Goal: Transaction & Acquisition: Purchase product/service

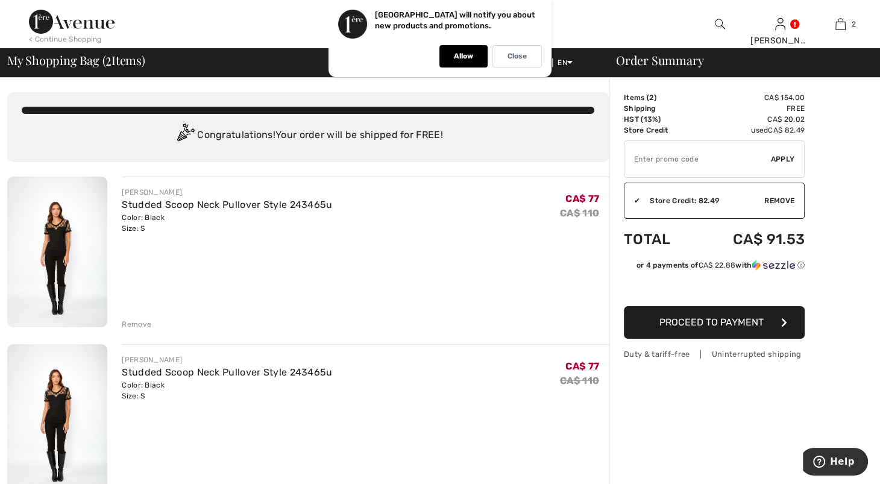
drag, startPoint x: 817, startPoint y: 142, endPoint x: 877, endPoint y: 117, distance: 65.4
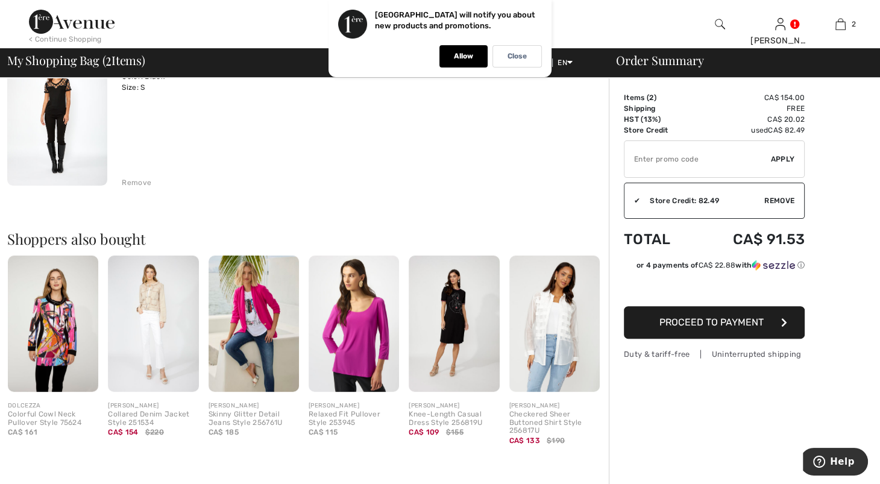
scroll to position [312, 0]
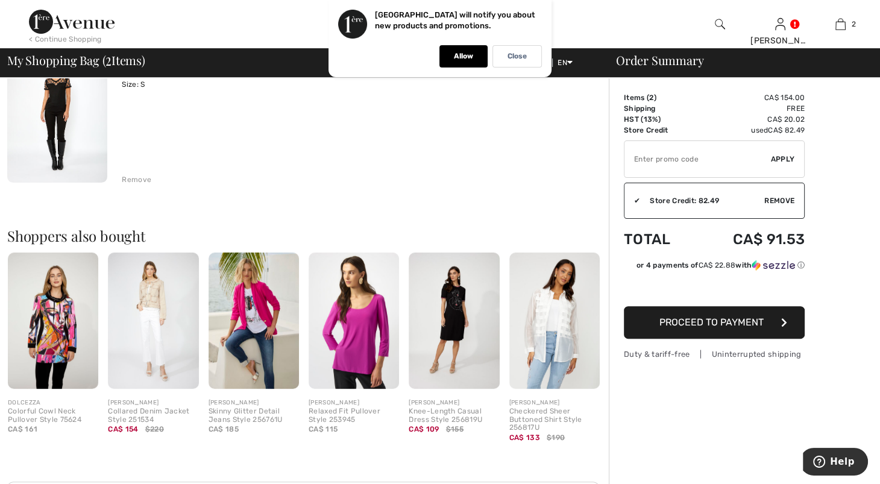
click at [132, 185] on div "Remove" at bounding box center [137, 179] width 30 height 11
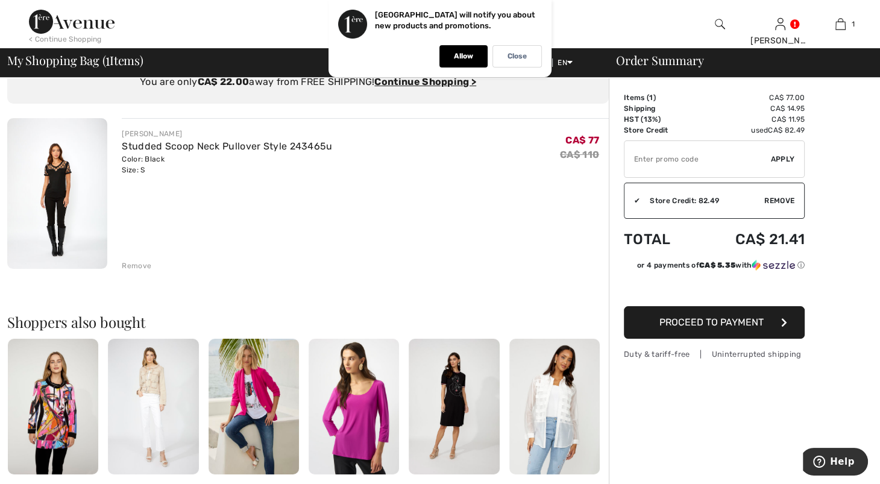
scroll to position [0, 0]
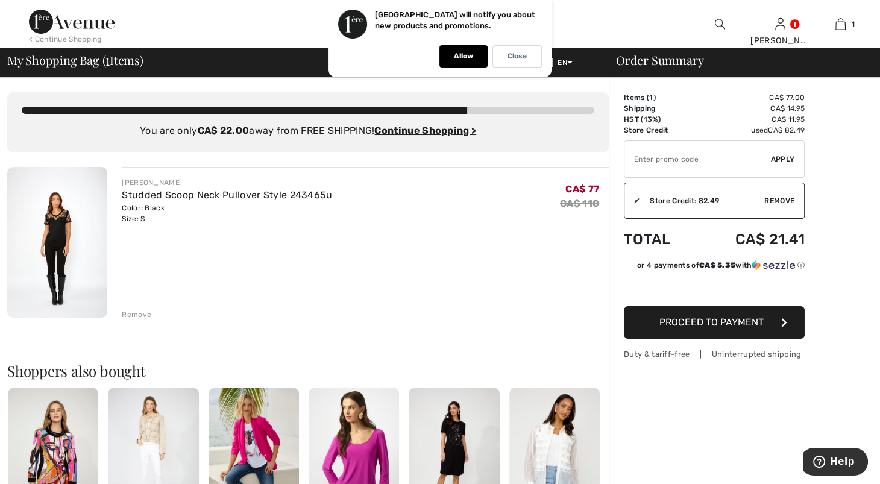
click at [68, 255] on img at bounding box center [57, 242] width 100 height 151
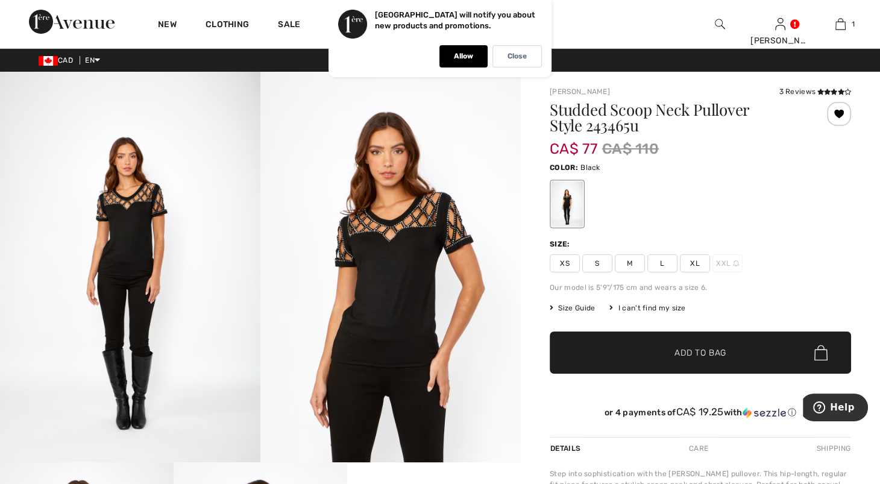
click at [397, 262] on img at bounding box center [390, 267] width 260 height 391
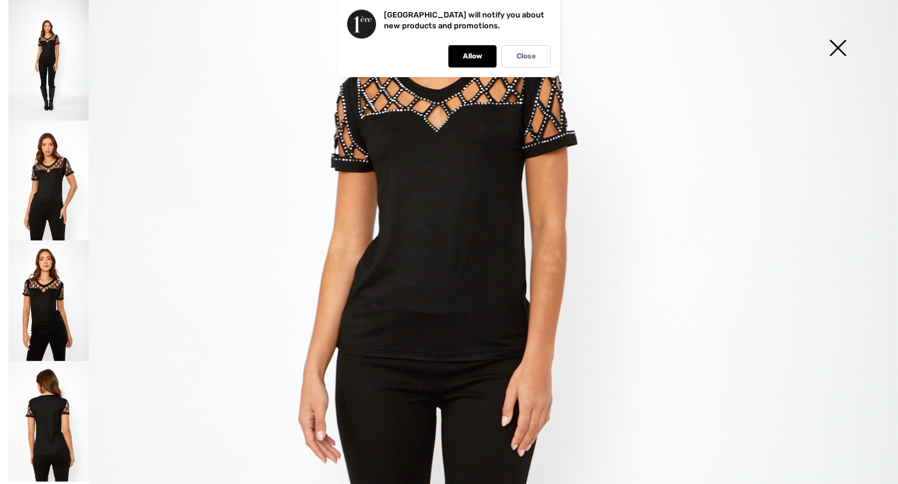
scroll to position [267, 0]
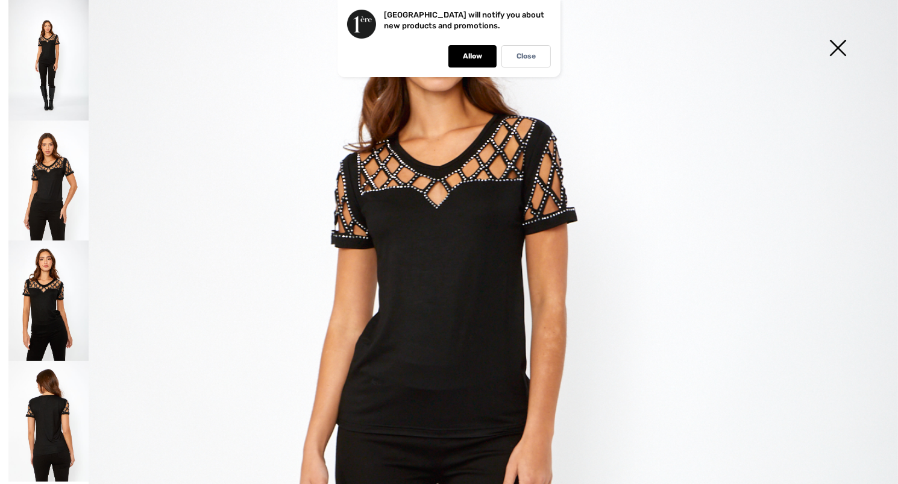
click at [529, 208] on img at bounding box center [449, 407] width 898 height 1348
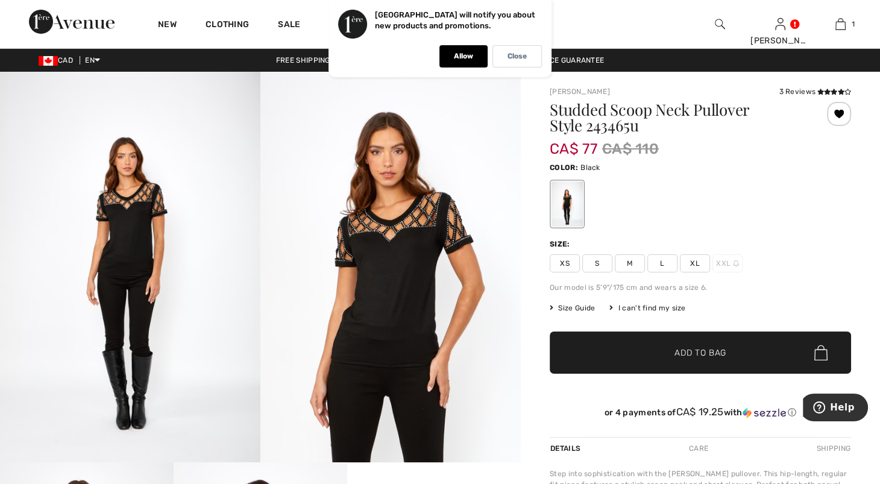
click at [506, 245] on img at bounding box center [390, 267] width 260 height 391
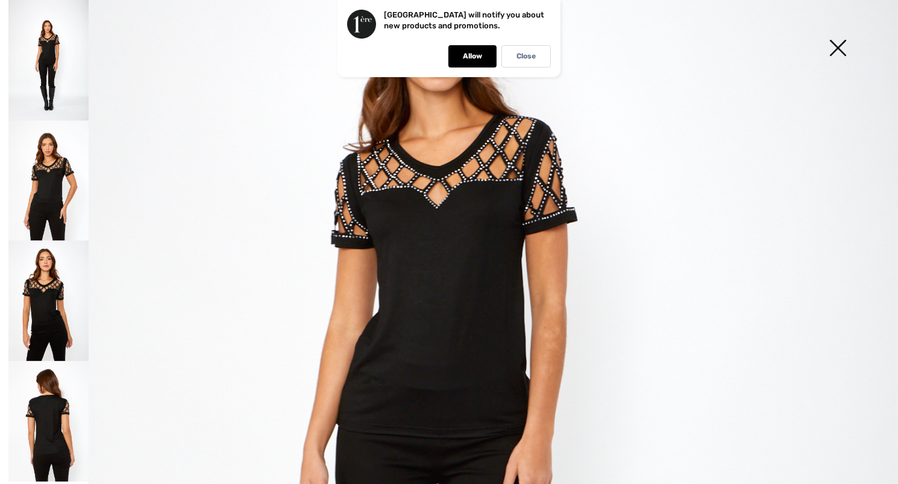
click at [449, 248] on img at bounding box center [449, 407] width 898 height 1348
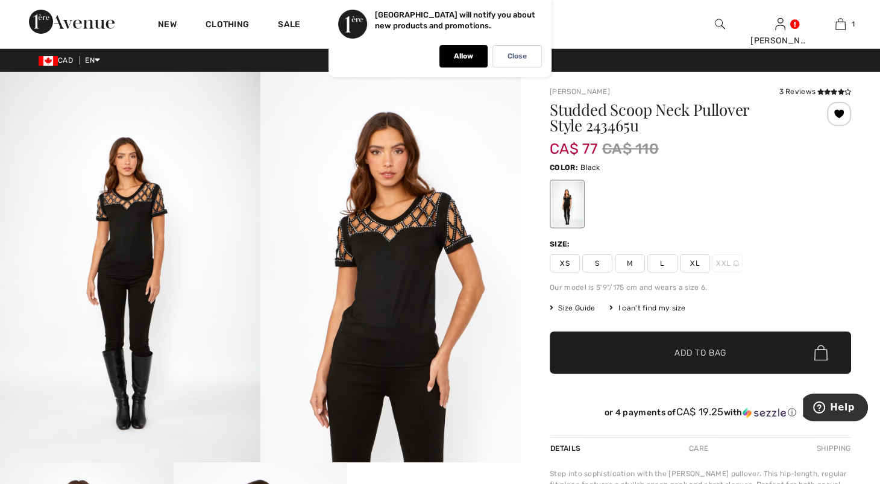
click at [449, 248] on img at bounding box center [390, 267] width 260 height 391
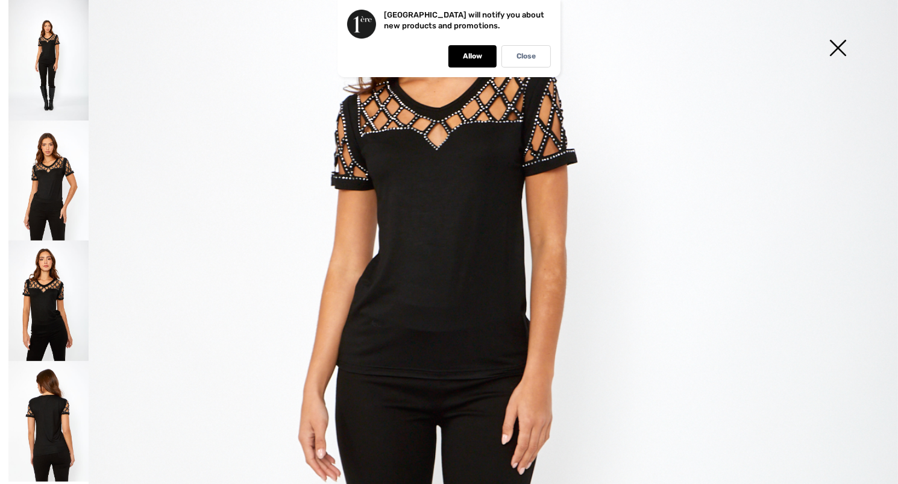
scroll to position [327, 0]
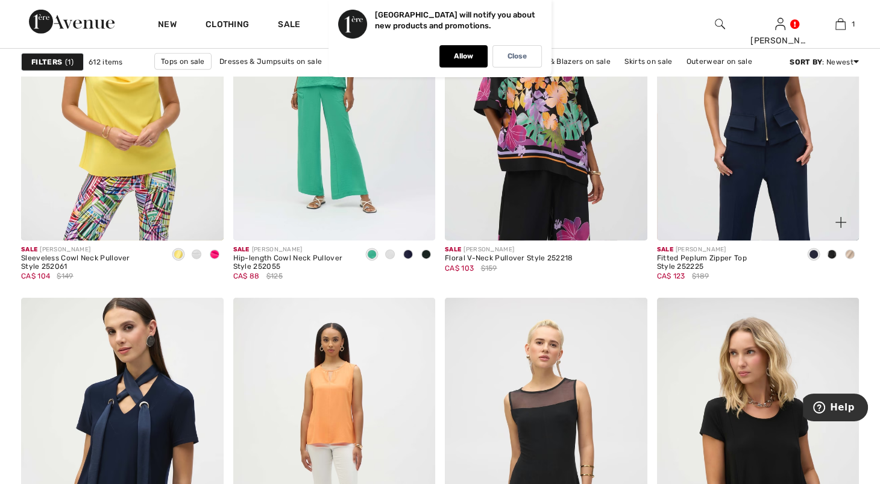
scroll to position [3771, 0]
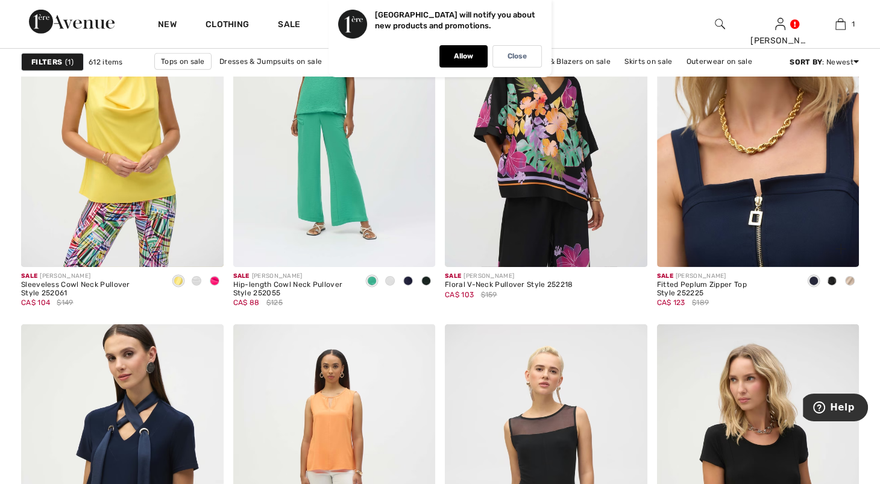
click at [771, 247] on img at bounding box center [758, 115] width 203 height 303
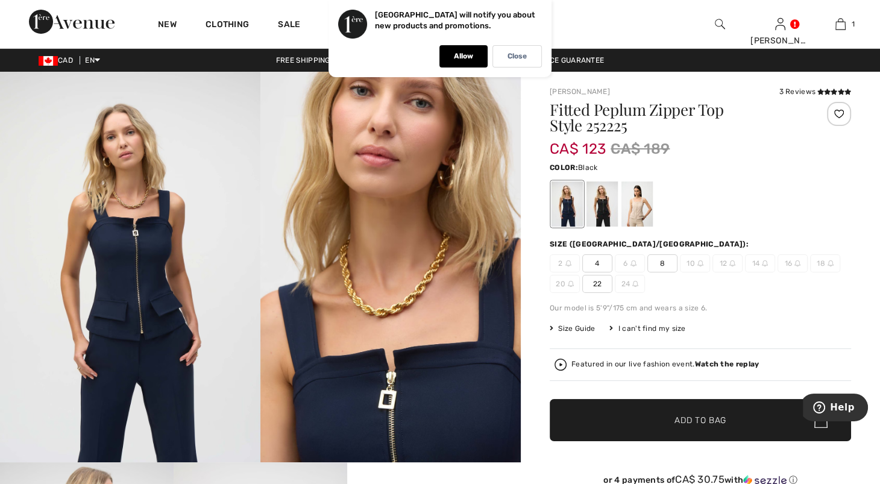
click at [608, 219] on div at bounding box center [602, 203] width 31 height 45
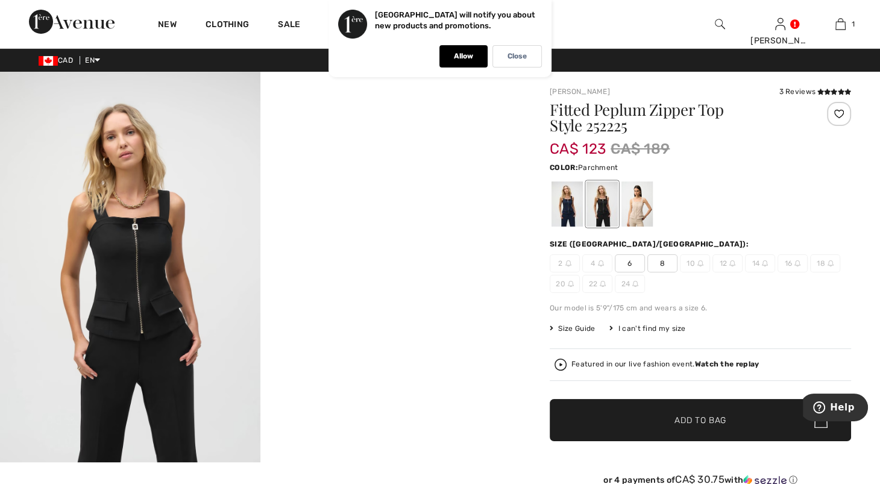
click at [646, 227] on div at bounding box center [637, 203] width 31 height 45
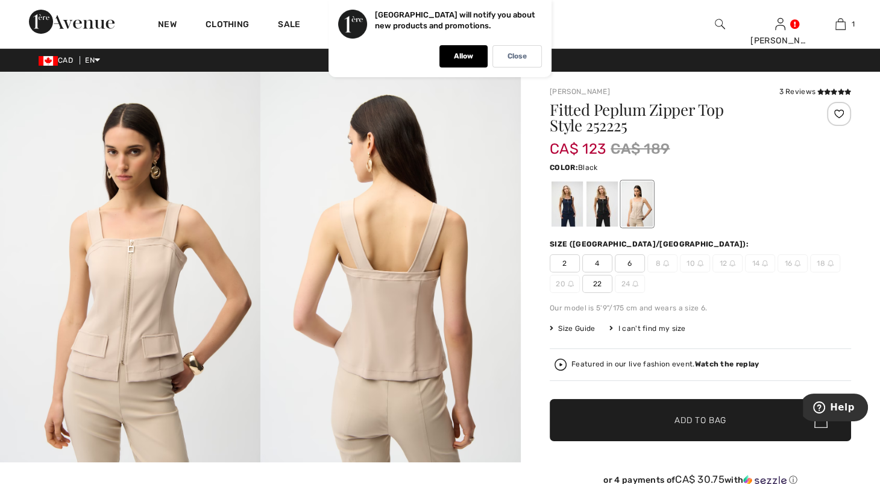
click at [618, 227] on div at bounding box center [602, 203] width 31 height 45
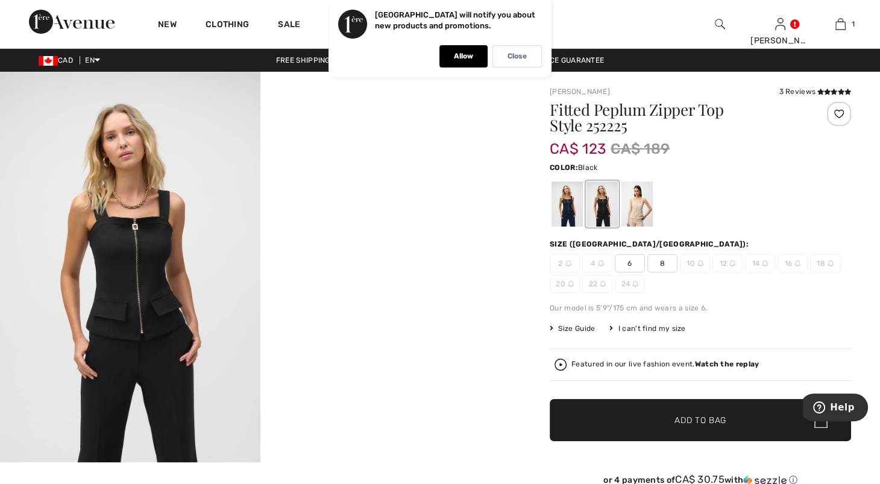
click at [139, 270] on img at bounding box center [130, 267] width 260 height 391
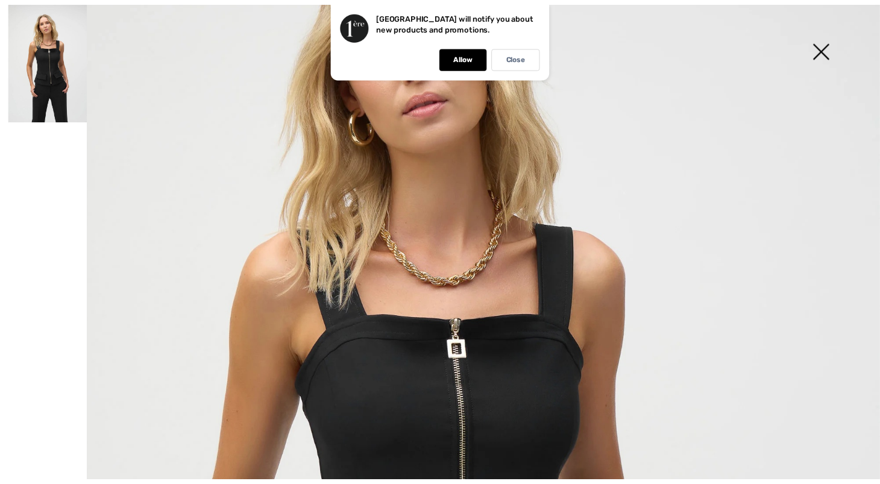
scroll to position [178, 0]
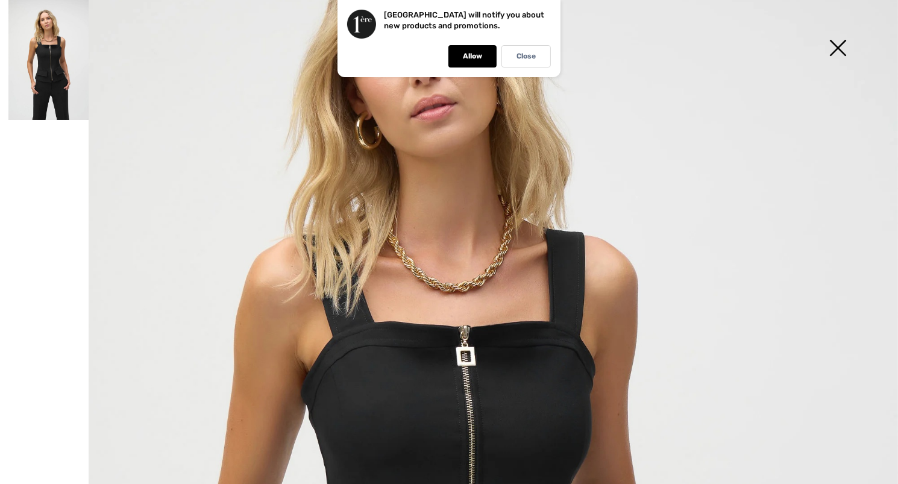
click at [838, 42] on img at bounding box center [838, 49] width 60 height 62
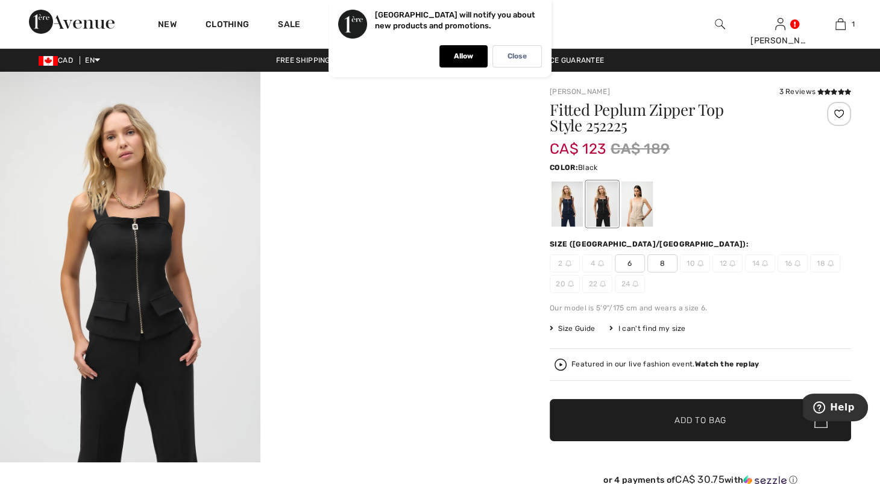
click at [640, 273] on span "6" at bounding box center [630, 263] width 30 height 18
click at [669, 427] on span "✔ Added to Bag" at bounding box center [683, 420] width 74 height 13
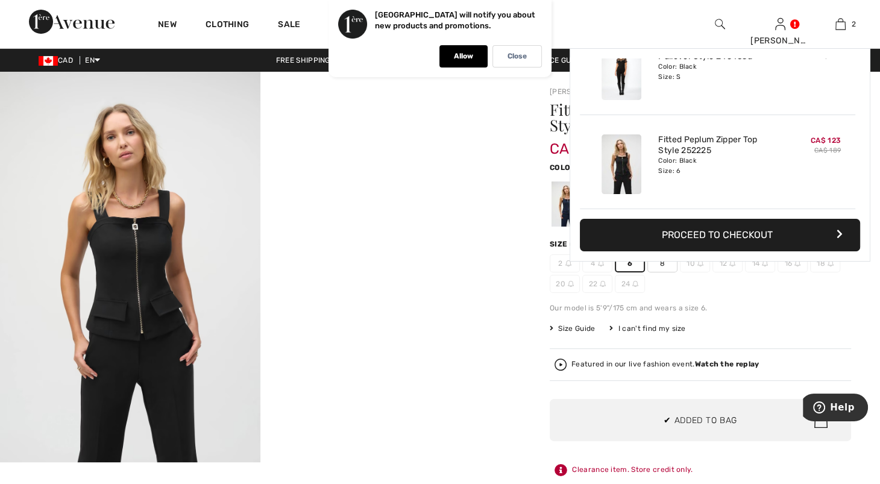
scroll to position [0, 0]
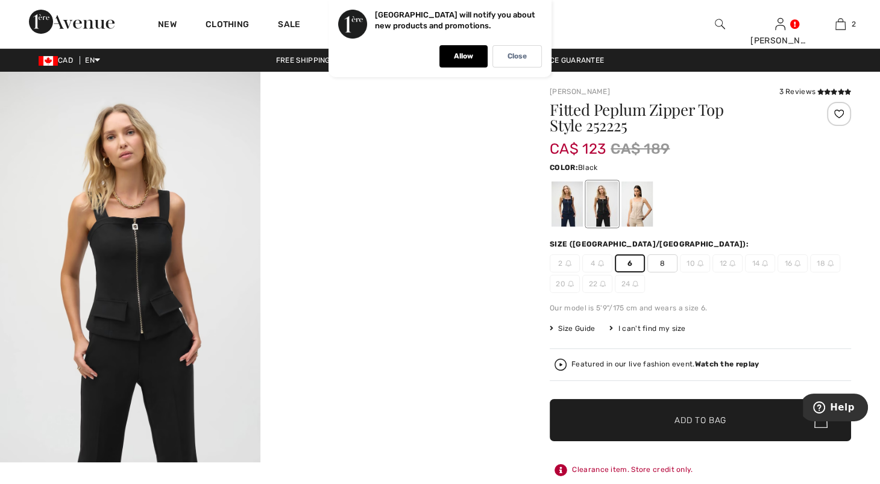
click at [696, 441] on span "✔ Added to Bag Add to Bag" at bounding box center [700, 420] width 301 height 42
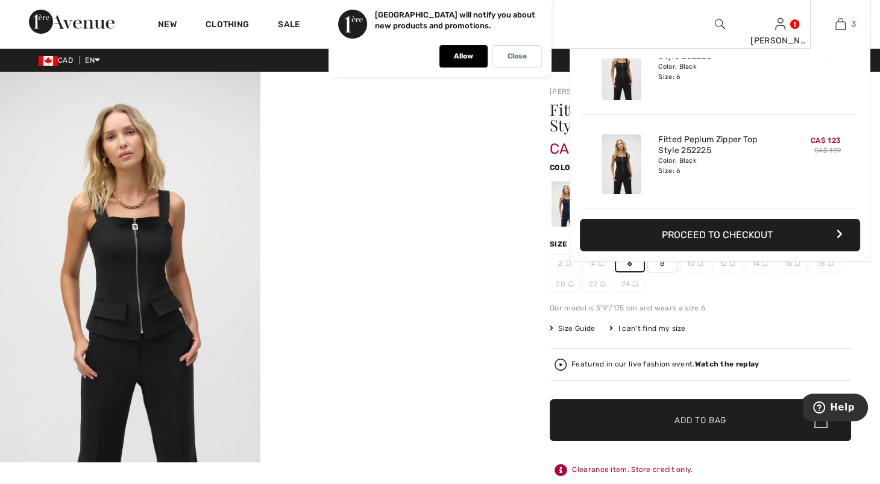
click at [828, 26] on link "3" at bounding box center [840, 24] width 59 height 14
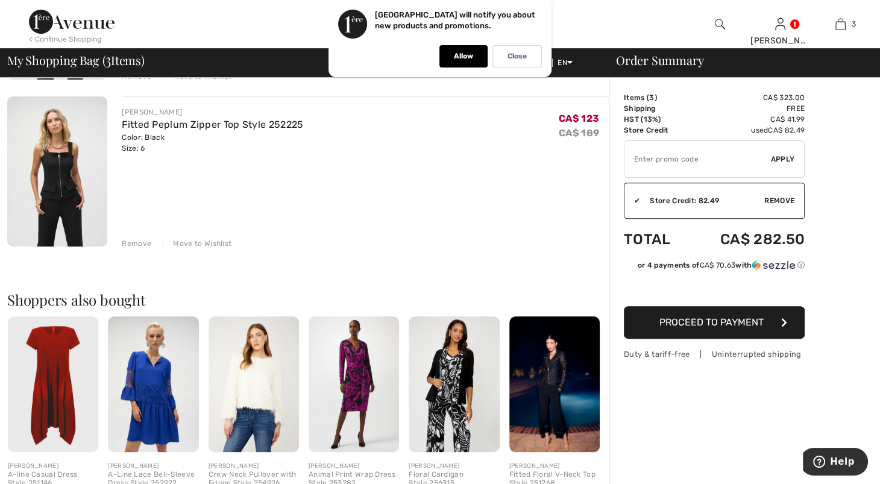
scroll to position [420, 0]
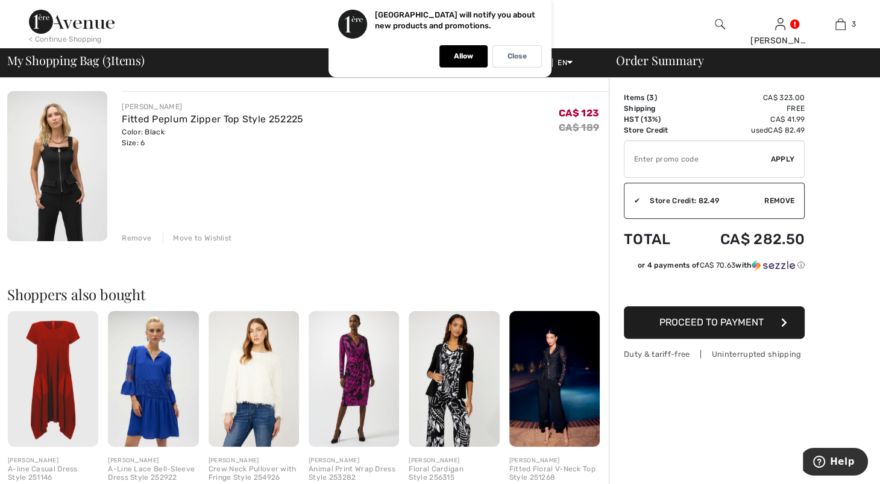
click at [148, 244] on div "Remove" at bounding box center [137, 238] width 30 height 11
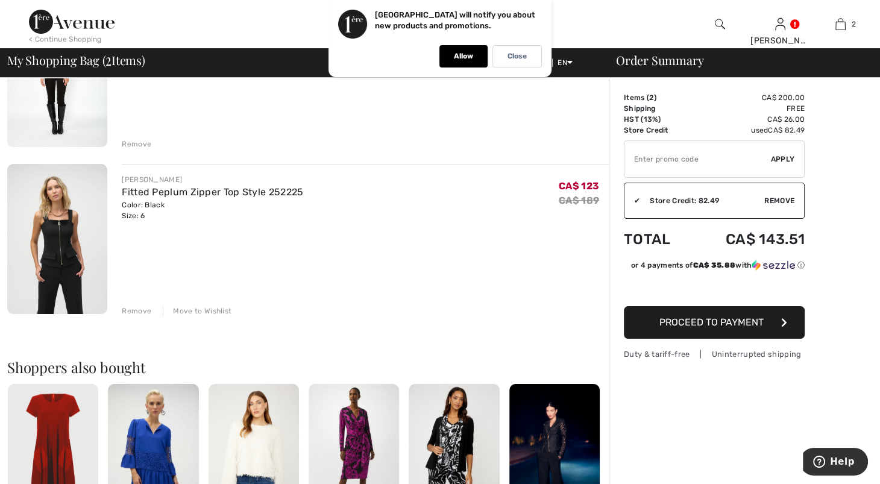
scroll to position [177, 0]
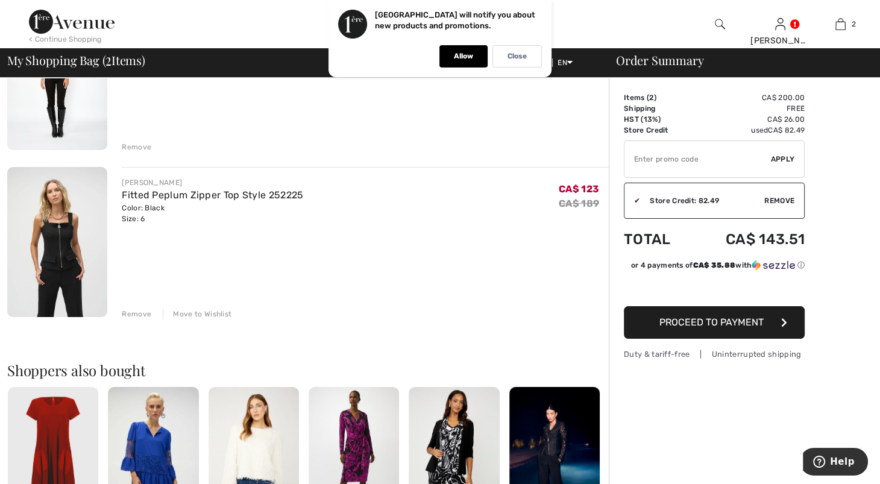
click at [66, 282] on img at bounding box center [57, 242] width 100 height 150
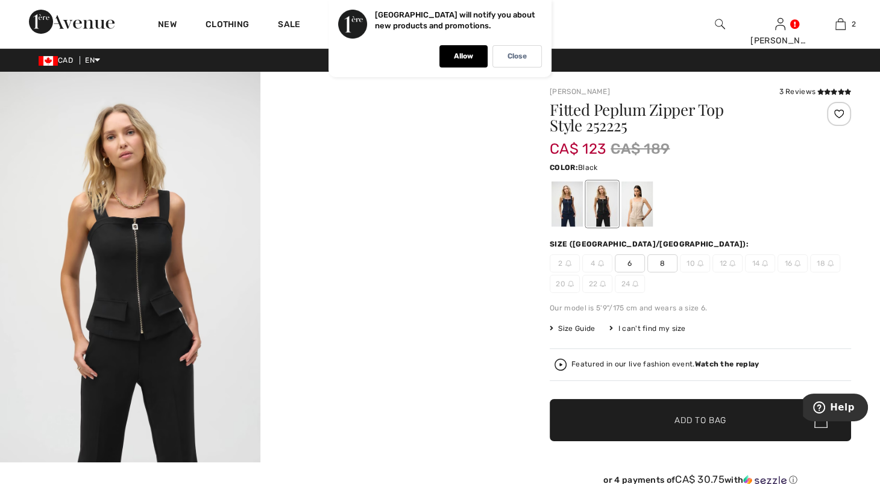
click at [137, 237] on img at bounding box center [130, 267] width 260 height 391
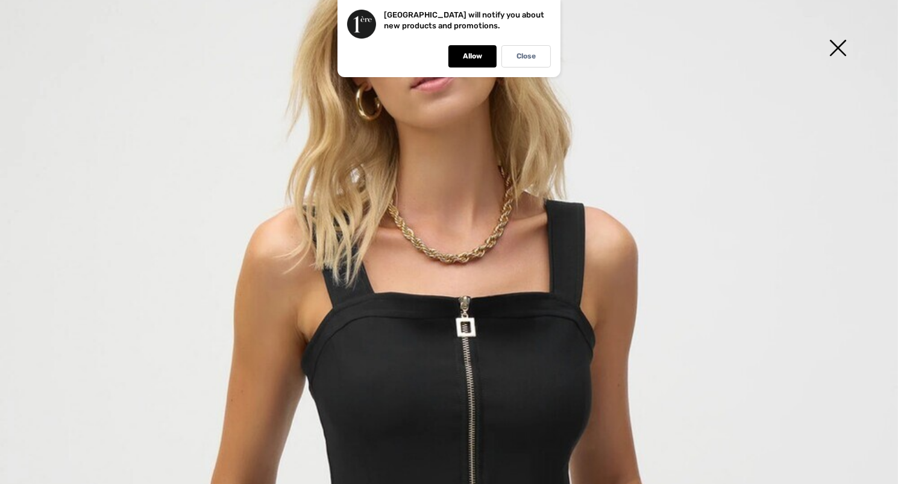
scroll to position [201, 0]
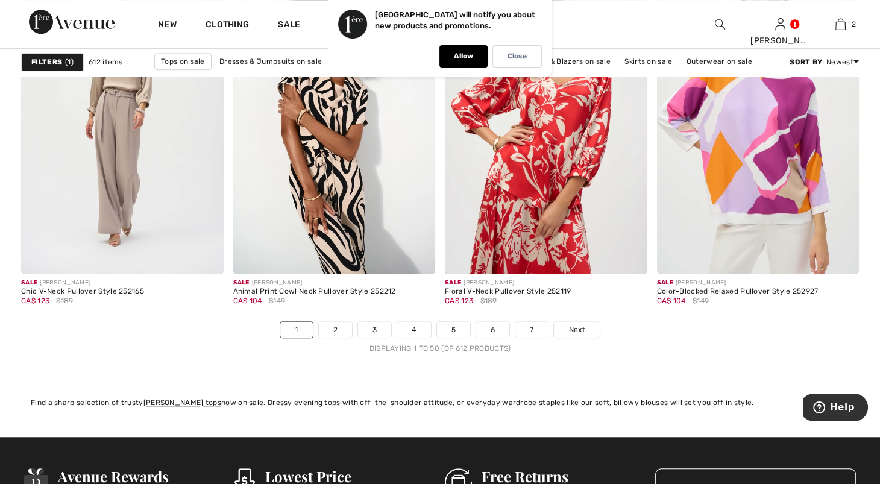
scroll to position [5356, 0]
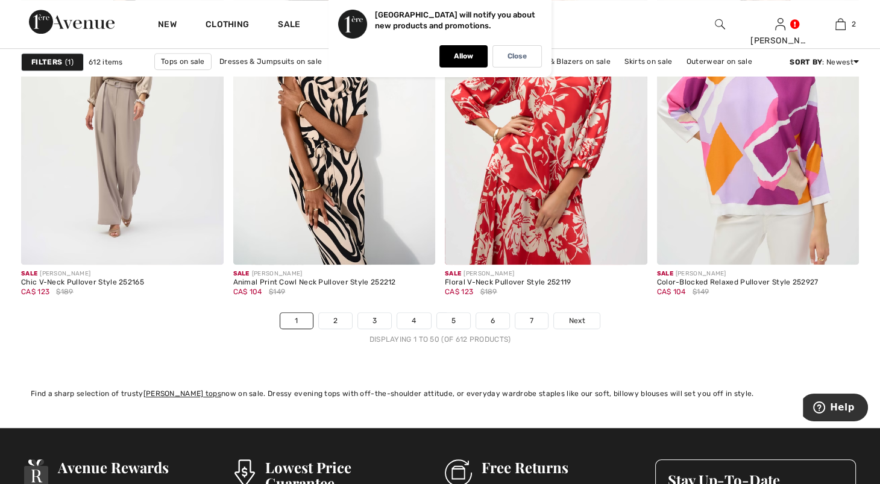
drag, startPoint x: 892, startPoint y: 300, endPoint x: 59, endPoint y: 28, distance: 876.0
click at [319, 329] on link "2" at bounding box center [335, 321] width 33 height 16
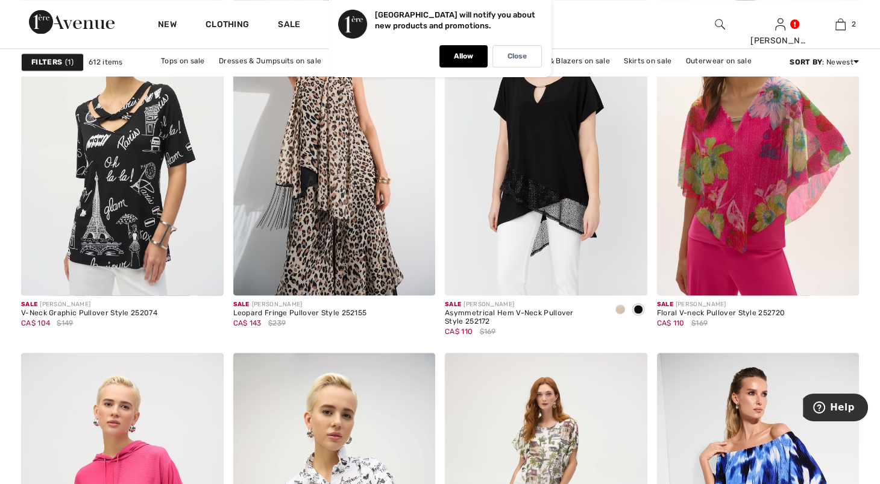
scroll to position [1733, 0]
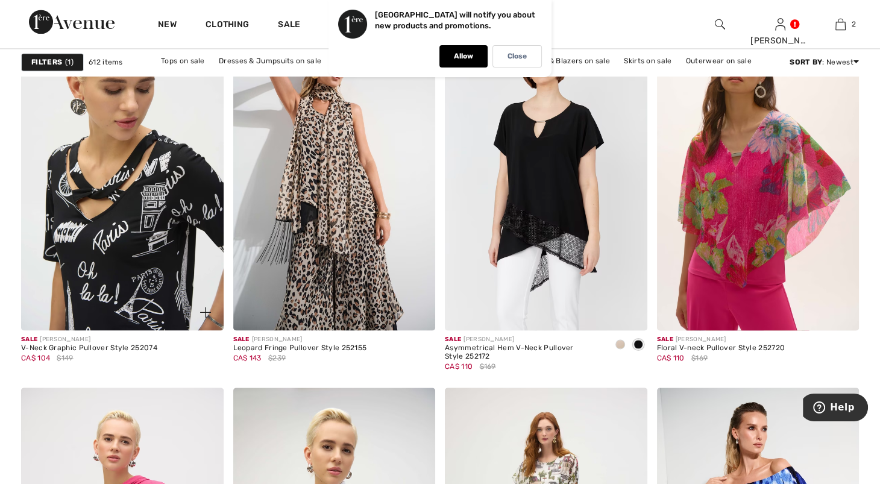
click at [191, 167] on img at bounding box center [122, 178] width 203 height 303
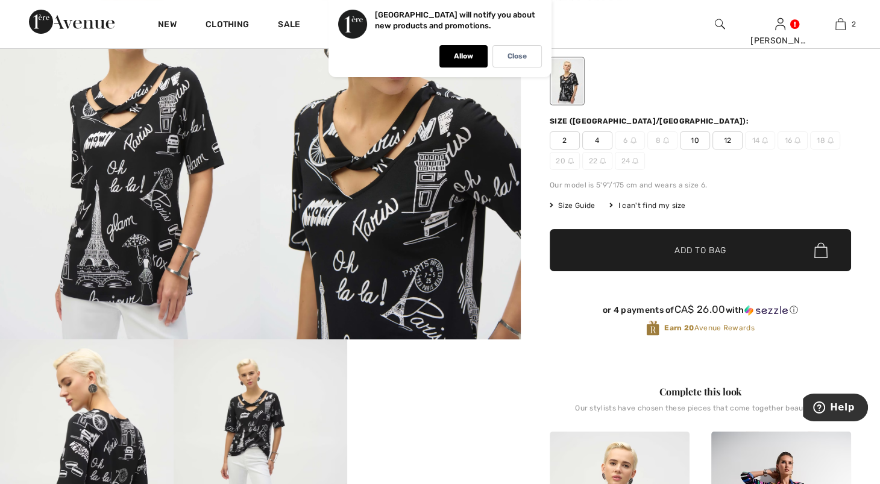
scroll to position [22, 0]
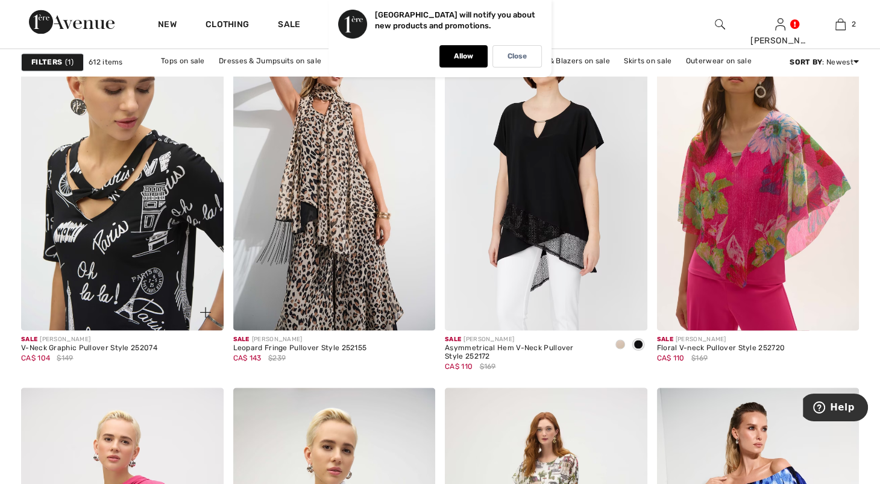
click at [160, 235] on img at bounding box center [122, 178] width 203 height 303
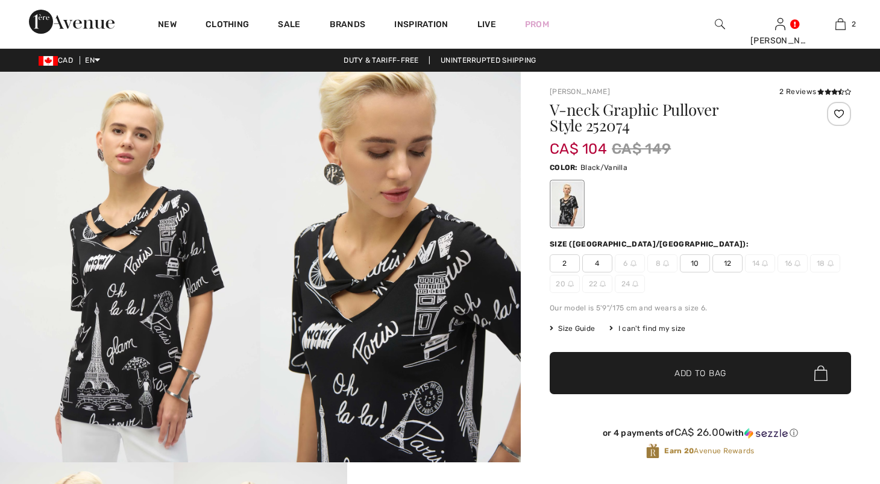
checkbox input "true"
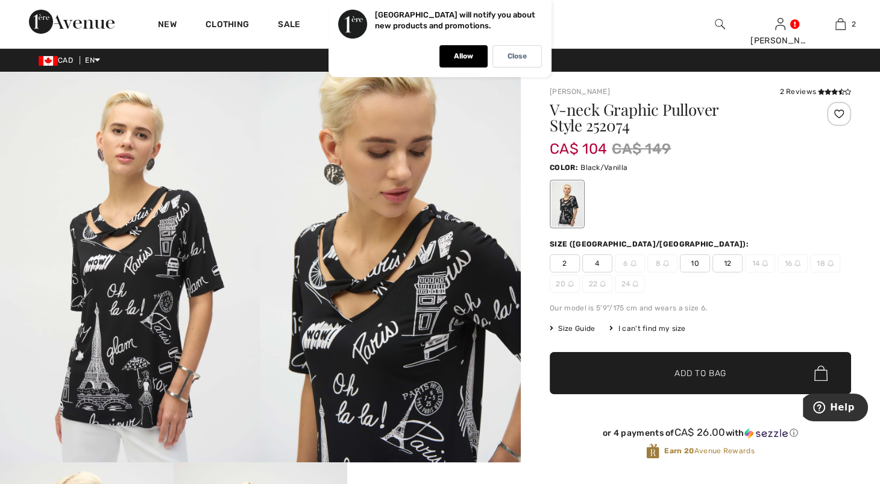
click at [613, 273] on span "4" at bounding box center [597, 263] width 30 height 18
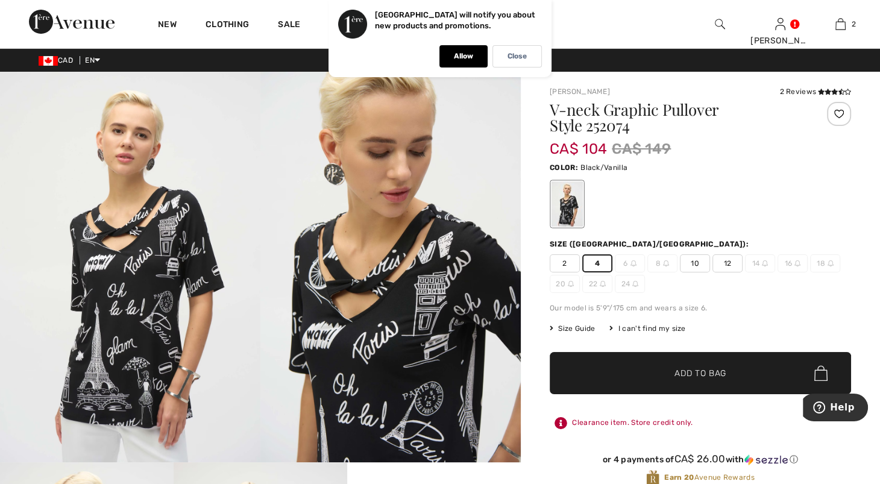
click at [680, 394] on span "✔ Added to Bag Add to Bag" at bounding box center [700, 373] width 301 height 42
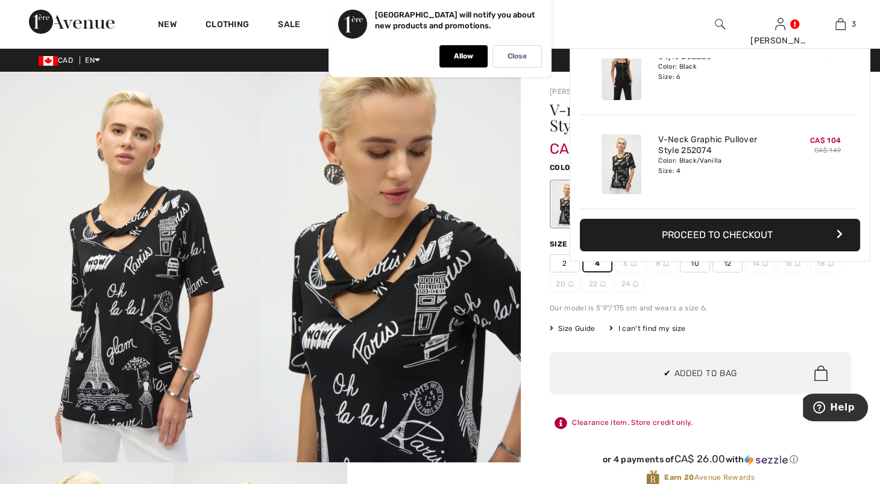
scroll to position [169, 0]
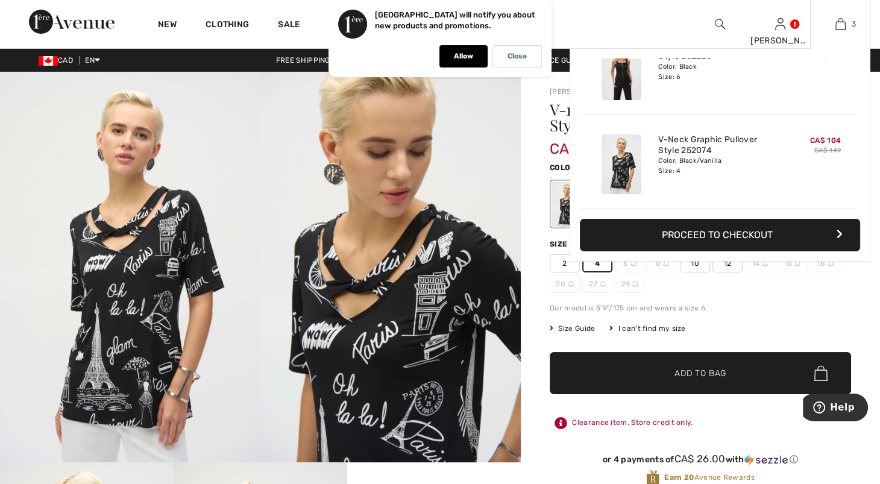
click at [841, 24] on img at bounding box center [841, 24] width 10 height 14
click at [732, 241] on button "Proceed to Checkout" at bounding box center [720, 235] width 280 height 33
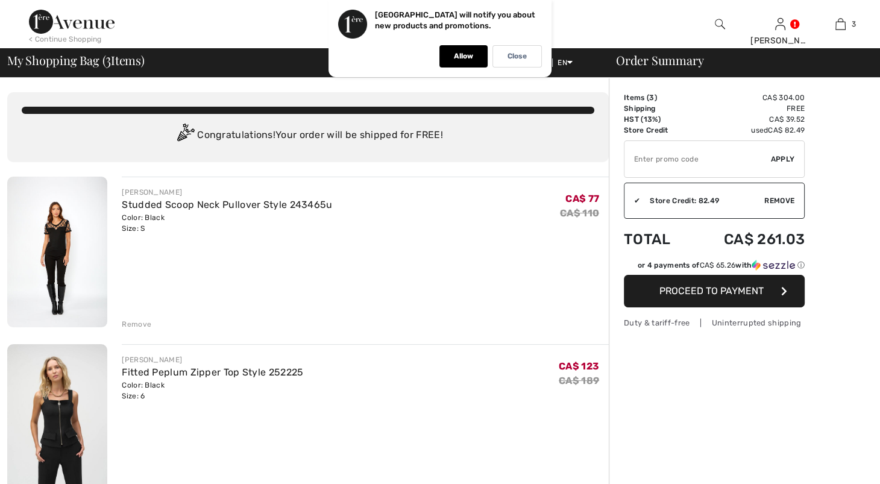
checkbox input "true"
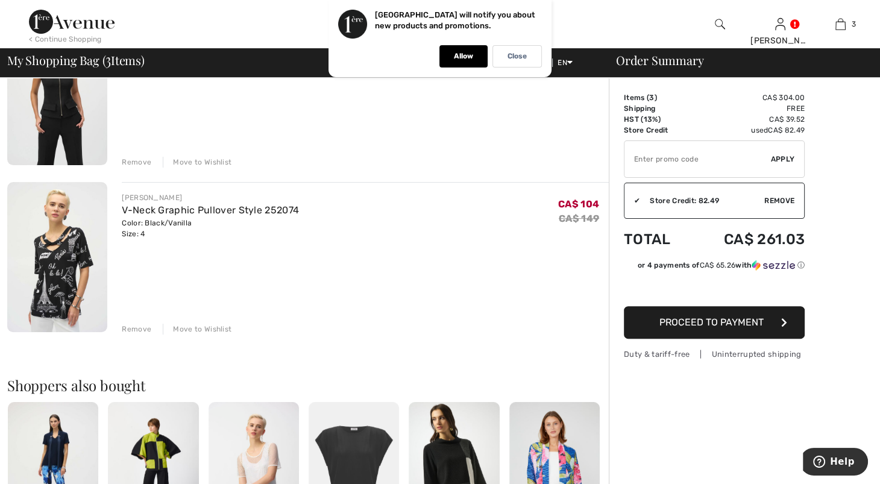
scroll to position [423, 0]
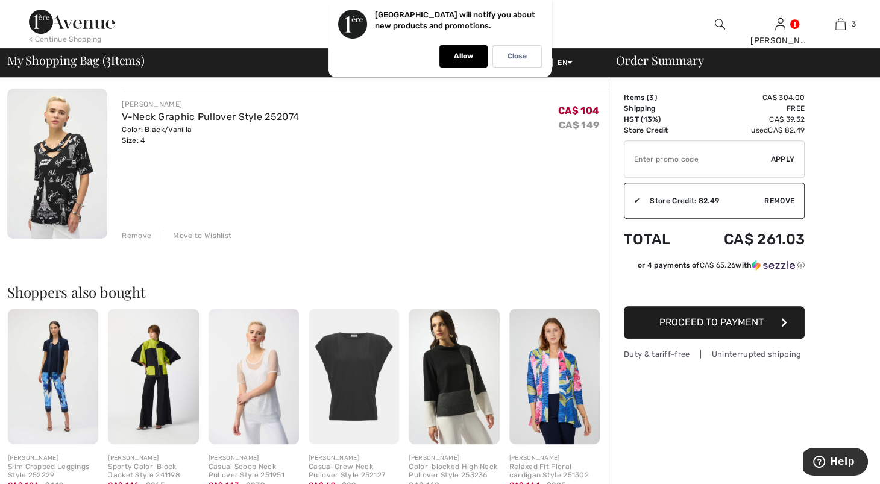
drag, startPoint x: 871, startPoint y: 206, endPoint x: 305, endPoint y: 307, distance: 575.1
click at [305, 307] on div "[PERSON_NAME] Studded Scoop Neck Pullover Style 243465u Color: Black Size: S Fi…" at bounding box center [308, 242] width 602 height 976
click at [66, 229] on img at bounding box center [57, 164] width 100 height 150
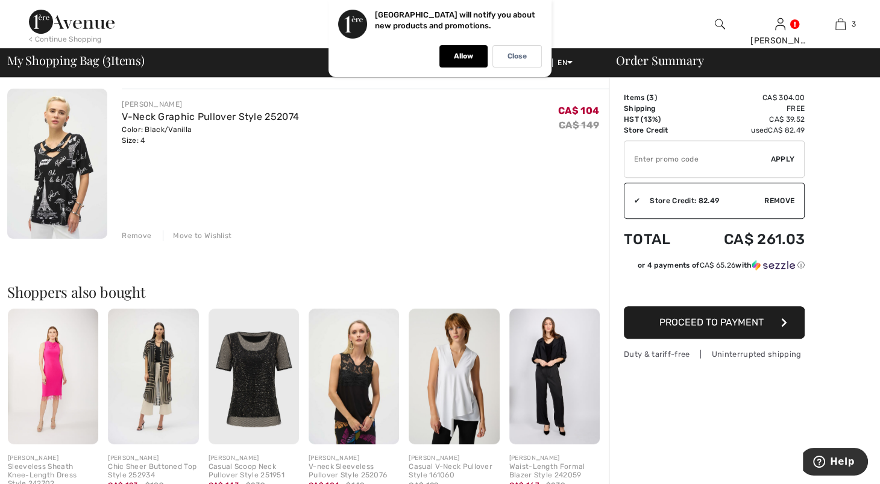
click at [248, 444] on img at bounding box center [254, 377] width 90 height 136
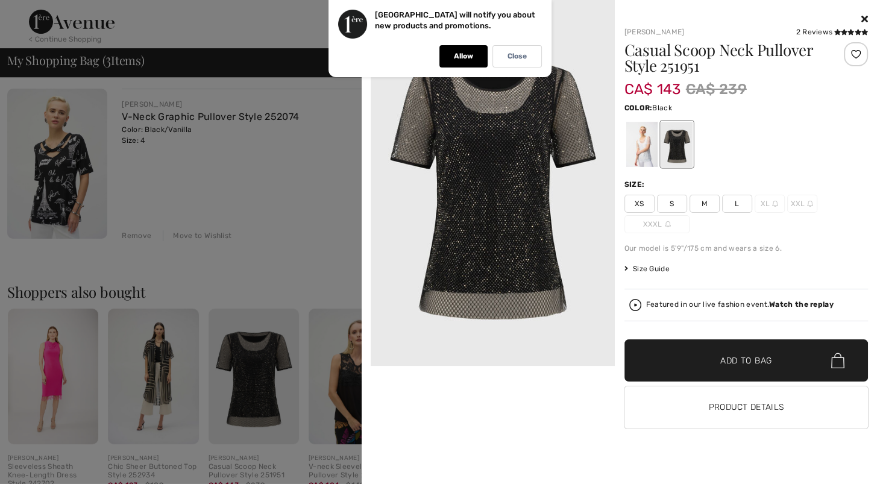
click at [683, 156] on div at bounding box center [676, 144] width 31 height 45
click at [508, 181] on img at bounding box center [493, 183] width 244 height 366
click at [506, 181] on img at bounding box center [493, 183] width 244 height 366
click at [637, 153] on div at bounding box center [641, 144] width 31 height 45
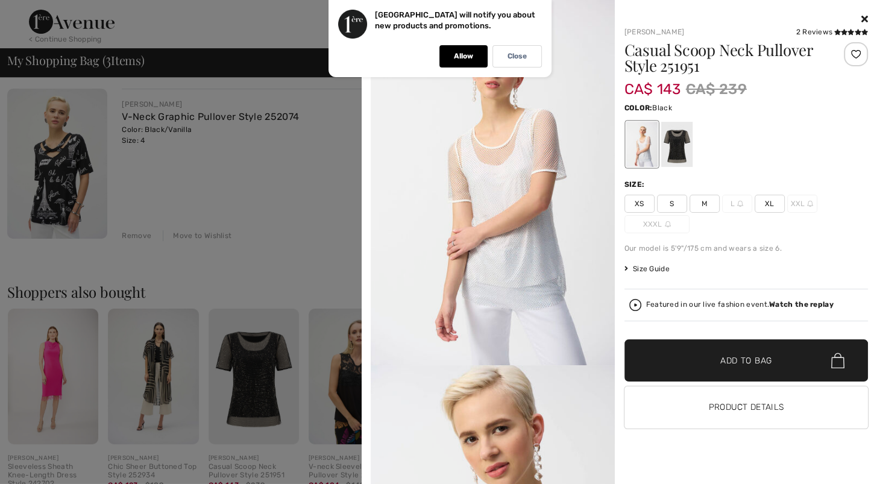
click at [684, 157] on div at bounding box center [676, 144] width 31 height 45
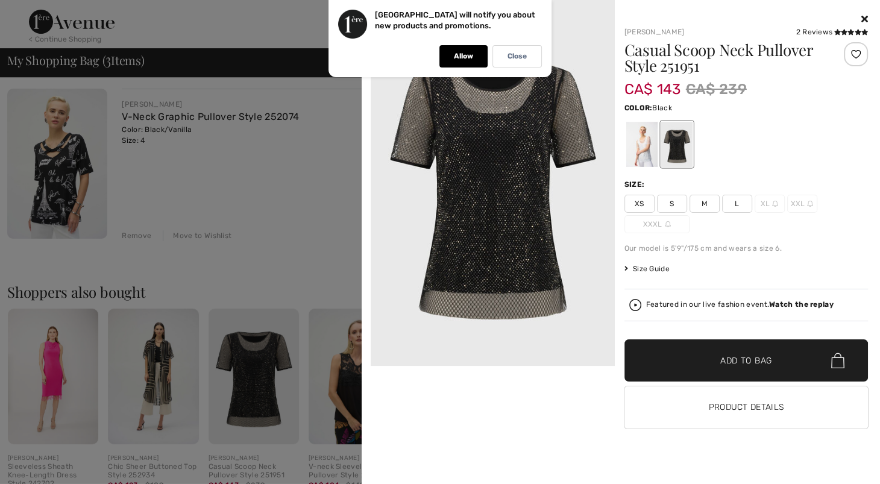
click at [502, 180] on img at bounding box center [493, 183] width 244 height 366
click at [467, 52] on p "Allow" at bounding box center [463, 56] width 19 height 9
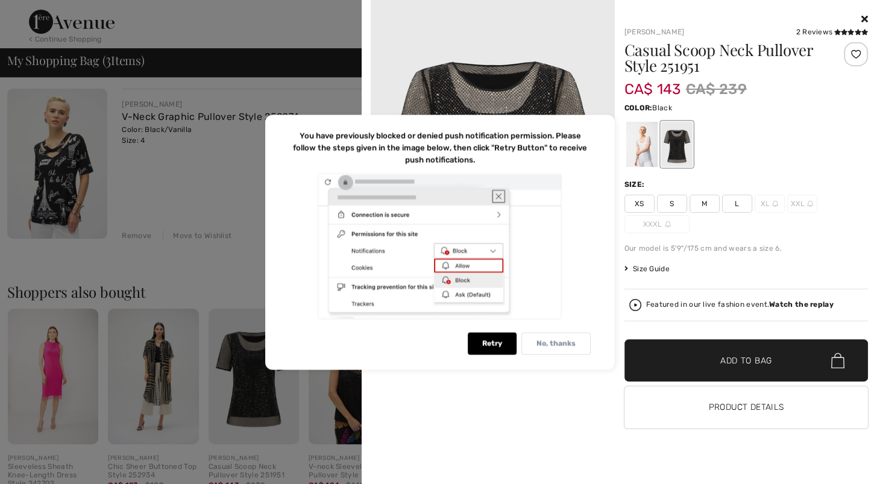
click at [539, 344] on p "No, thanks" at bounding box center [556, 343] width 39 height 9
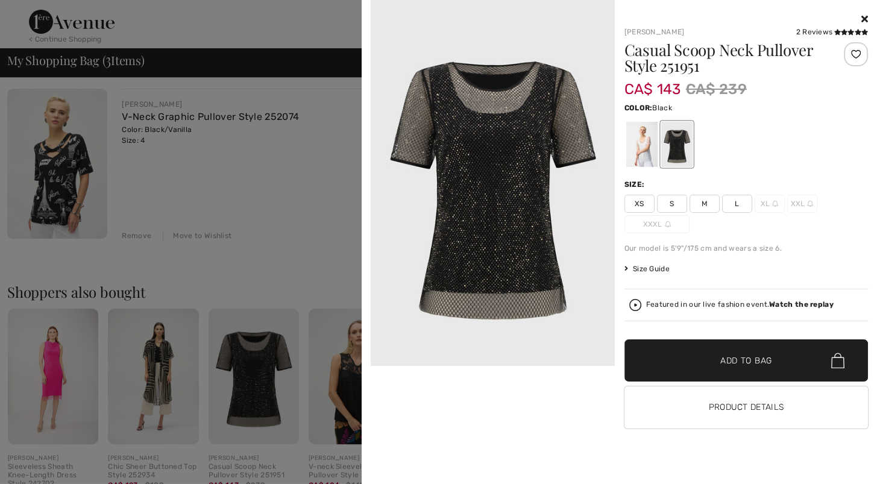
click at [862, 18] on icon at bounding box center [865, 19] width 7 height 10
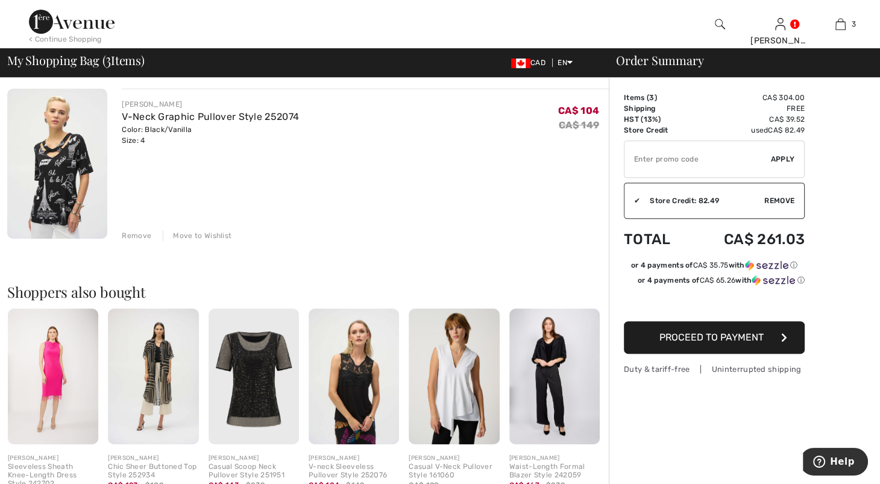
click at [273, 431] on img at bounding box center [254, 377] width 90 height 136
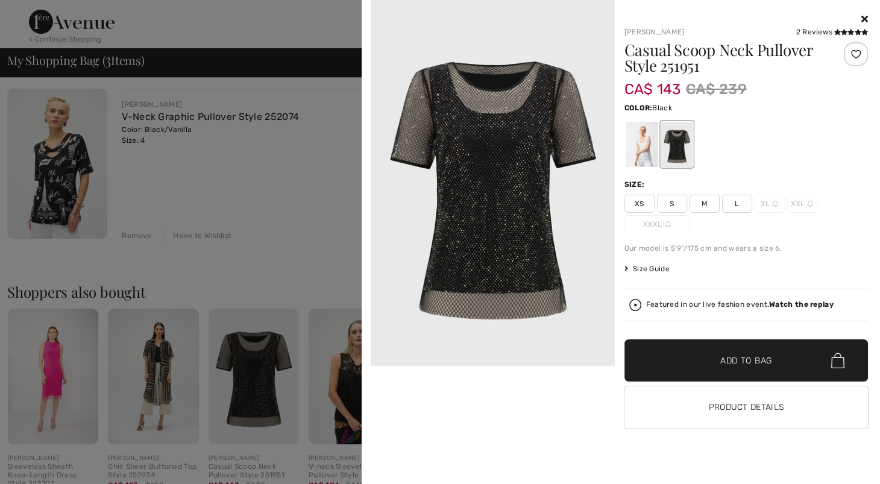
click at [530, 160] on img at bounding box center [493, 183] width 244 height 366
click at [686, 148] on div at bounding box center [747, 144] width 244 height 50
click at [677, 152] on div at bounding box center [676, 144] width 31 height 45
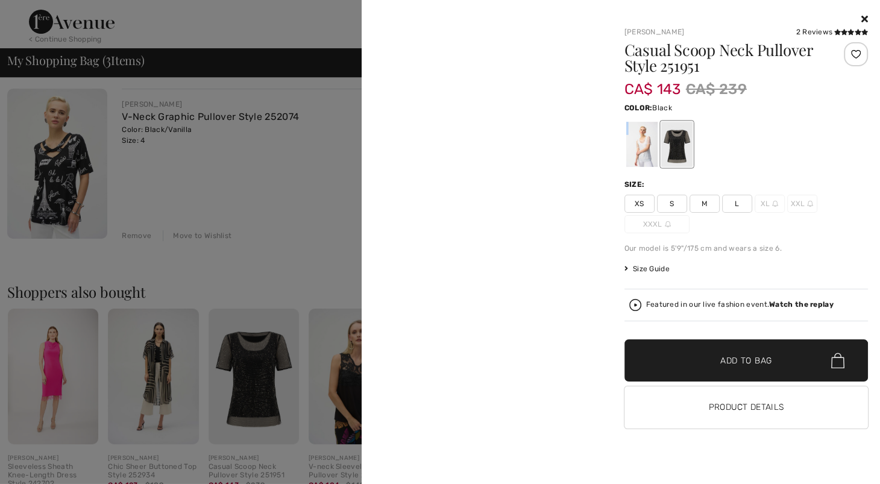
click at [677, 152] on div at bounding box center [676, 144] width 31 height 45
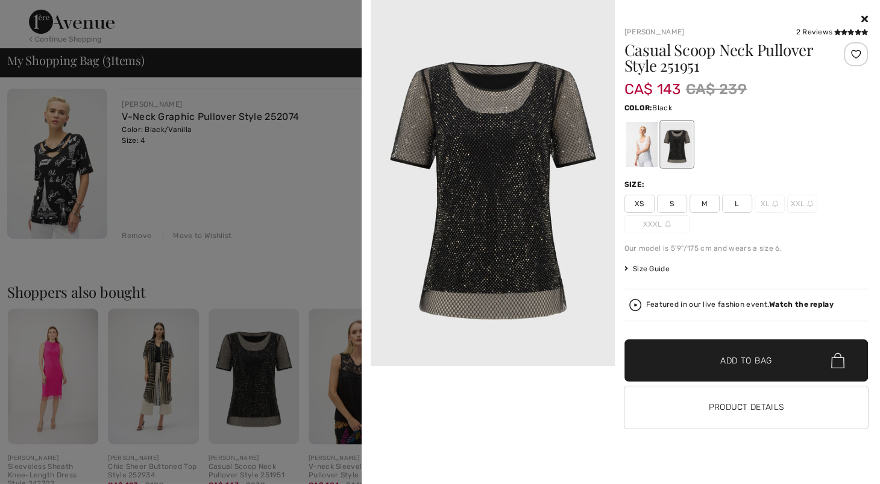
click at [677, 152] on div at bounding box center [676, 144] width 31 height 45
click at [634, 157] on div at bounding box center [641, 144] width 31 height 45
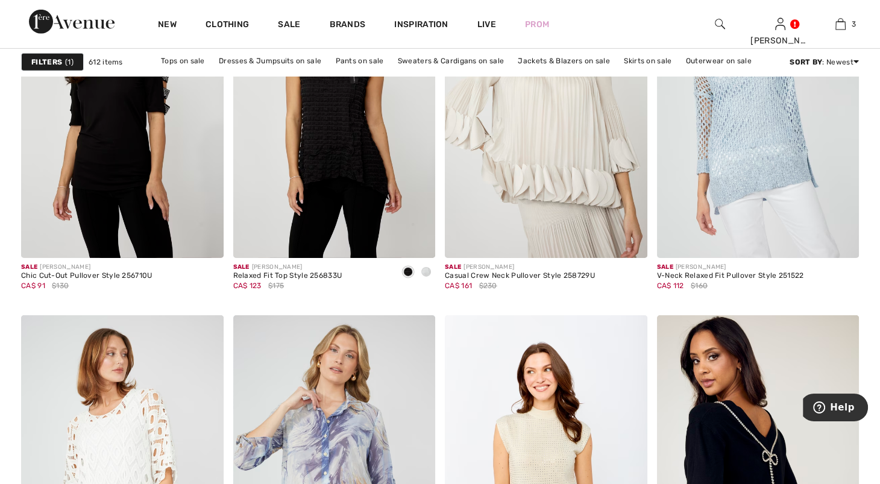
scroll to position [3789, 0]
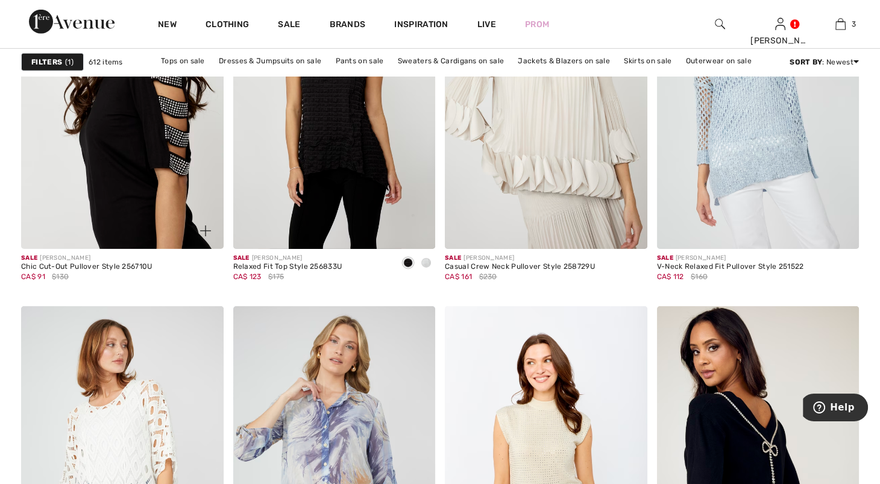
click at [35, 249] on img at bounding box center [122, 97] width 203 height 303
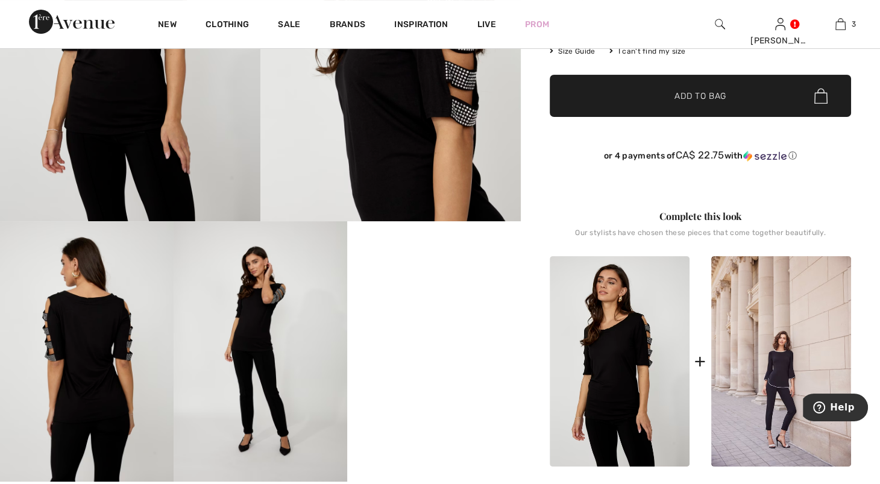
scroll to position [250, 0]
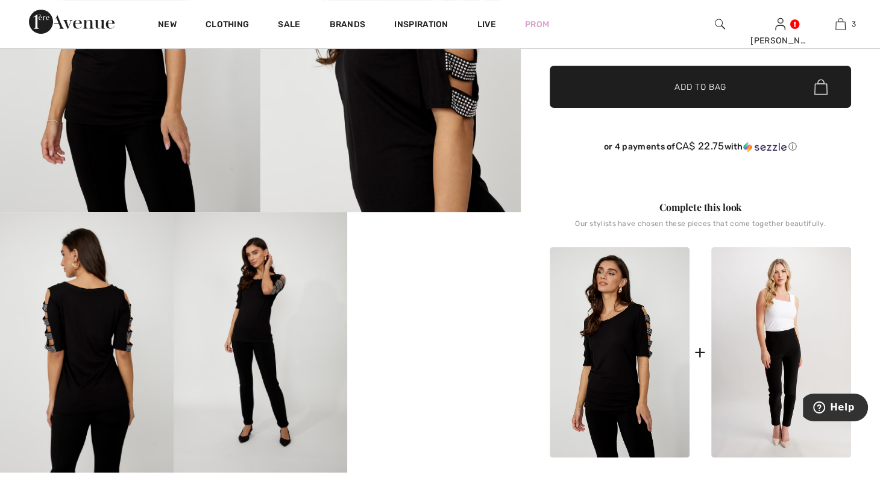
click at [815, 380] on img at bounding box center [781, 352] width 140 height 210
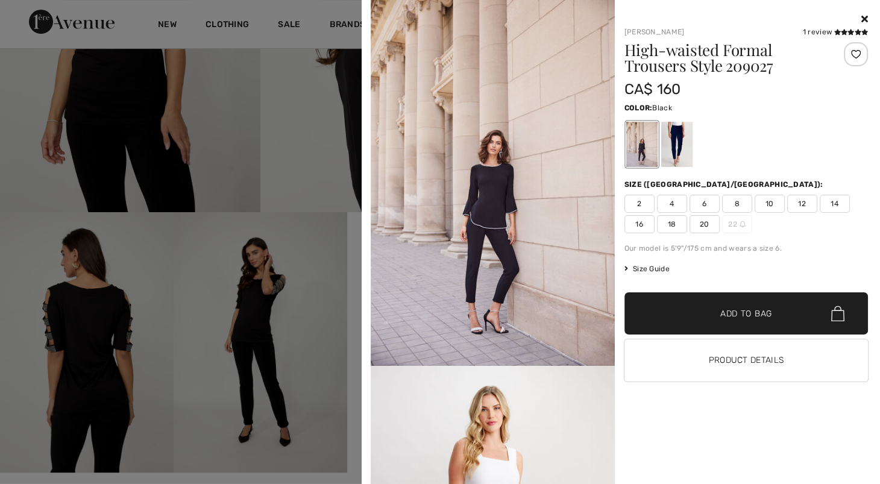
click at [517, 222] on img at bounding box center [493, 183] width 244 height 366
click at [857, 151] on div at bounding box center [747, 144] width 244 height 50
click at [231, 199] on div at bounding box center [440, 242] width 880 height 484
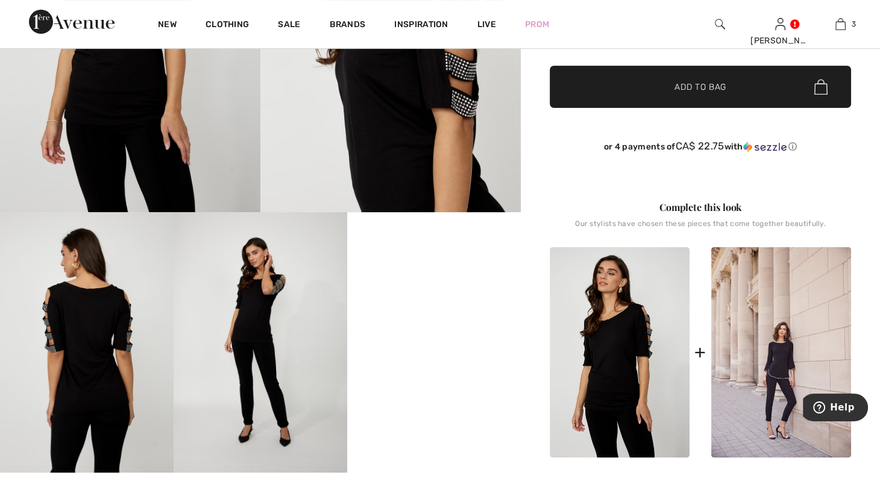
click at [417, 299] on video "Your browser does not support the video tag." at bounding box center [434, 255] width 174 height 87
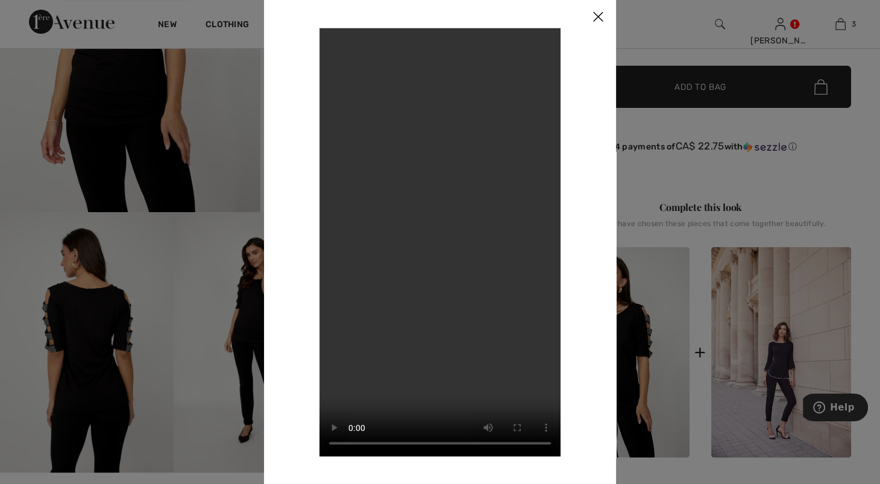
click at [551, 172] on video "Your browser does not support the video tag." at bounding box center [440, 242] width 241 height 429
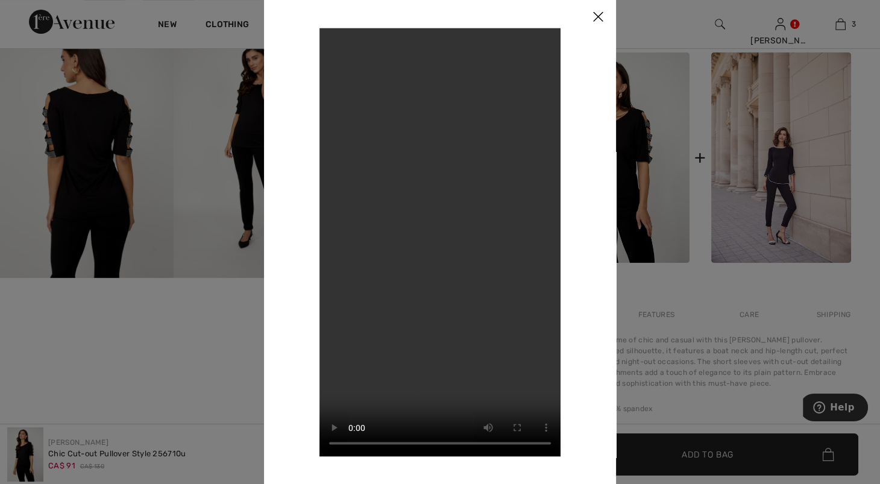
scroll to position [362, 0]
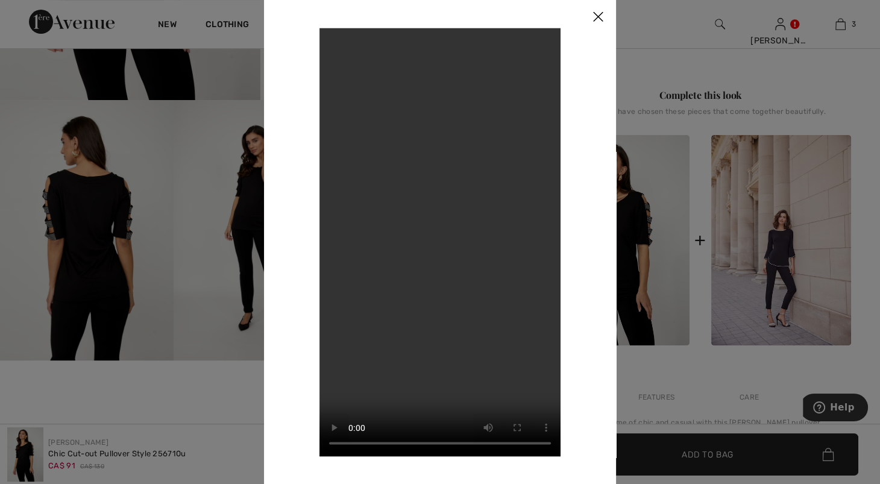
click at [592, 5] on img at bounding box center [598, 17] width 36 height 37
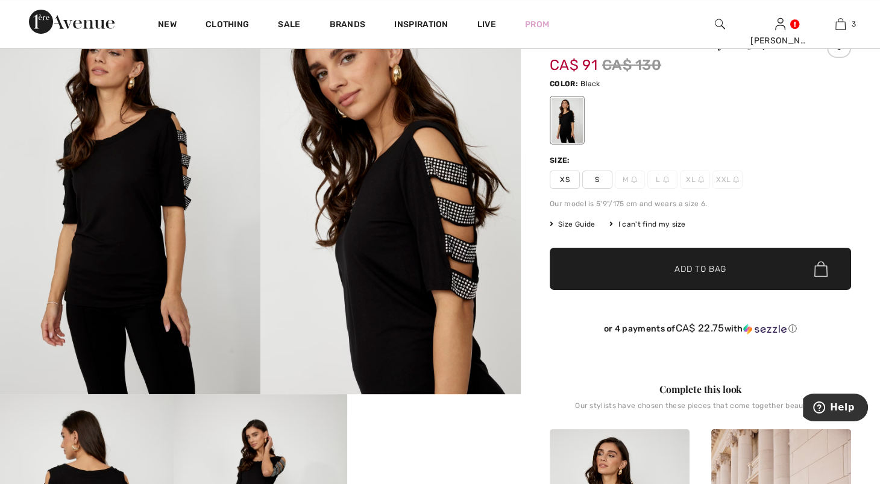
scroll to position [46, 0]
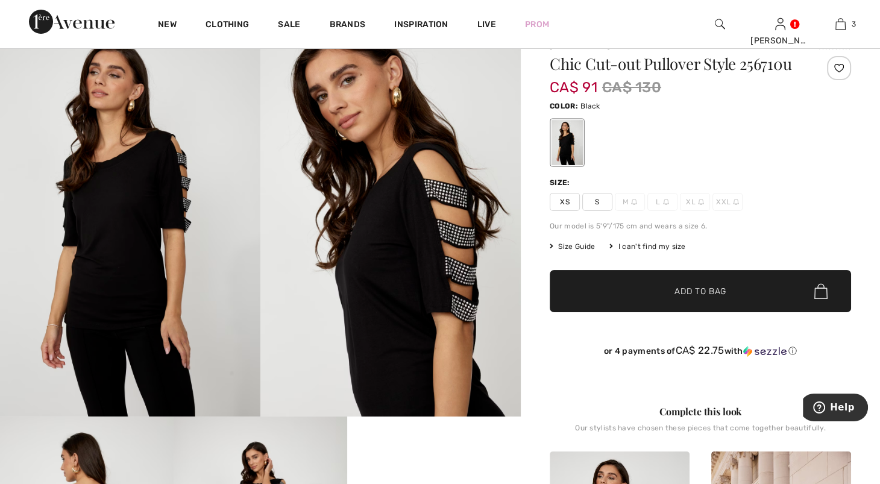
click at [605, 211] on span "S" at bounding box center [597, 202] width 30 height 18
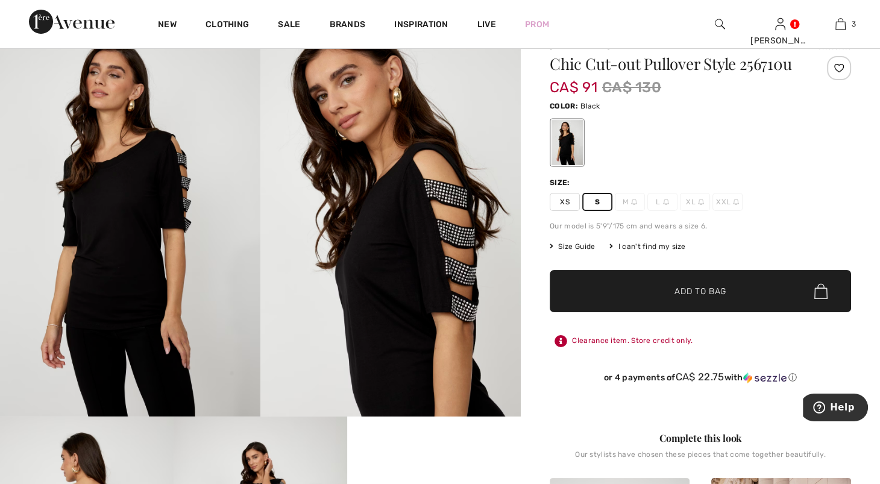
click at [702, 312] on span "✔ Added to Bag Add to Bag" at bounding box center [700, 291] width 301 height 42
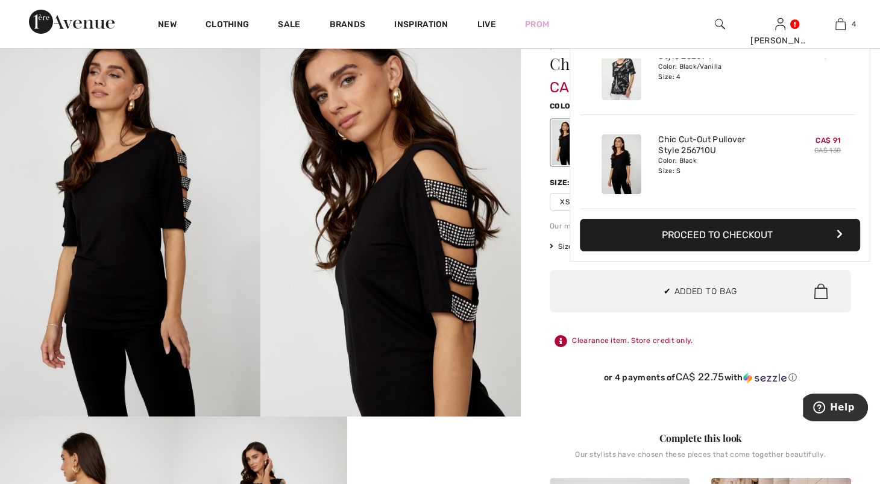
scroll to position [0, 0]
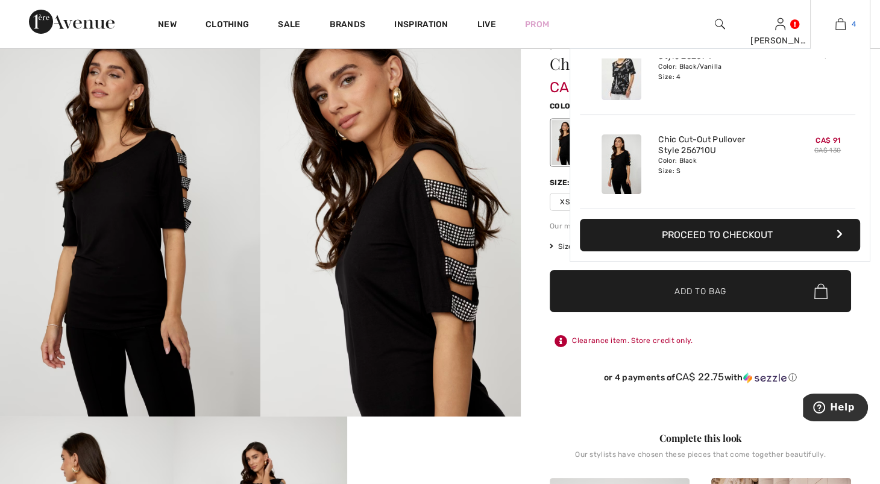
click at [836, 28] on img at bounding box center [841, 24] width 10 height 14
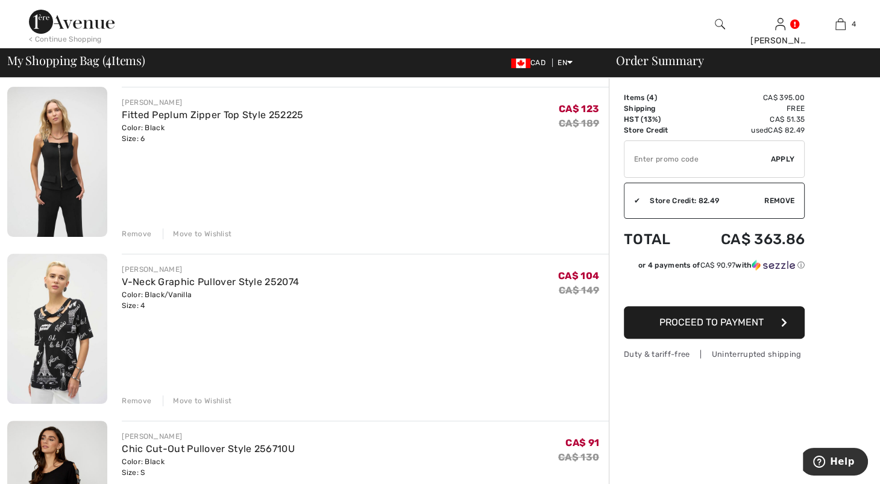
scroll to position [276, 0]
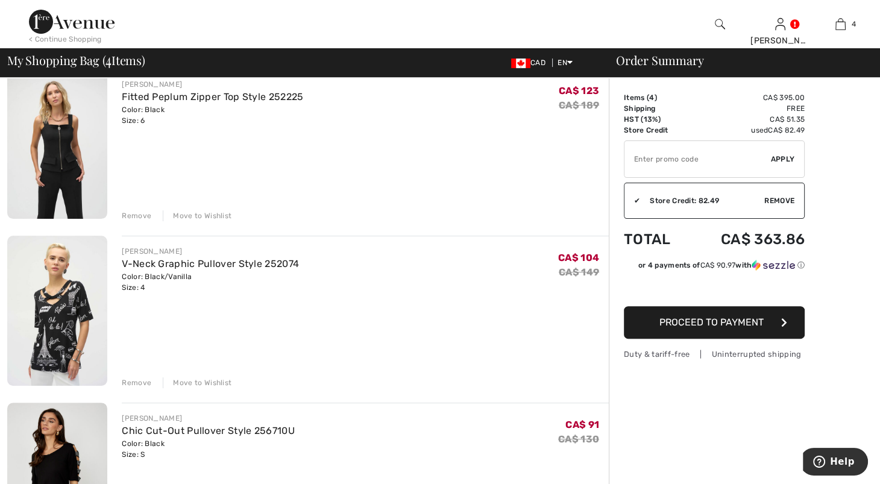
click at [151, 221] on div "Remove" at bounding box center [137, 215] width 30 height 11
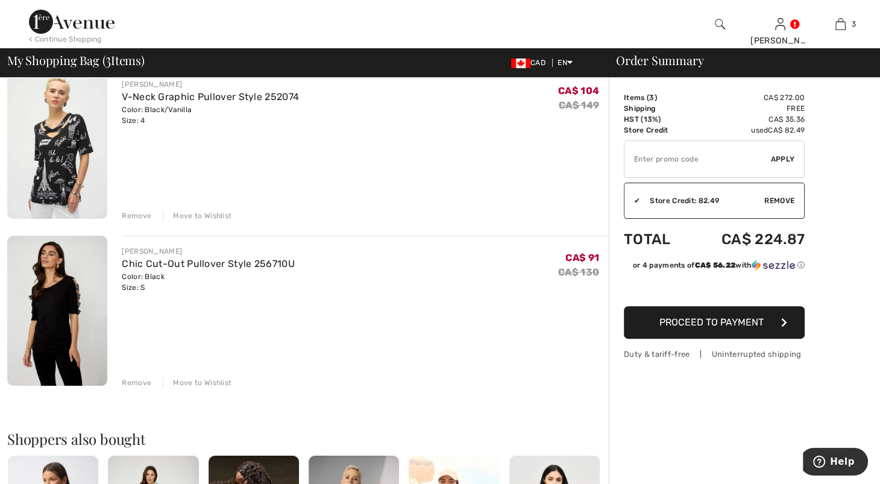
click at [144, 221] on div "Remove" at bounding box center [137, 215] width 30 height 11
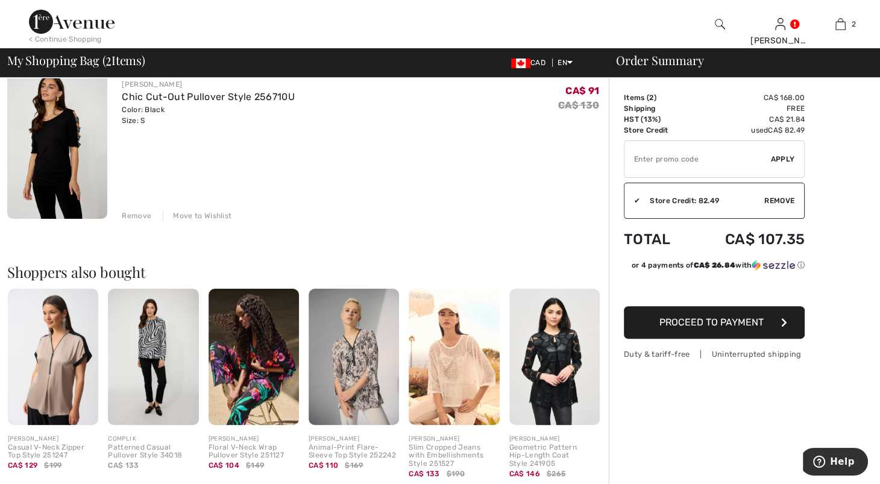
click at [792, 203] on span "Remove" at bounding box center [780, 200] width 30 height 11
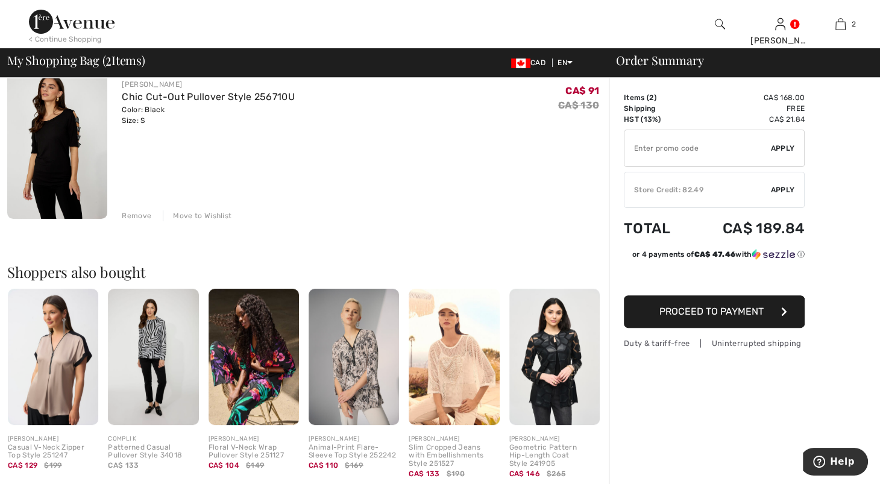
click at [783, 195] on span "Apply" at bounding box center [783, 190] width 24 height 11
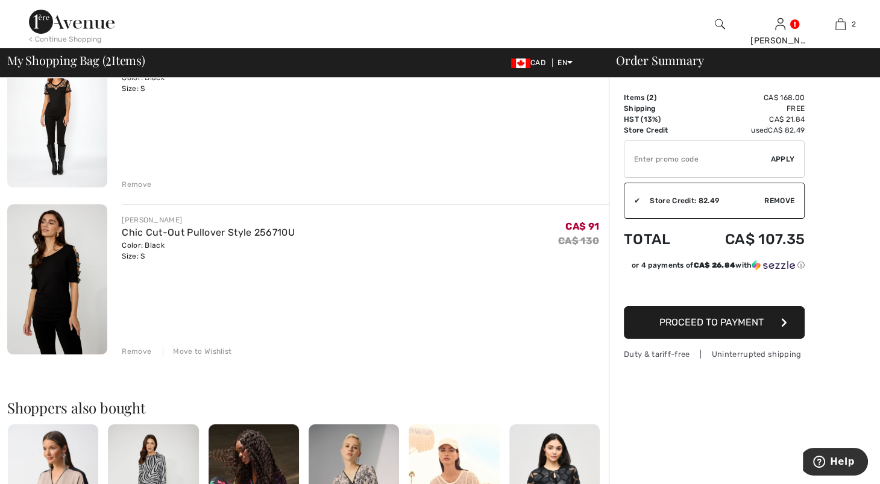
scroll to position [72, 0]
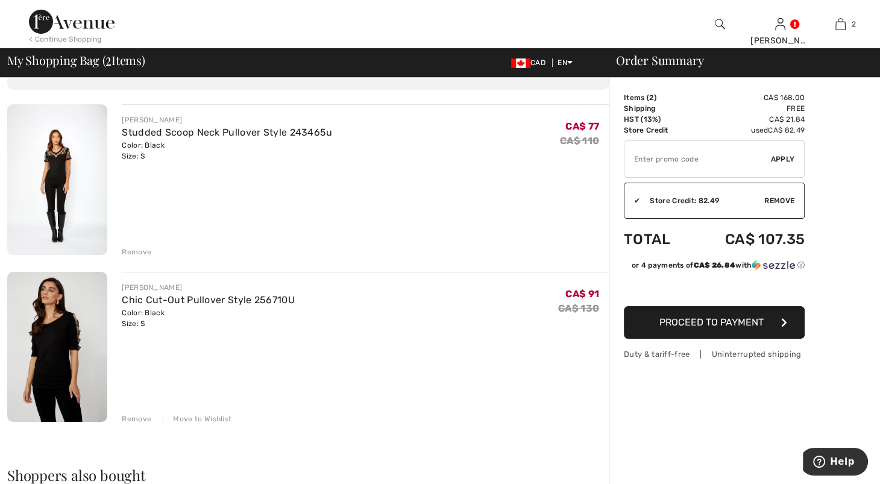
click at [60, 255] on img at bounding box center [57, 179] width 100 height 151
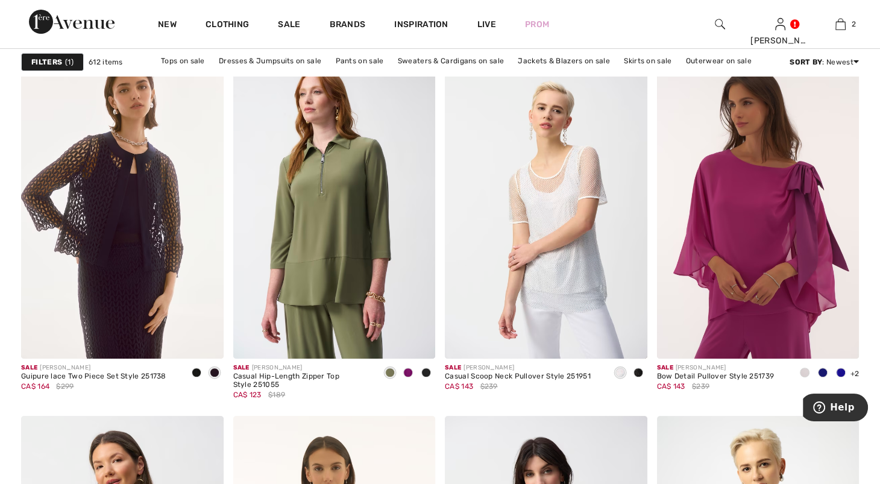
scroll to position [5014, 0]
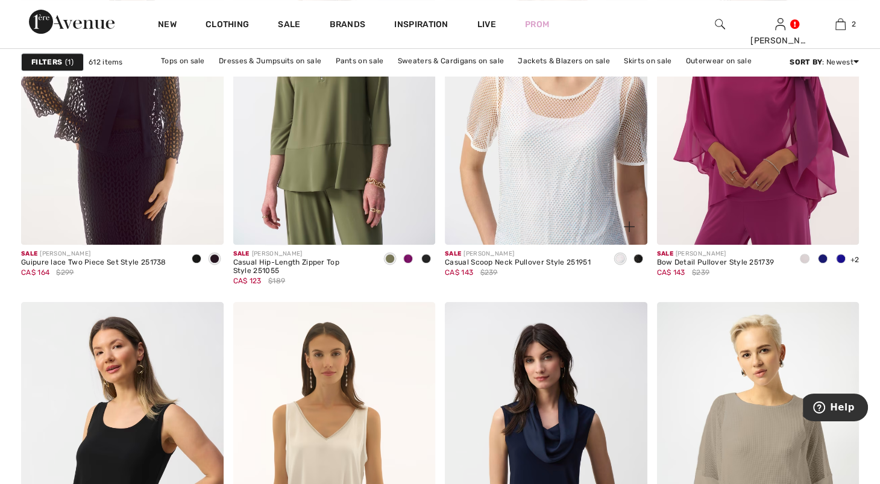
click at [559, 245] on img at bounding box center [546, 93] width 203 height 303
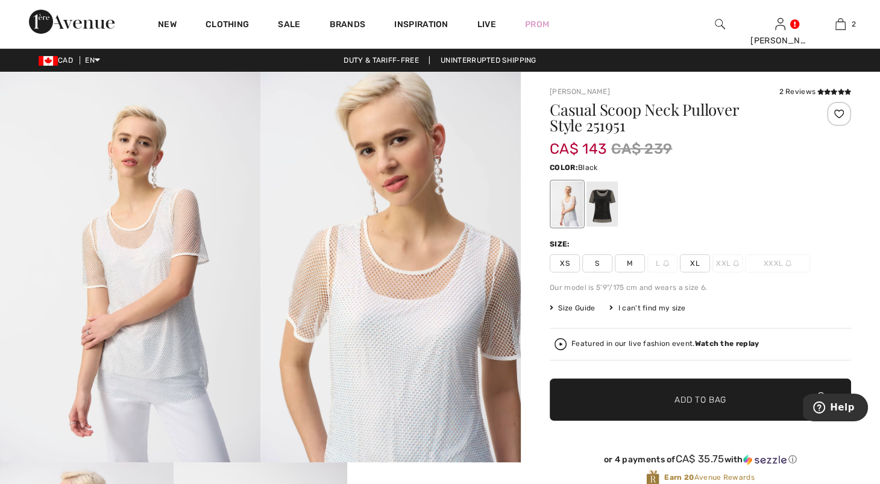
click at [607, 211] on div at bounding box center [602, 203] width 31 height 45
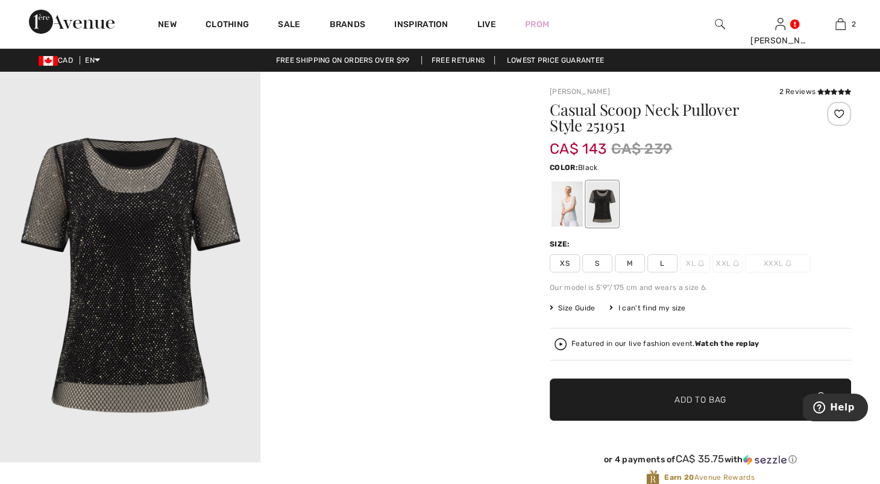
click at [173, 240] on img at bounding box center [130, 267] width 260 height 391
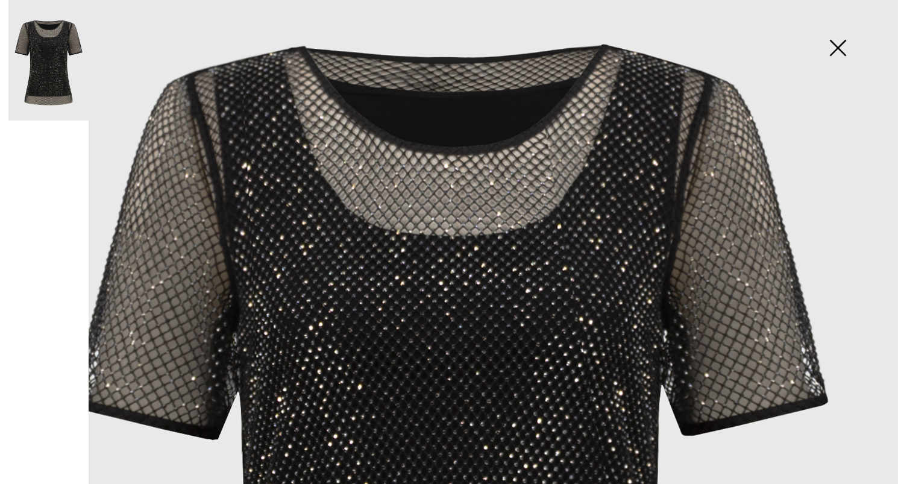
scroll to position [179, 0]
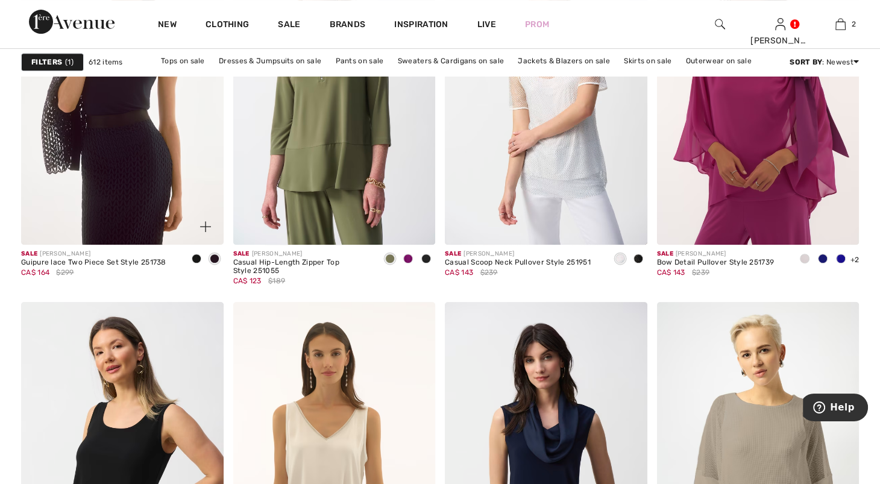
click at [132, 172] on img at bounding box center [122, 93] width 203 height 303
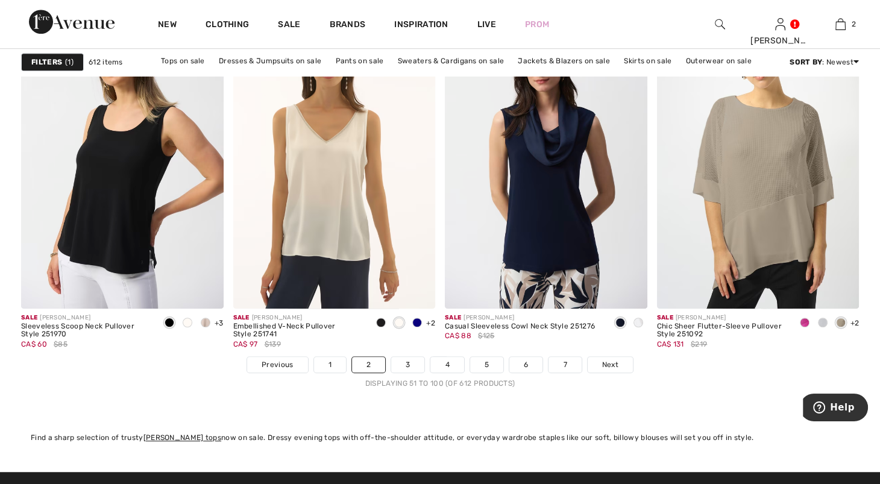
scroll to position [5365, 0]
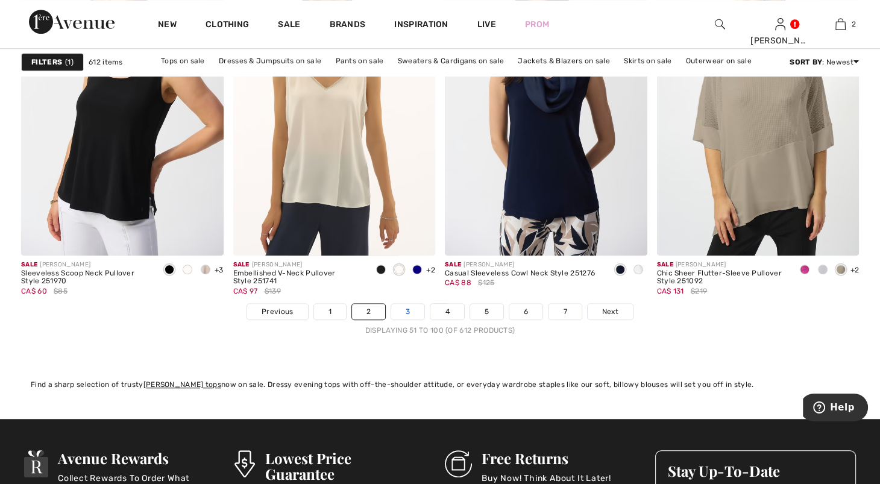
click at [404, 320] on link "3" at bounding box center [407, 312] width 33 height 16
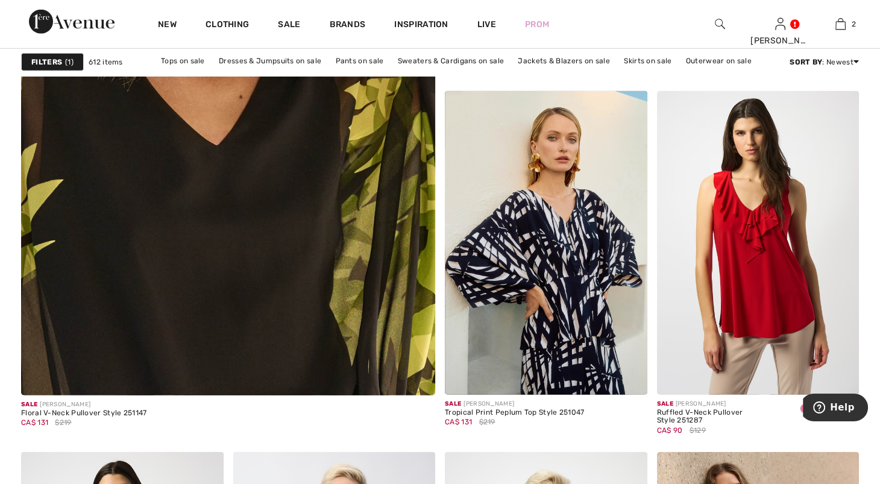
scroll to position [3317, 0]
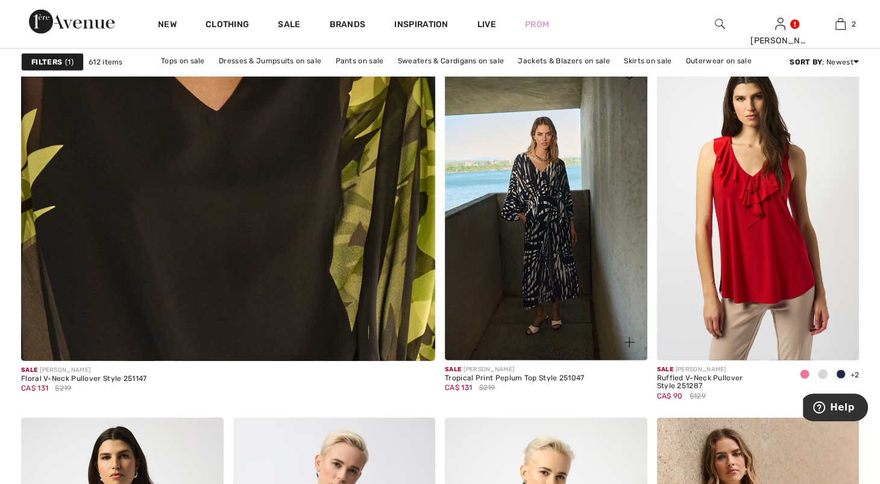
click at [551, 302] on img at bounding box center [546, 208] width 203 height 303
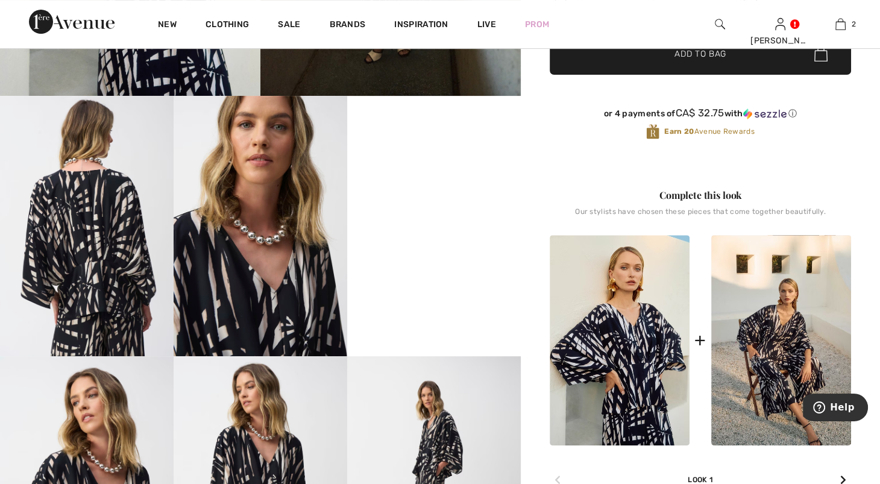
scroll to position [362, 0]
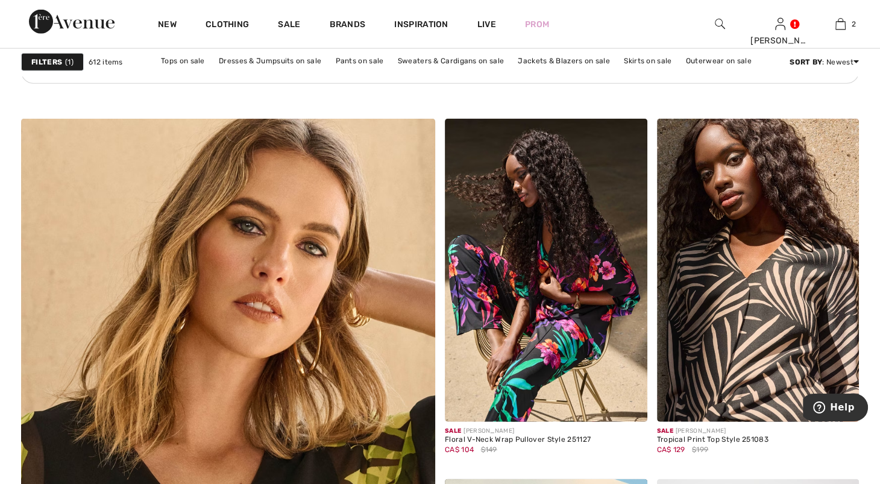
scroll to position [2471, 0]
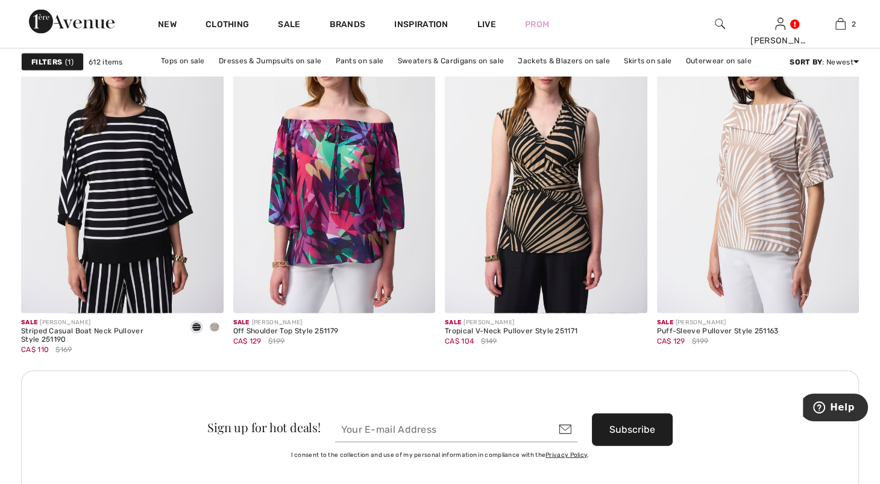
click at [504, 414] on div "Sale [PERSON_NAME] V-Neck Casual Pullover Style 251286 CA$ 81 $115 +3 6 Colors …" at bounding box center [440, 452] width 838 height 5490
click at [424, 443] on div "Sign up for hot deals! Subscribe I consent to the collection and use of my pers…" at bounding box center [440, 439] width 838 height 136
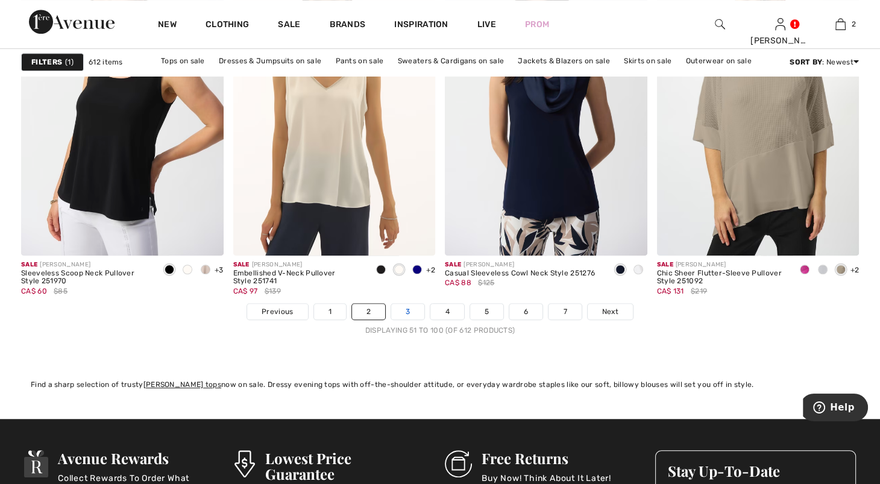
click at [397, 320] on link "3" at bounding box center [407, 312] width 33 height 16
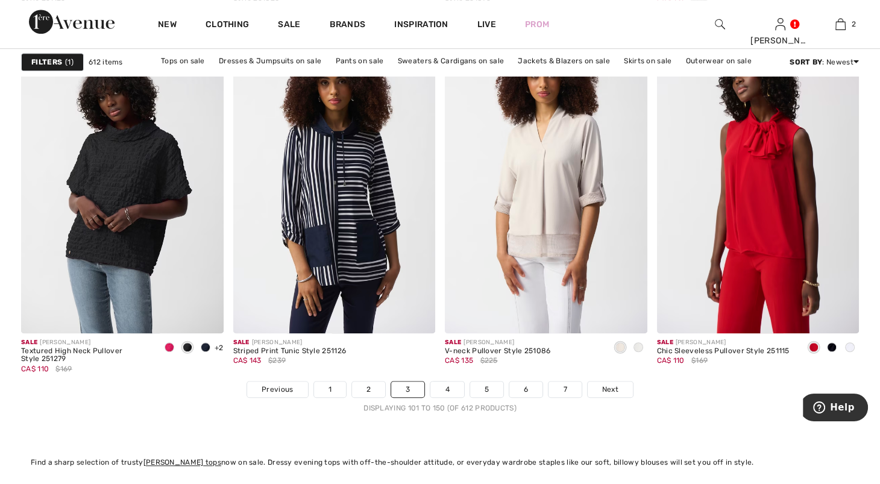
scroll to position [4998, 0]
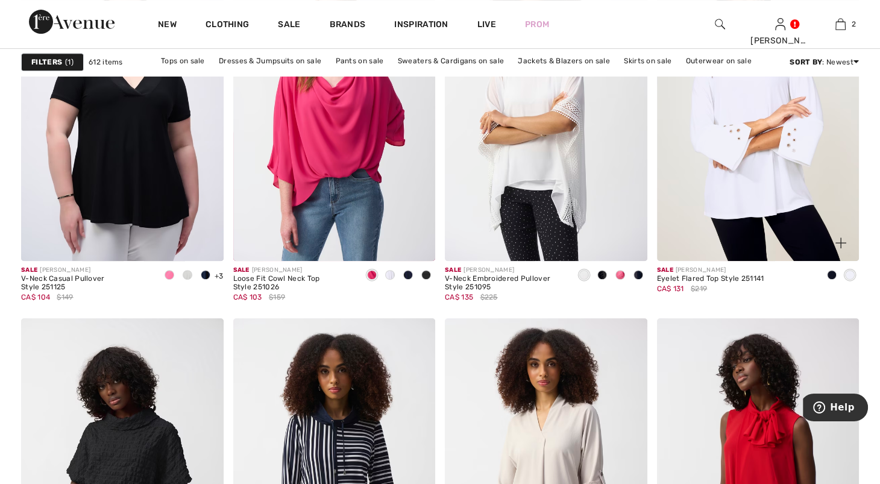
click at [836, 280] on span at bounding box center [832, 275] width 10 height 10
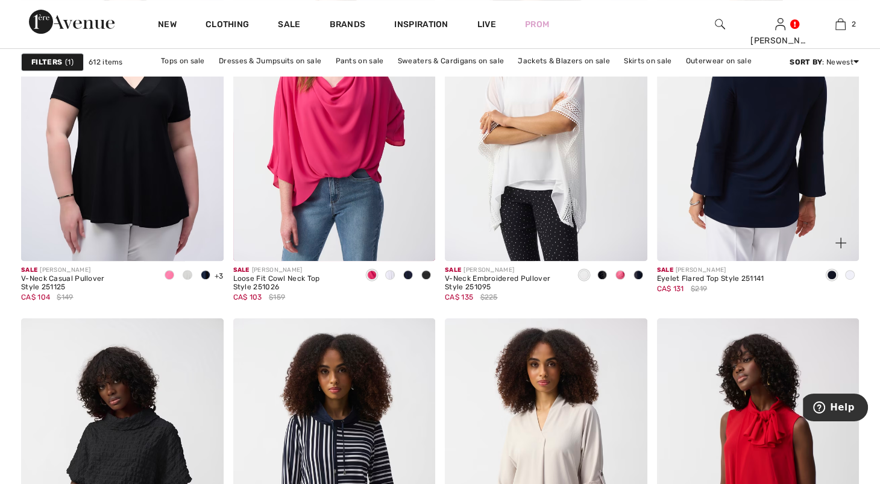
click at [781, 210] on img at bounding box center [758, 109] width 203 height 303
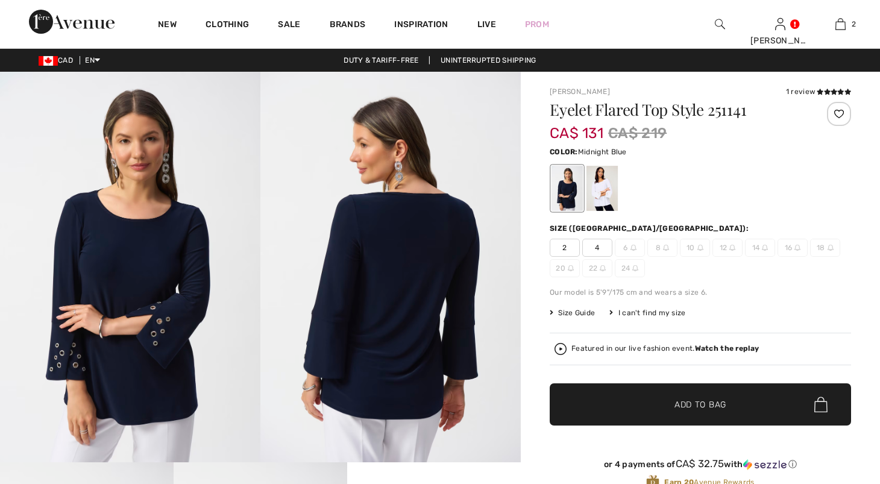
checkbox input "true"
click at [602, 203] on div at bounding box center [602, 188] width 31 height 45
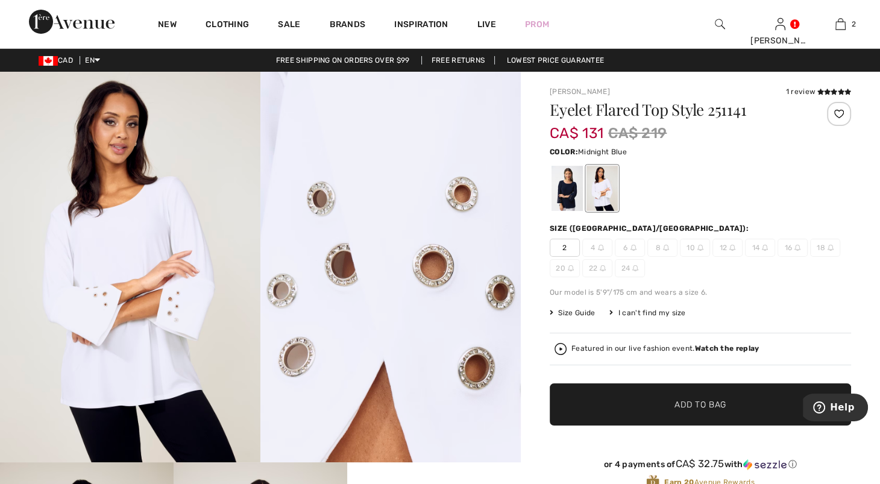
click at [583, 195] on div at bounding box center [567, 188] width 31 height 45
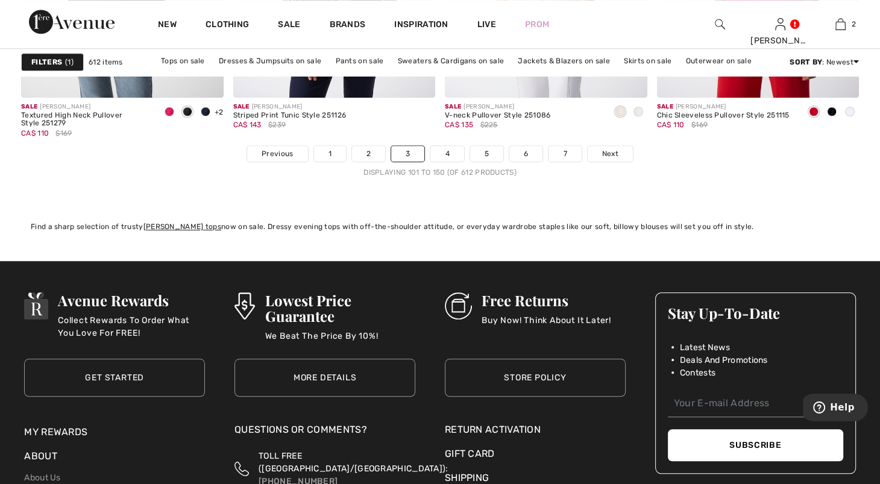
scroll to position [5427, 0]
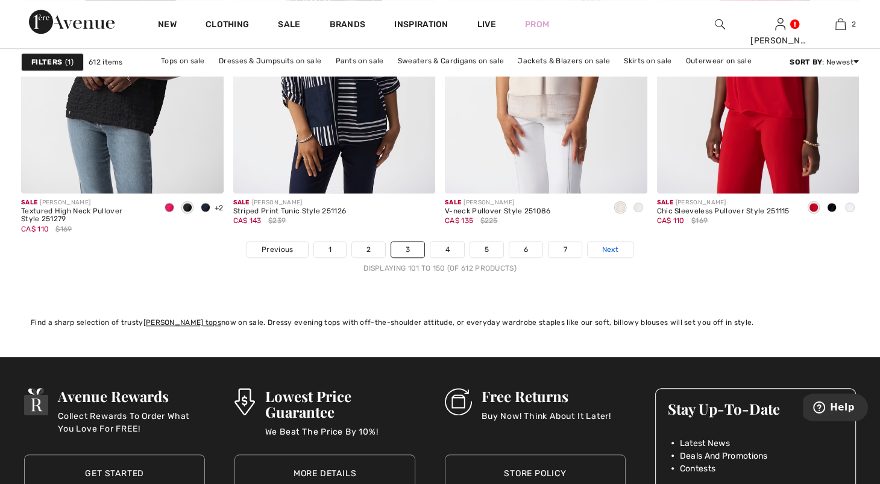
click at [633, 257] on link "Next" at bounding box center [610, 250] width 45 height 16
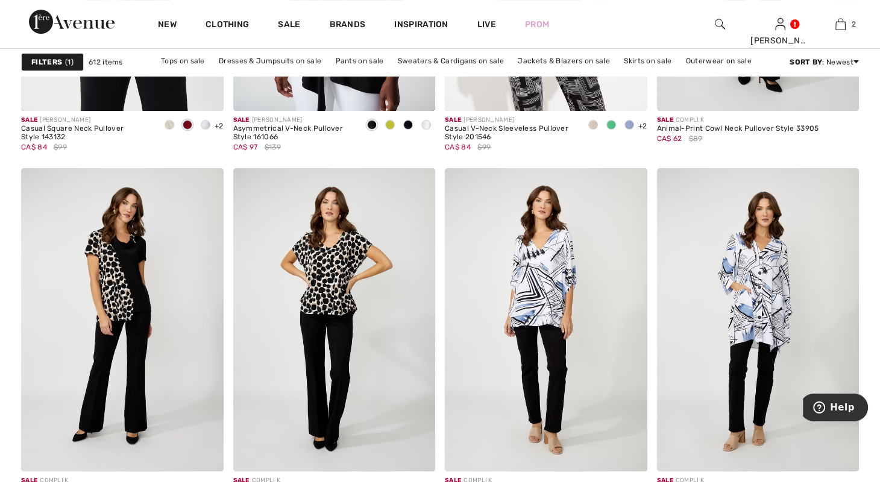
scroll to position [4823, 0]
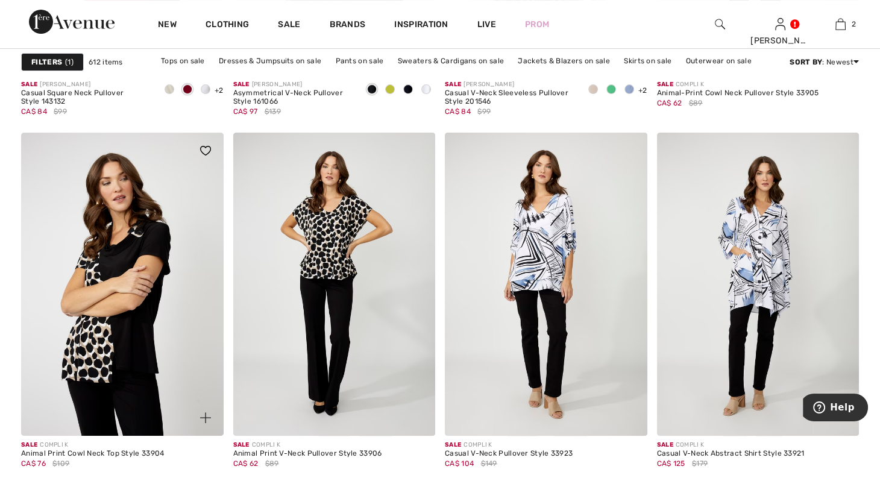
click at [140, 342] on img at bounding box center [122, 284] width 203 height 303
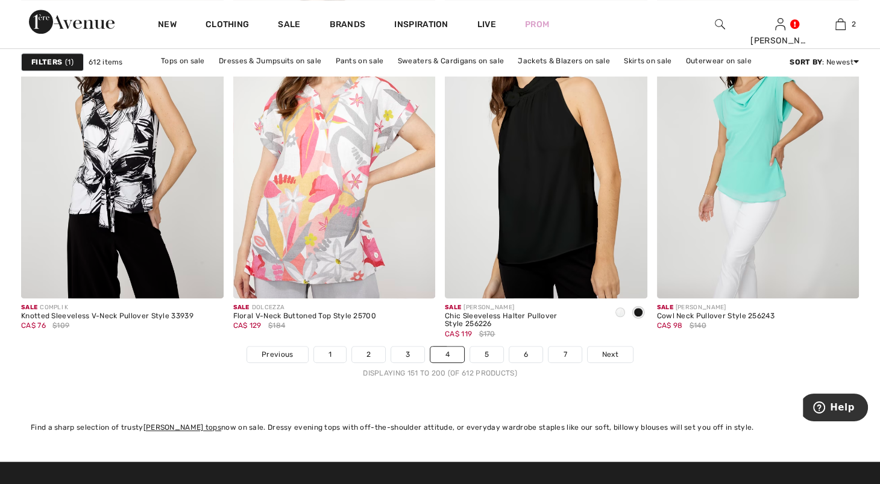
scroll to position [5435, 0]
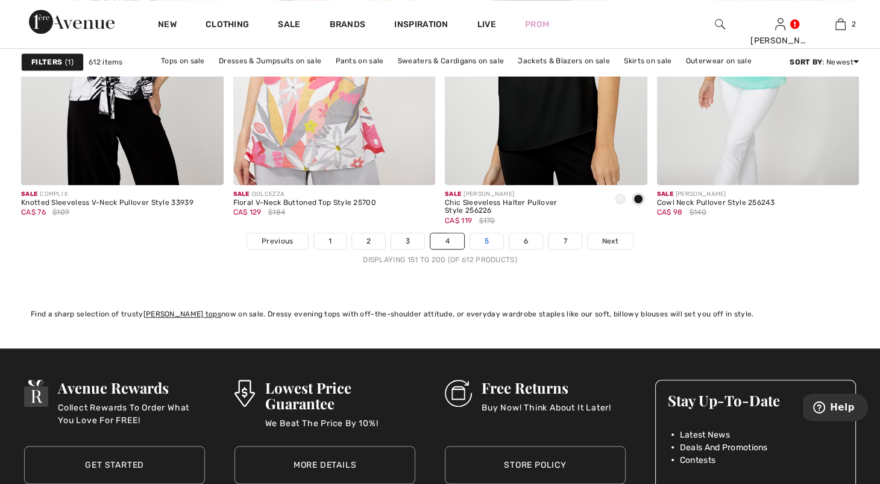
click at [502, 249] on link "5" at bounding box center [486, 241] width 33 height 16
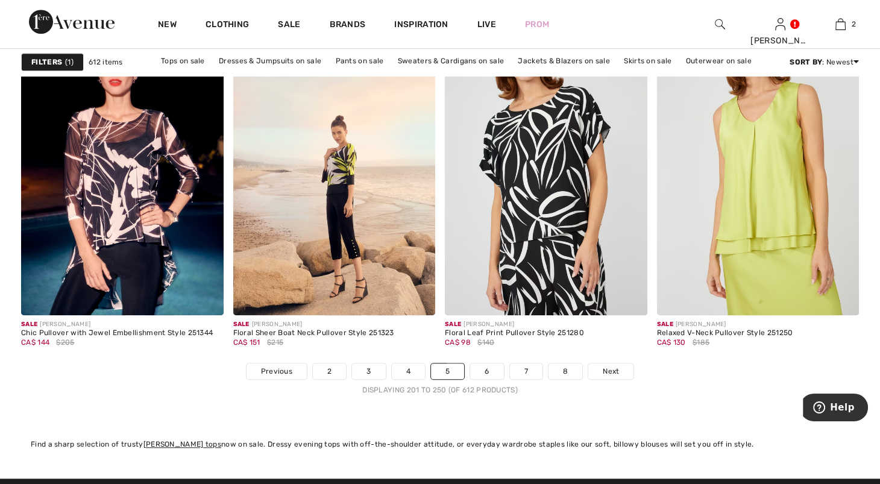
scroll to position [5339, 0]
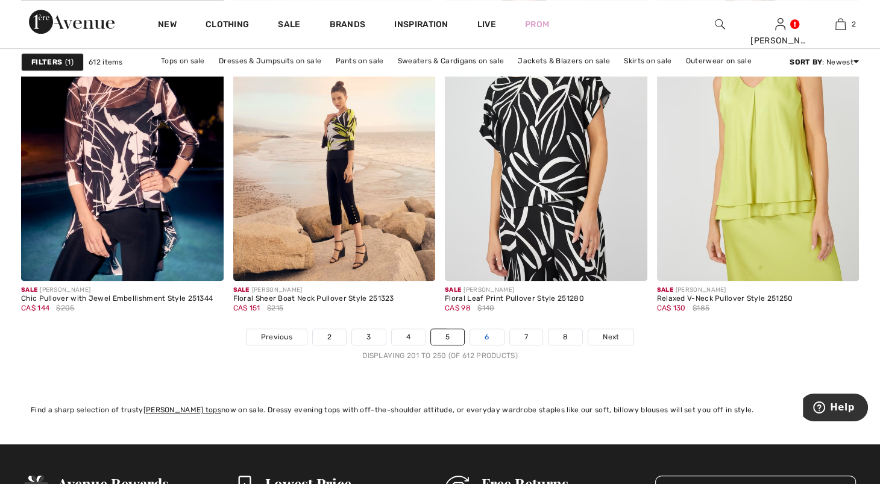
click at [490, 345] on link "6" at bounding box center [486, 337] width 33 height 16
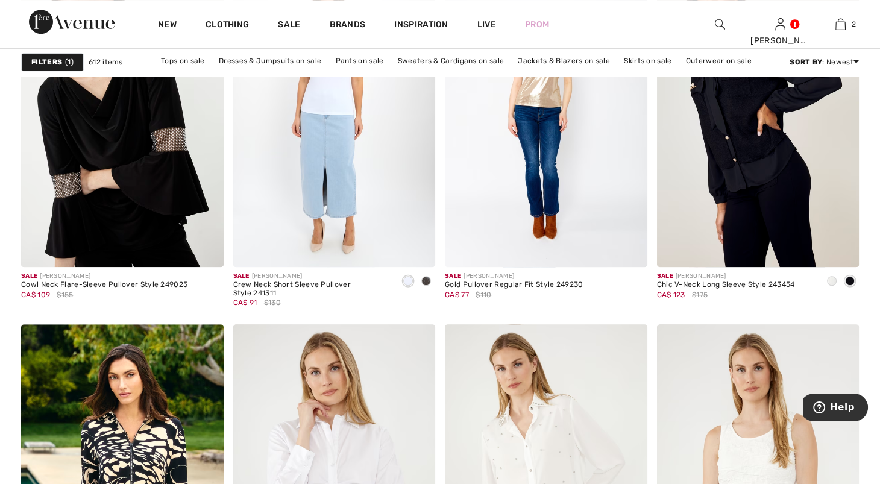
scroll to position [752, 0]
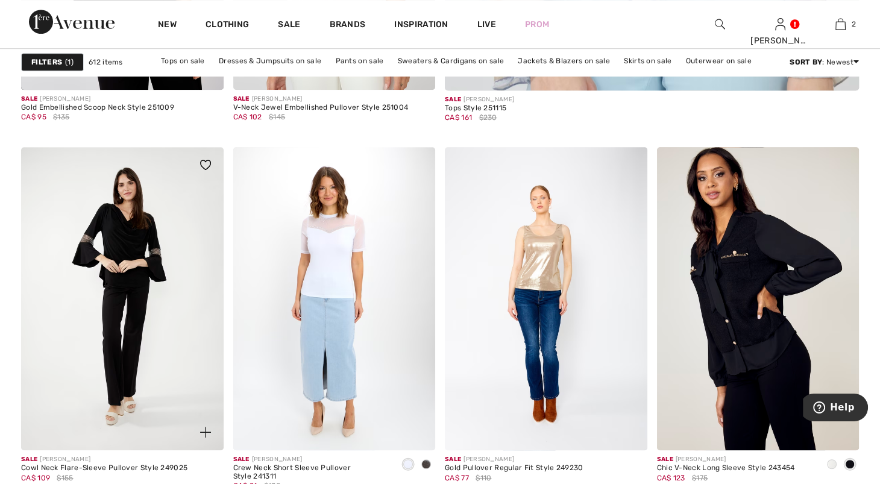
click at [140, 304] on img at bounding box center [122, 298] width 203 height 303
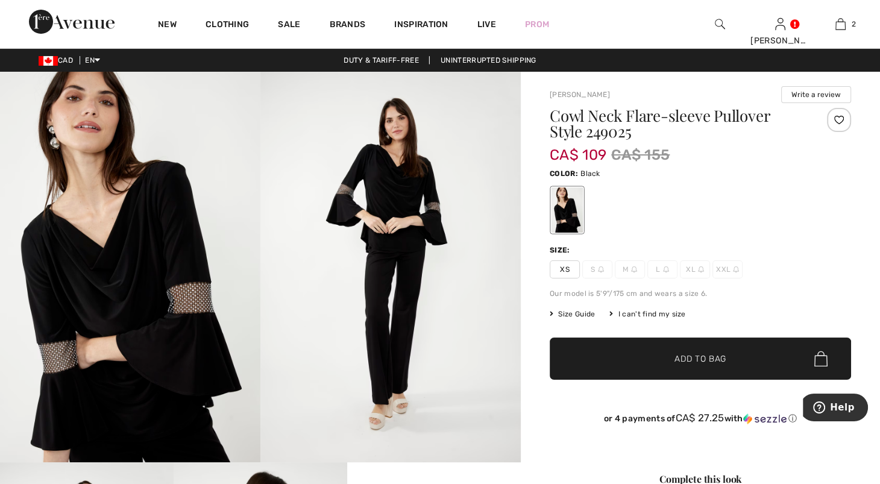
click at [359, 252] on img at bounding box center [390, 267] width 260 height 391
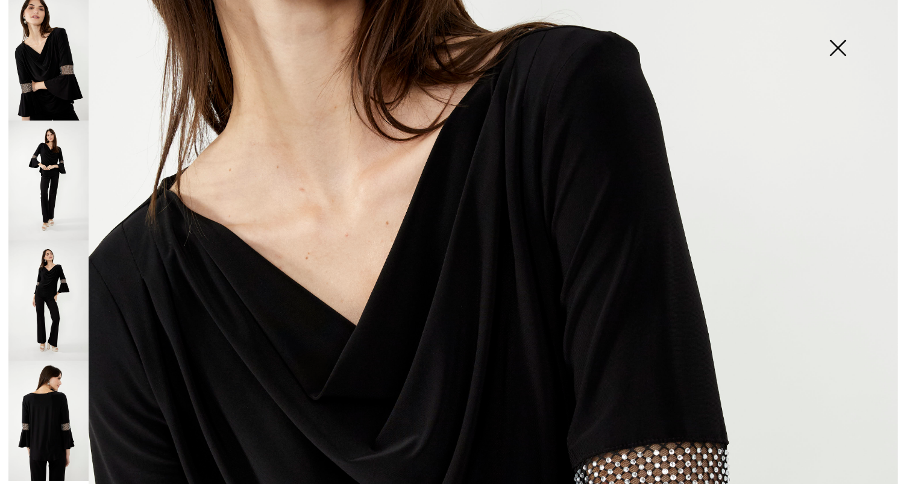
scroll to position [276, 0]
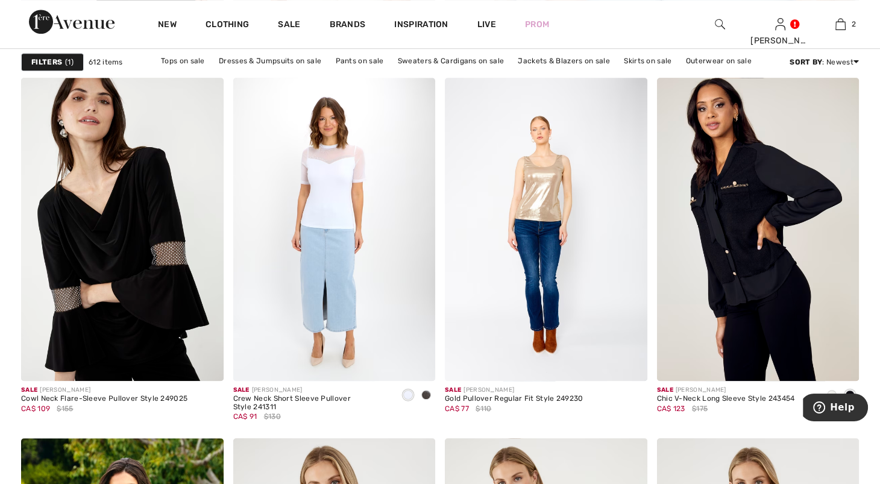
scroll to position [752, 0]
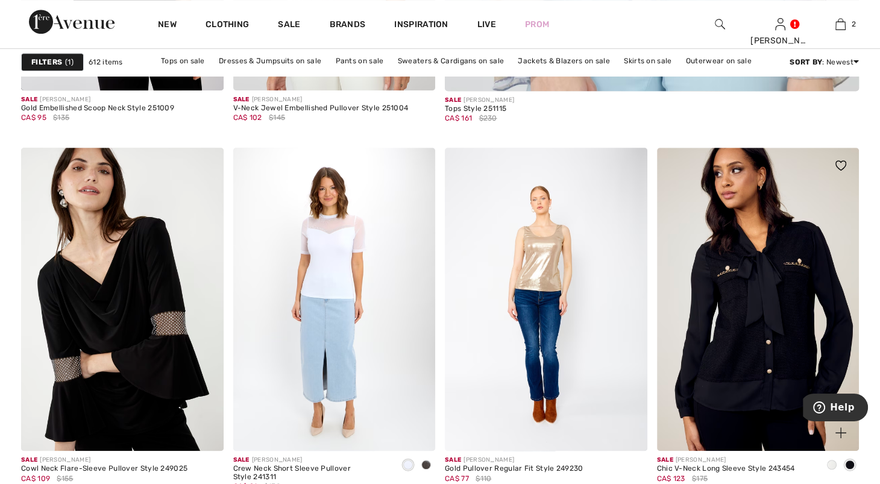
click at [738, 206] on img at bounding box center [758, 299] width 203 height 303
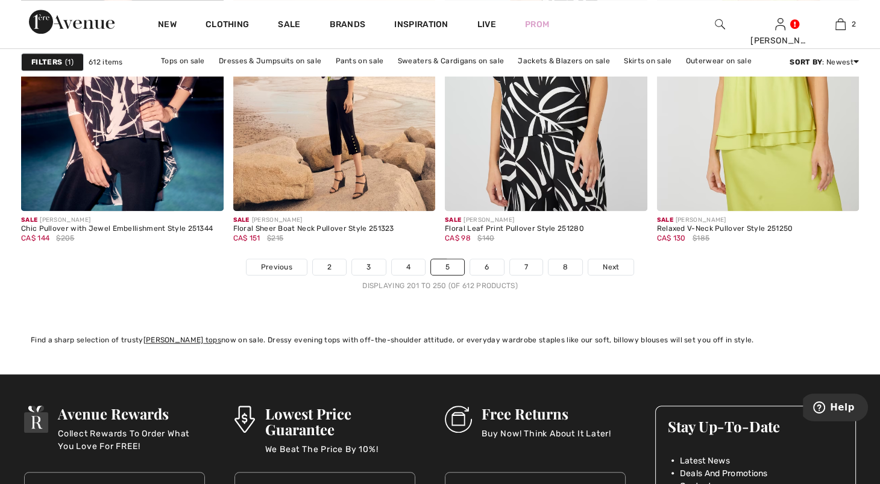
scroll to position [5418, 0]
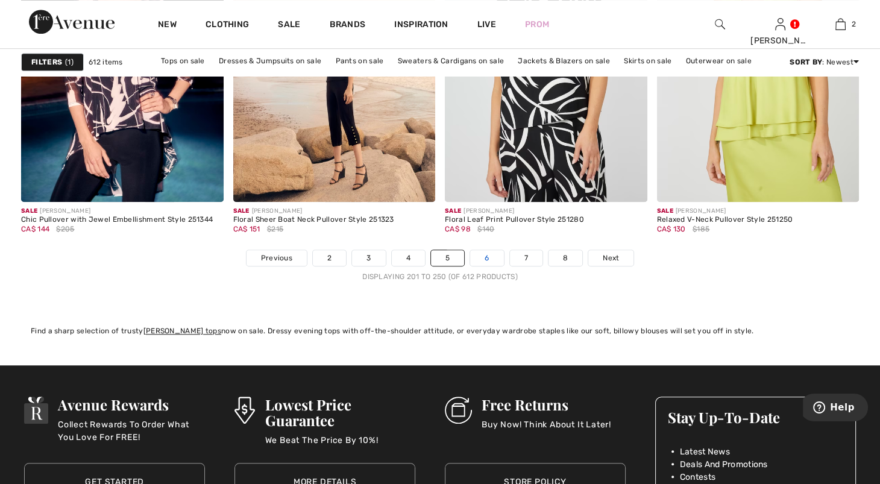
click at [503, 266] on link "6" at bounding box center [486, 258] width 33 height 16
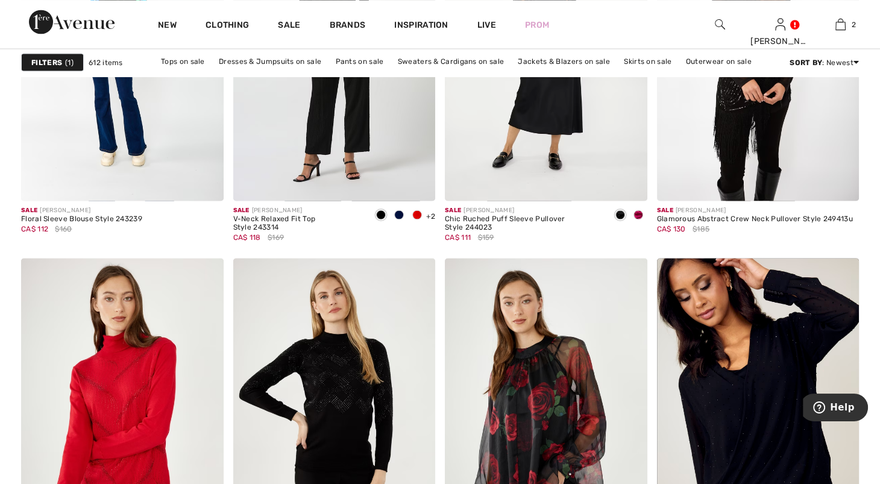
scroll to position [2074, 0]
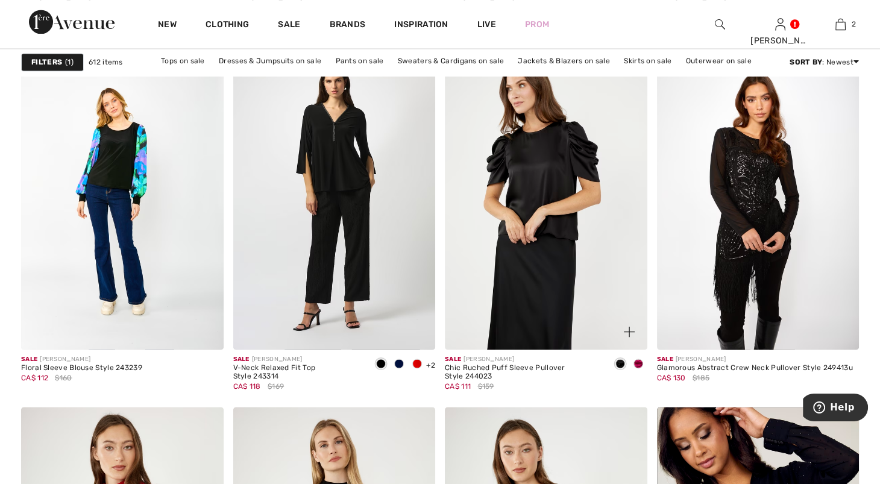
click at [527, 199] on img at bounding box center [546, 197] width 203 height 303
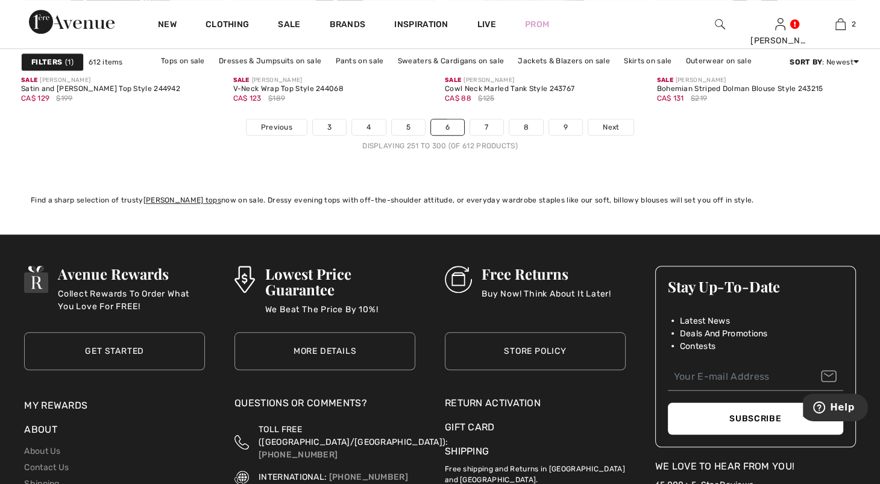
scroll to position [5557, 0]
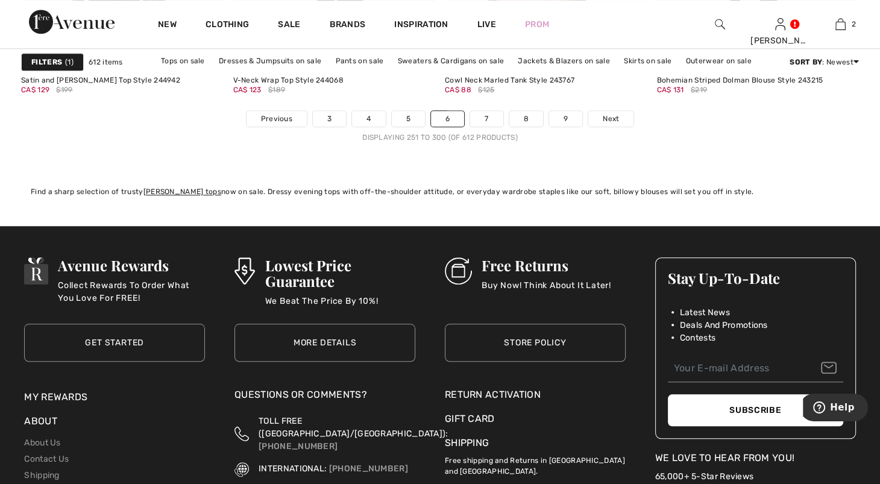
drag, startPoint x: 891, startPoint y: 183, endPoint x: 19, endPoint y: 24, distance: 885.6
click at [502, 127] on link "7" at bounding box center [486, 119] width 33 height 16
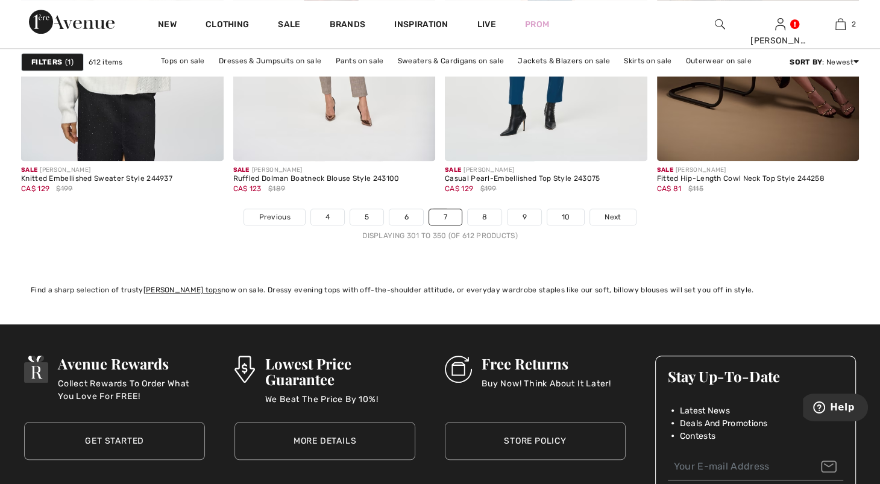
scroll to position [5497, 0]
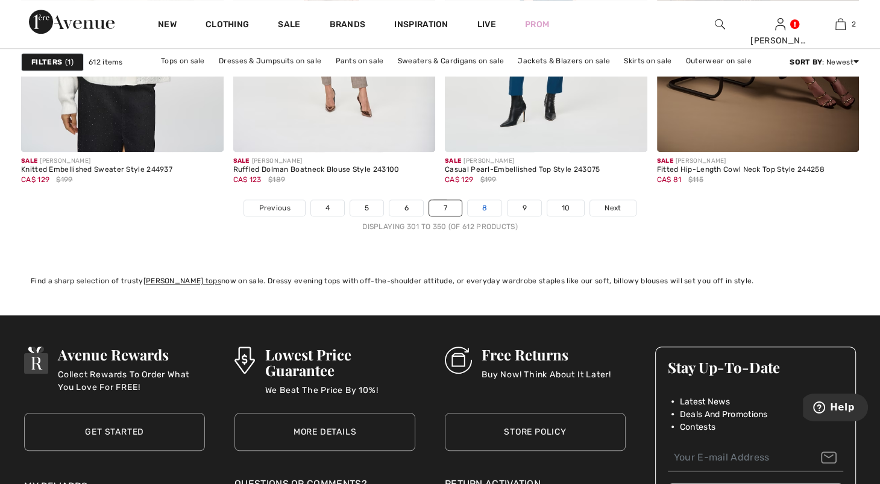
click at [502, 216] on link "8" at bounding box center [485, 208] width 34 height 16
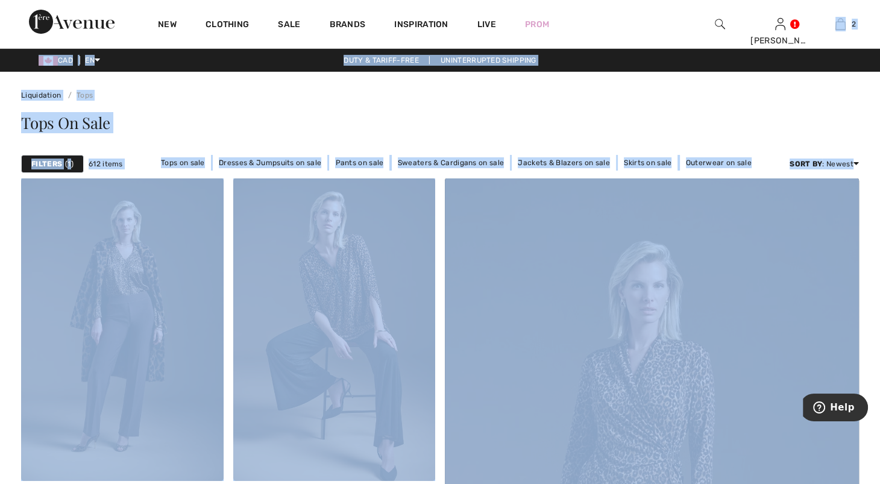
click at [880, 387] on html "We value your privacy We use cookies to enhance your browsing experience, serve…" at bounding box center [440, 242] width 880 height 484
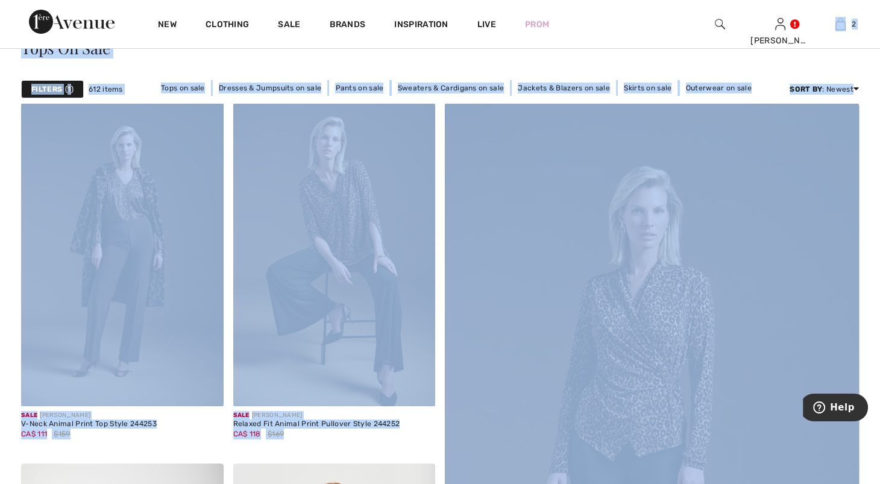
scroll to position [224, 0]
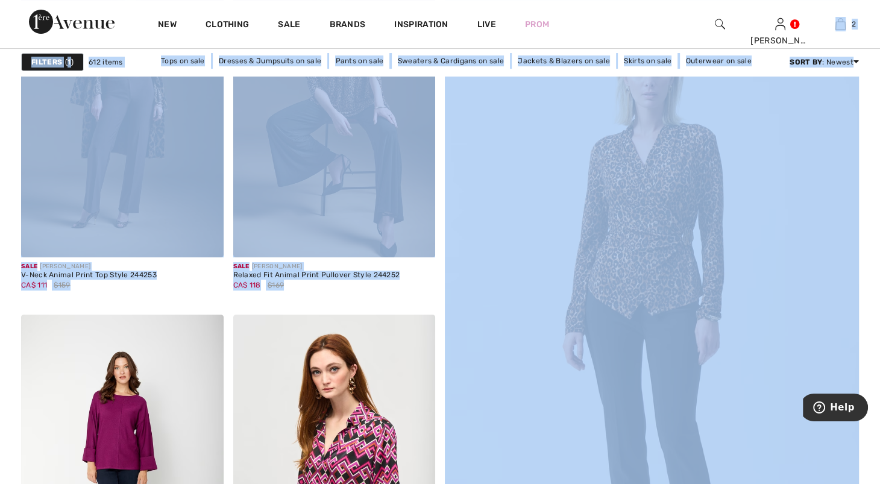
click at [851, 129] on img at bounding box center [651, 327] width 497 height 746
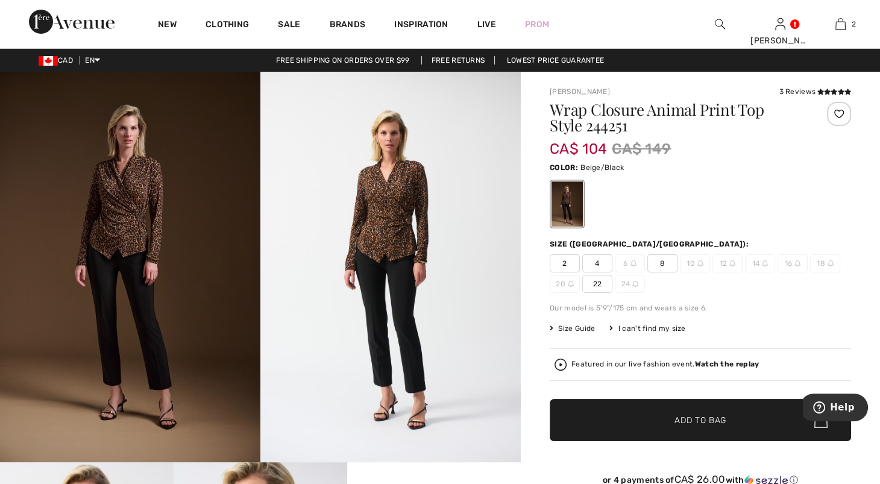
click at [395, 235] on img at bounding box center [390, 267] width 260 height 391
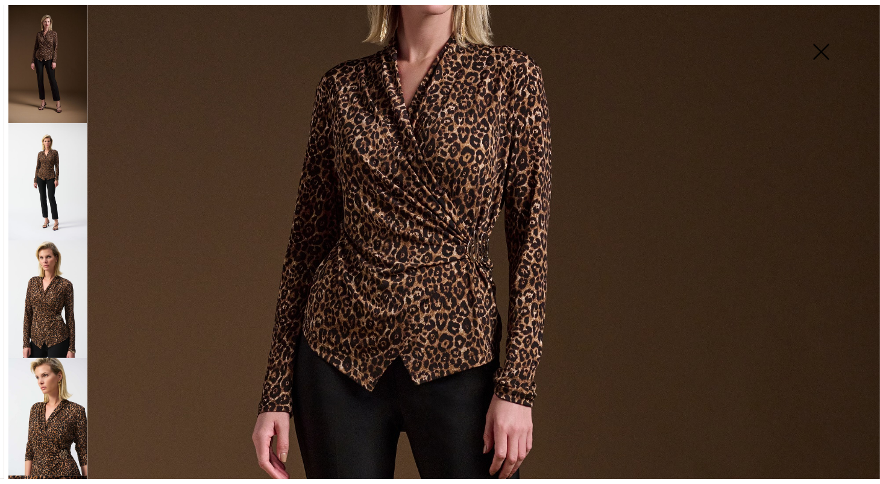
scroll to position [207, 0]
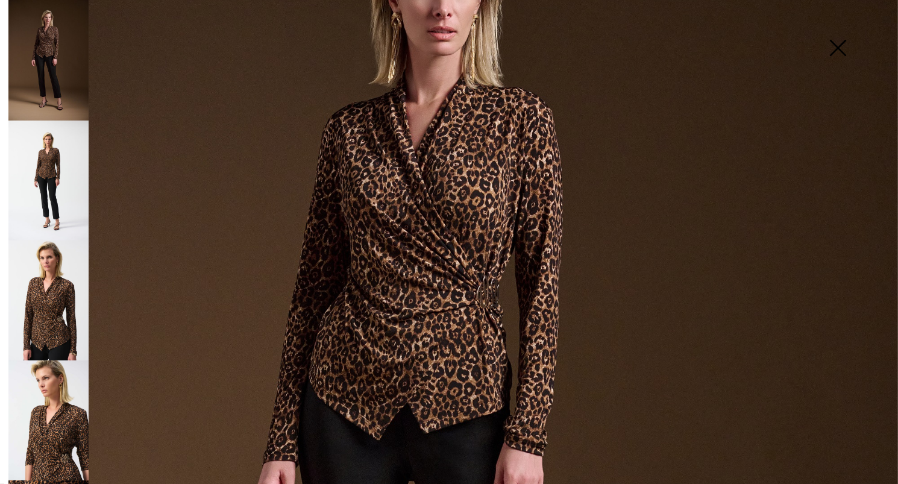
click at [838, 55] on img at bounding box center [838, 49] width 60 height 62
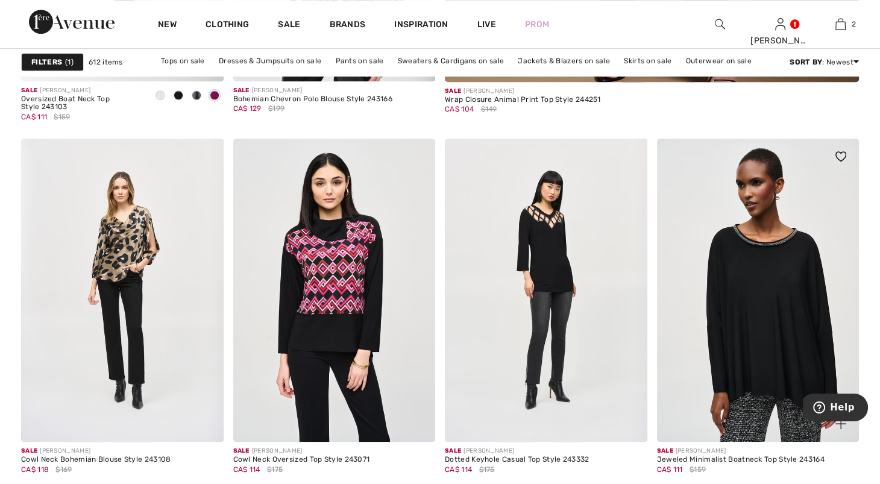
scroll to position [778, 0]
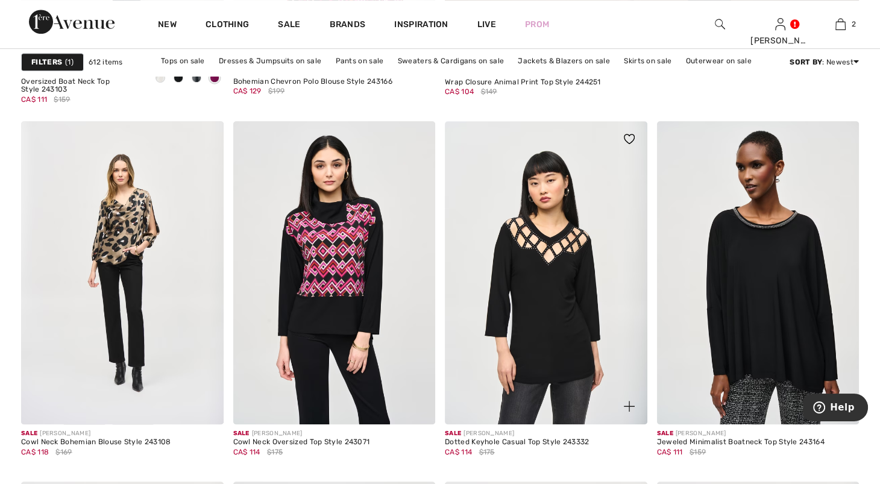
click at [624, 292] on img at bounding box center [546, 272] width 203 height 303
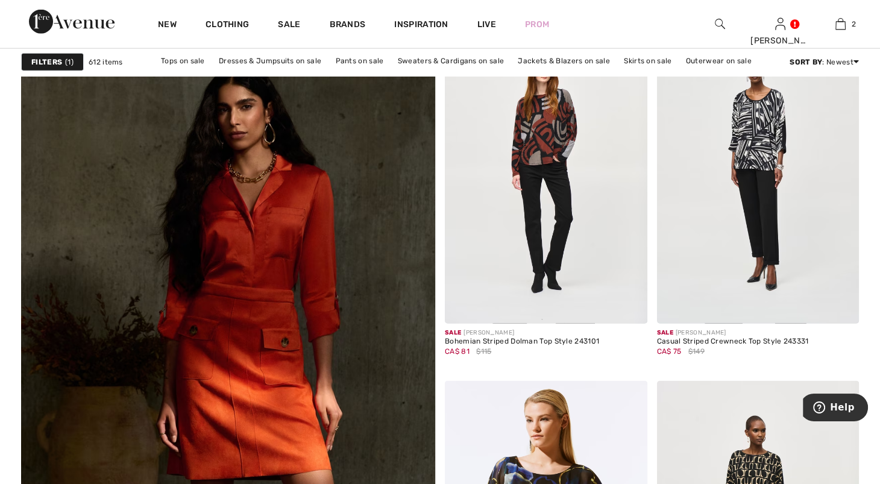
scroll to position [3019, 0]
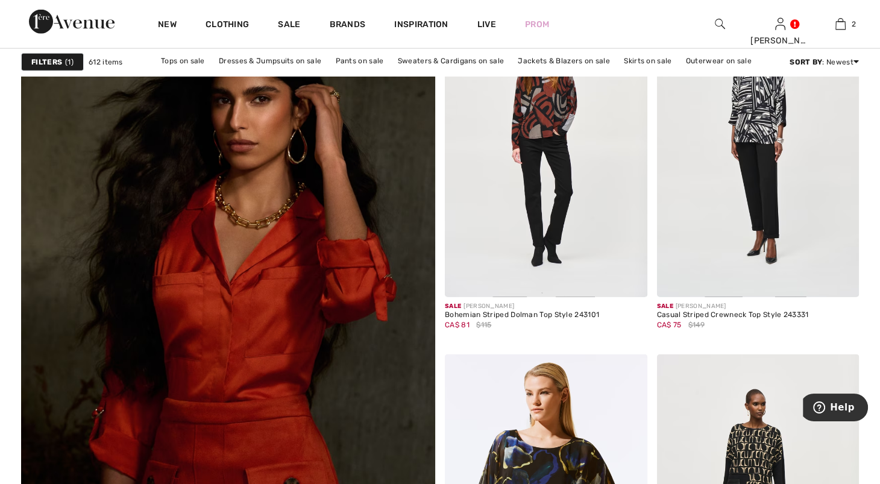
click at [292, 378] on img at bounding box center [227, 367] width 497 height 746
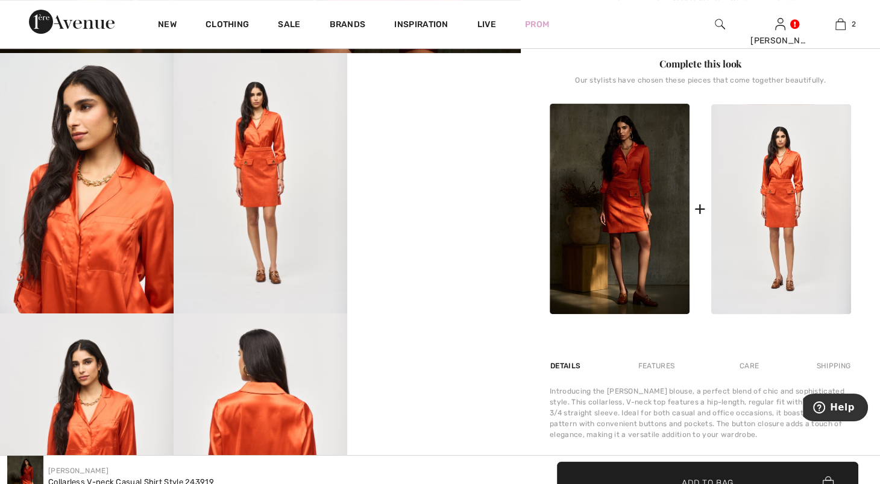
scroll to position [353, 0]
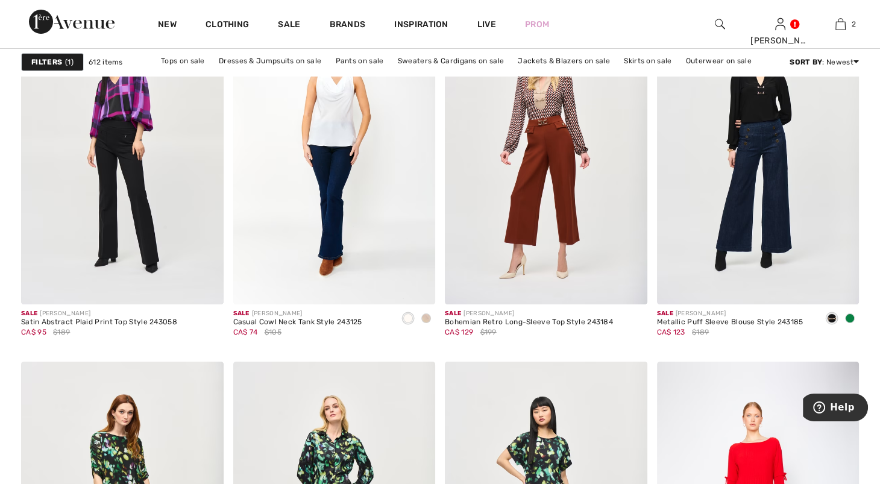
scroll to position [4586, 0]
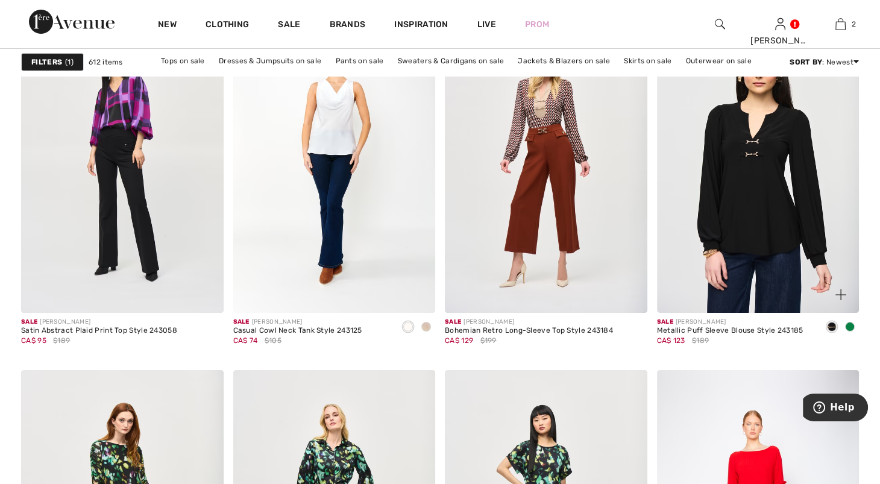
click at [774, 263] on img at bounding box center [758, 161] width 203 height 303
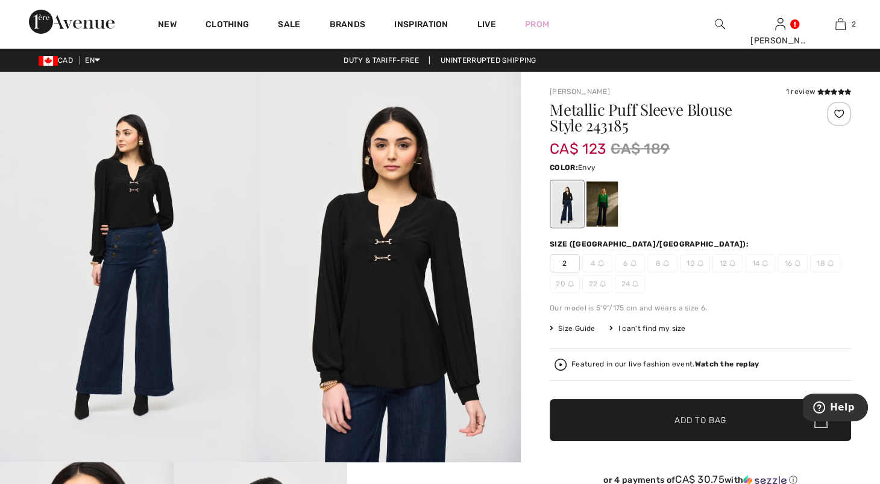
click at [618, 213] on div at bounding box center [602, 203] width 31 height 45
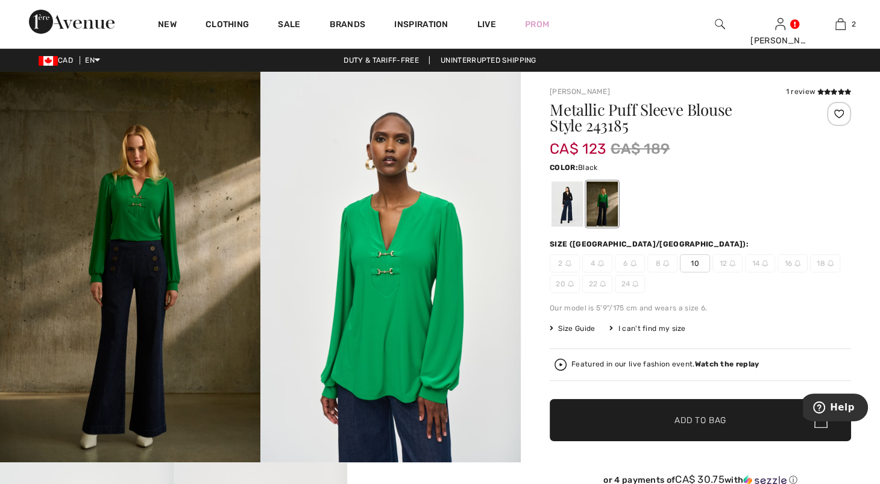
click at [583, 227] on div at bounding box center [567, 203] width 31 height 45
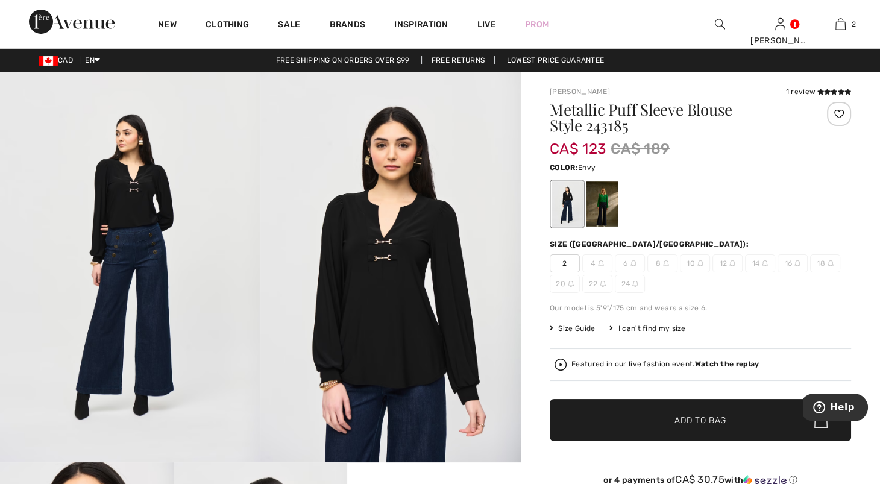
click at [616, 225] on div at bounding box center [602, 203] width 31 height 45
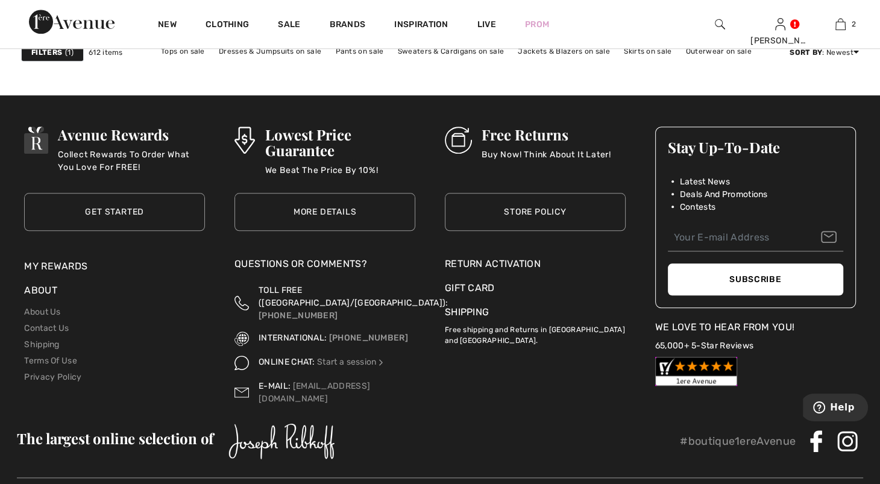
scroll to position [5548, 0]
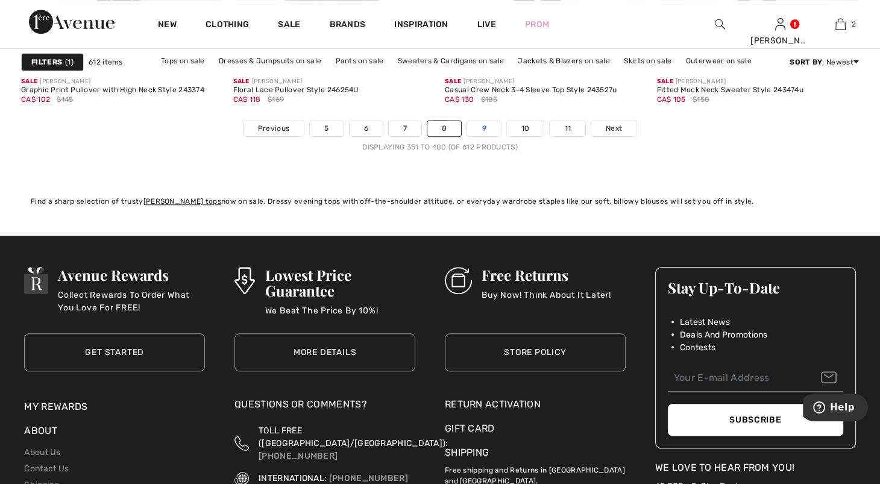
click at [500, 136] on link "9" at bounding box center [483, 129] width 33 height 16
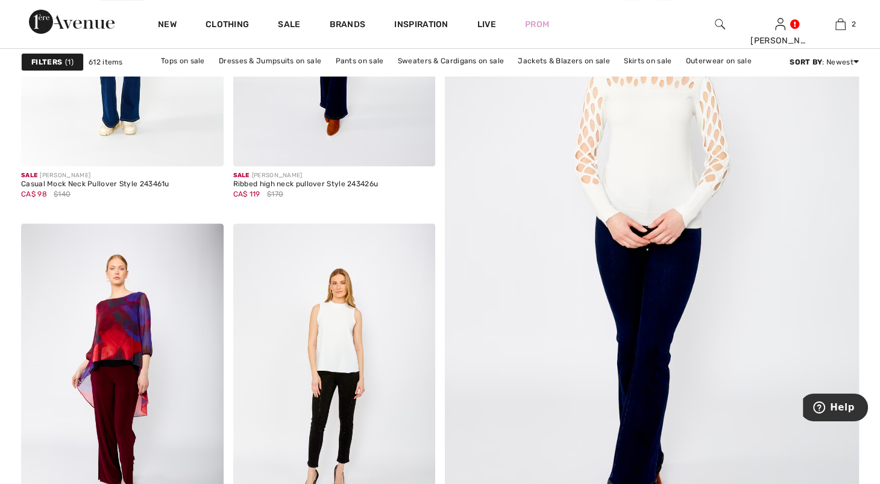
scroll to position [201, 0]
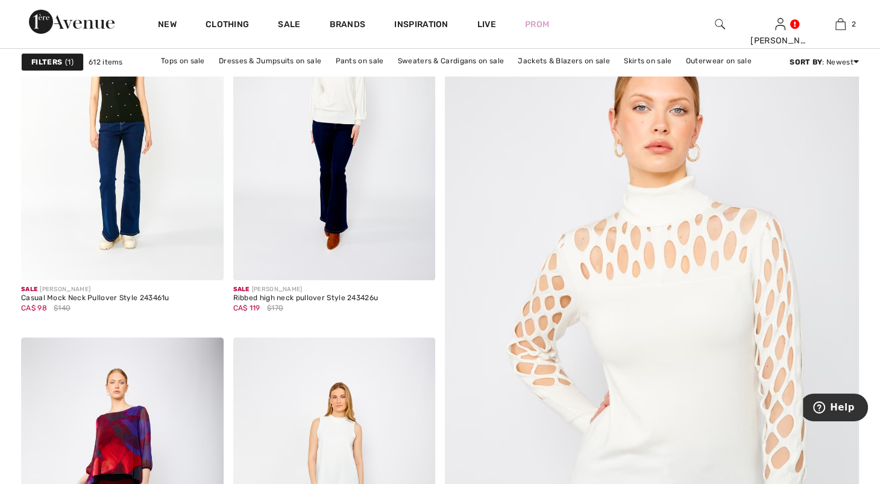
click at [684, 301] on img at bounding box center [651, 350] width 497 height 746
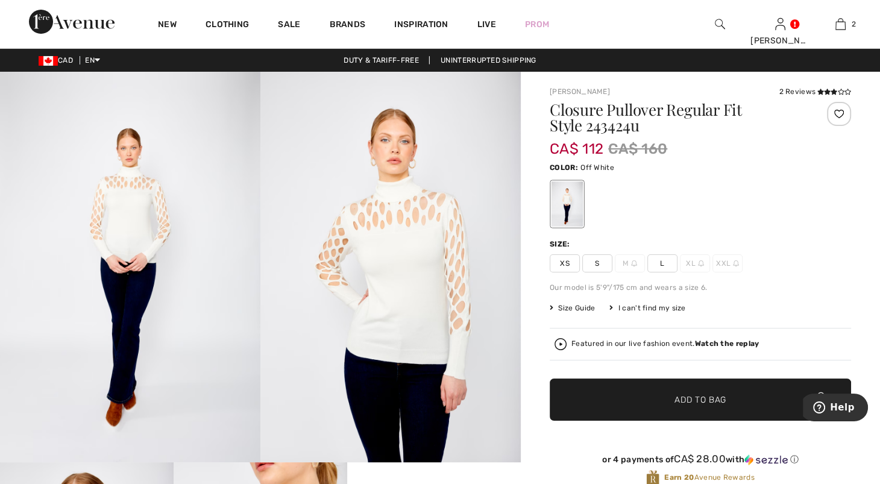
click at [385, 272] on img at bounding box center [390, 267] width 260 height 391
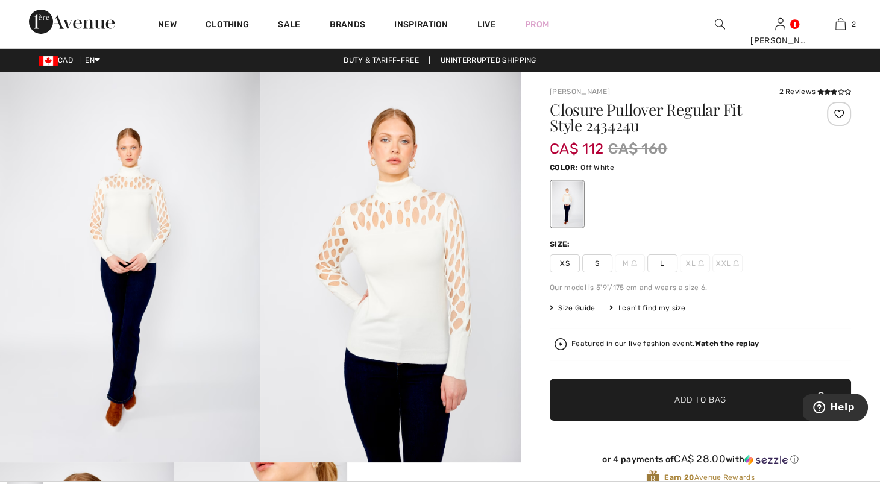
scroll to position [578, 0]
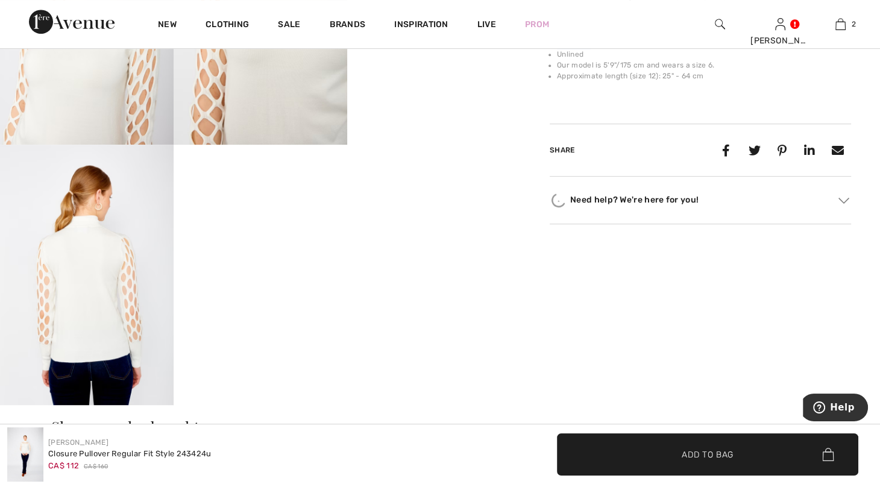
drag, startPoint x: 869, startPoint y: 105, endPoint x: 869, endPoint y: 113, distance: 8.4
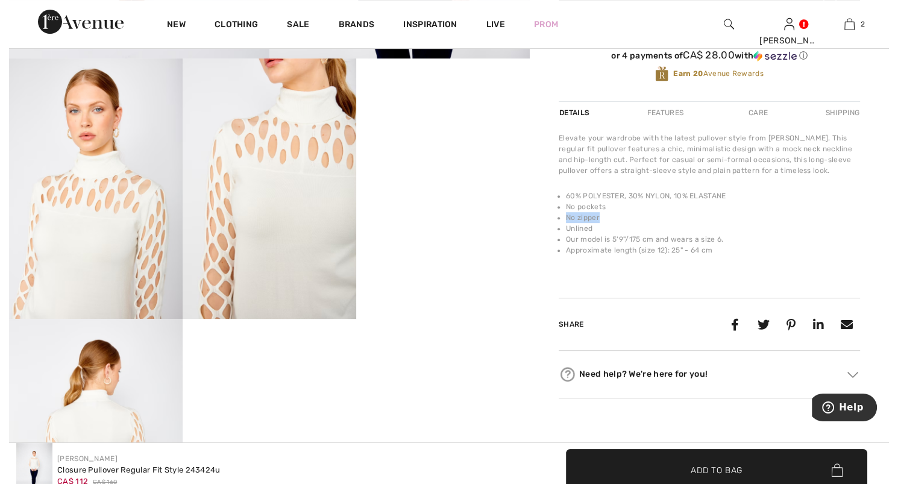
scroll to position [0, 0]
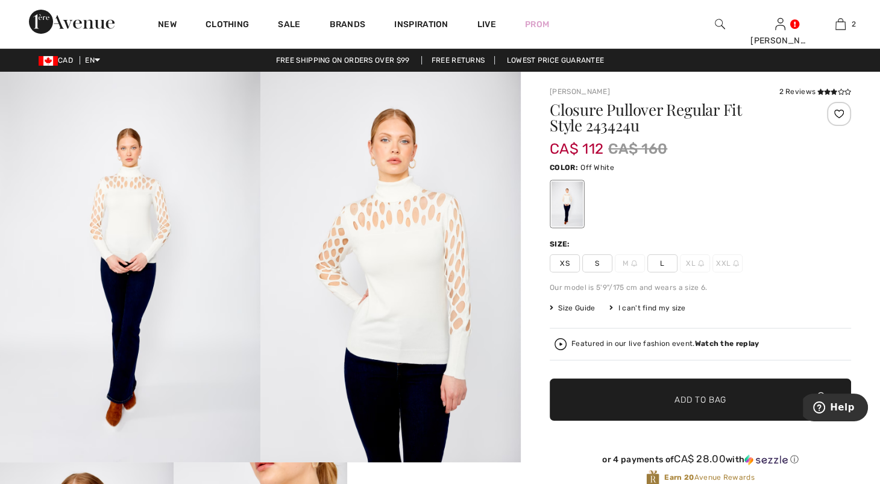
click at [386, 265] on img at bounding box center [390, 267] width 260 height 391
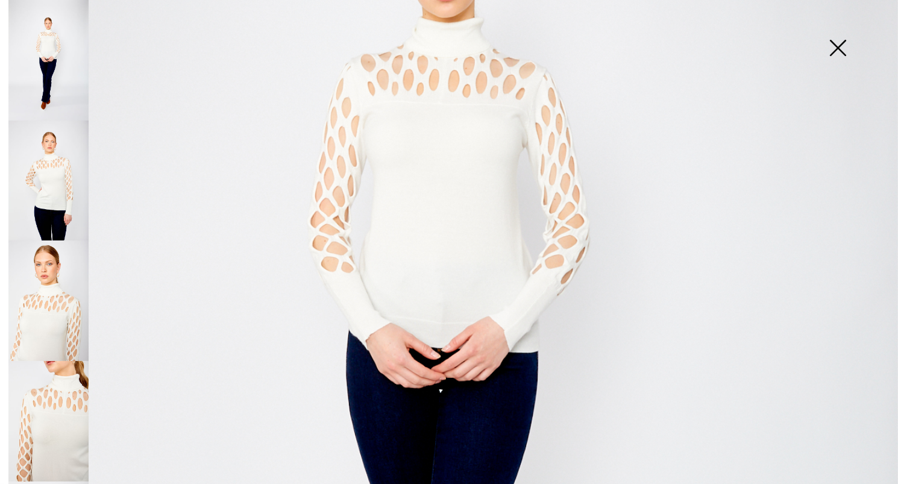
scroll to position [249, 0]
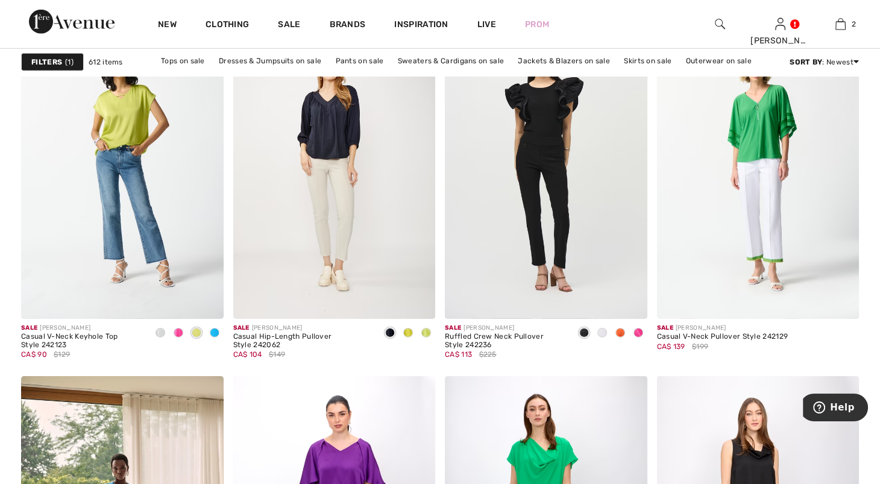
scroll to position [3728, 0]
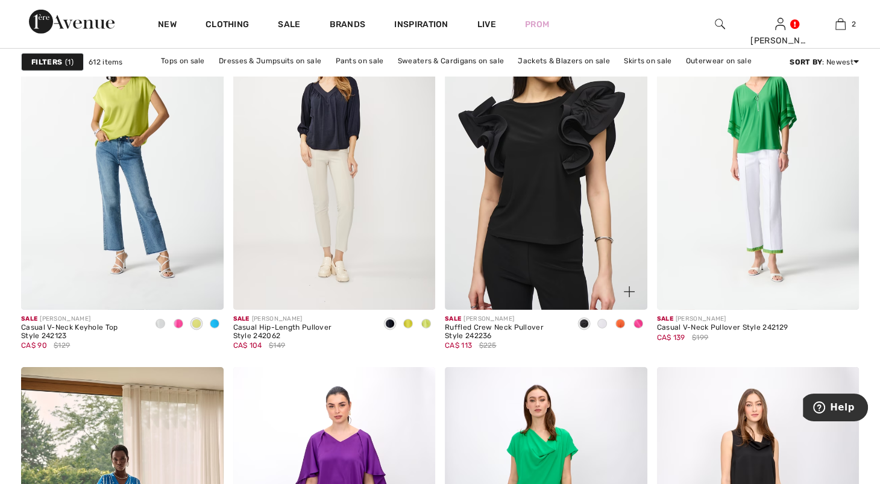
click at [516, 206] on img at bounding box center [546, 158] width 203 height 303
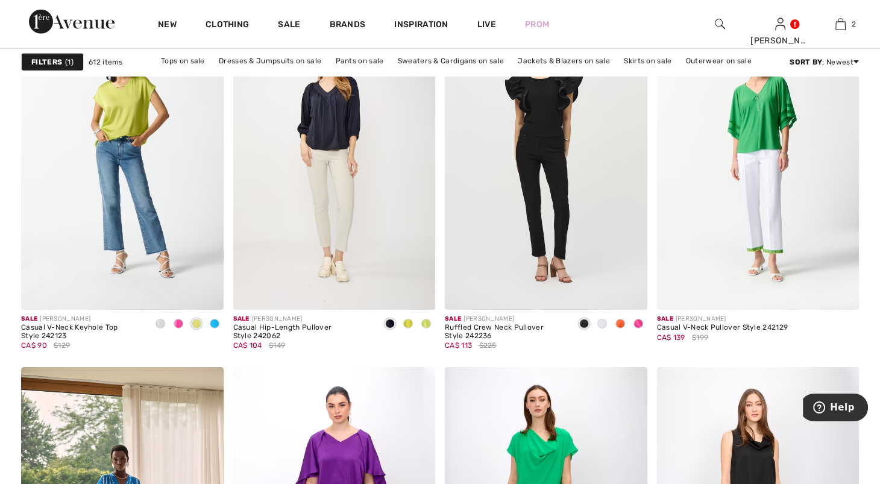
drag, startPoint x: 879, startPoint y: 283, endPoint x: 881, endPoint y: 295, distance: 12.9
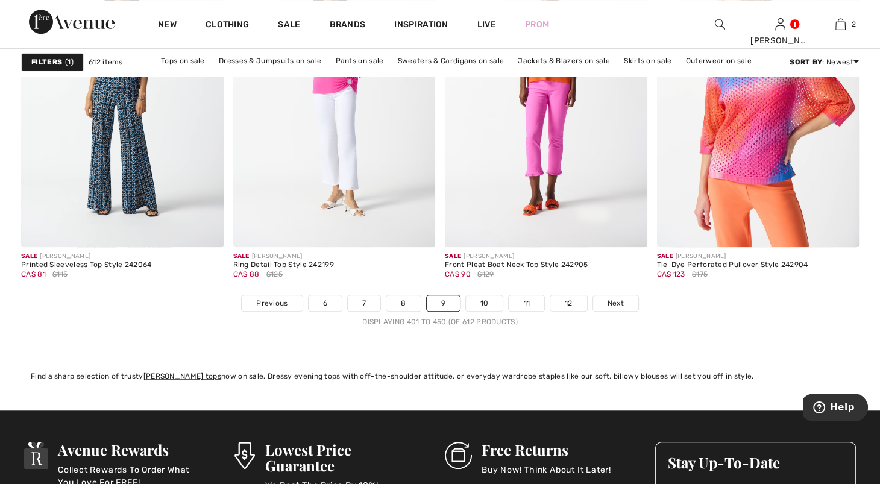
scroll to position [5479, 0]
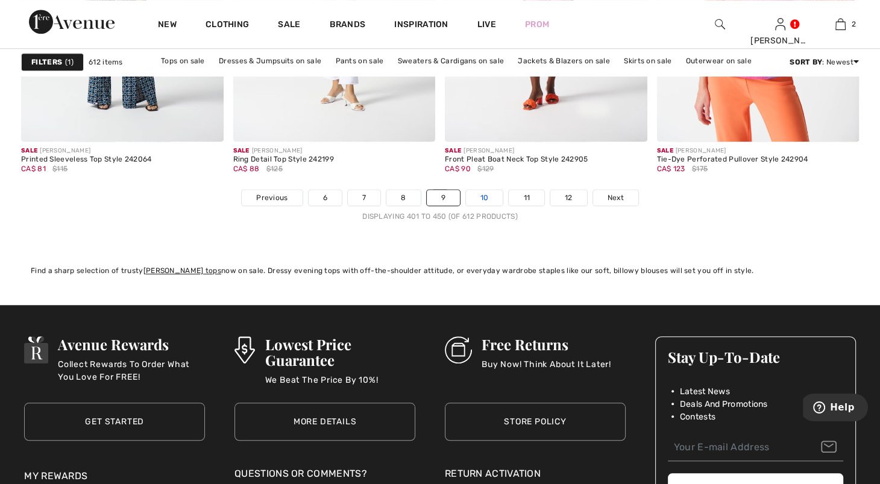
click at [503, 206] on link "10" at bounding box center [484, 198] width 37 height 16
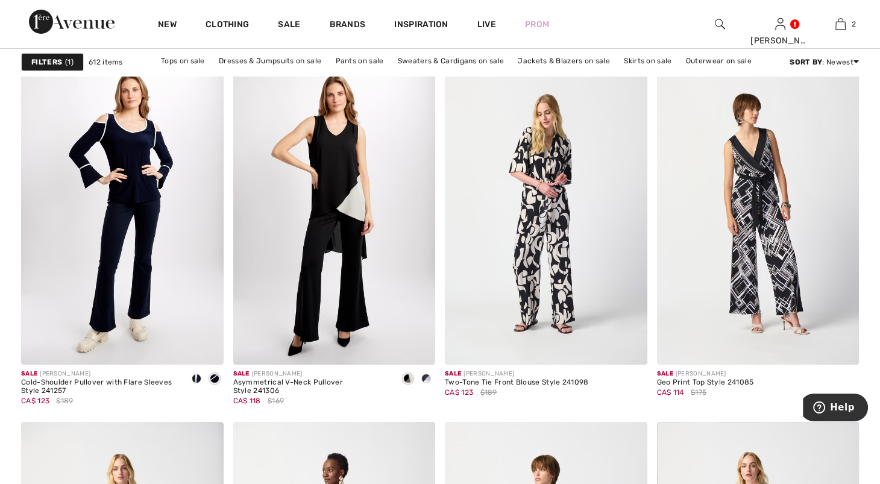
scroll to position [4586, 0]
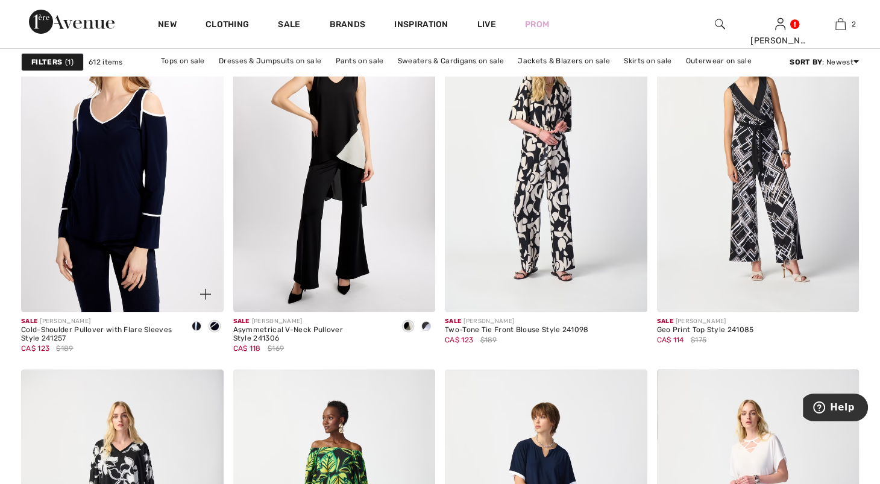
click at [124, 304] on img at bounding box center [122, 160] width 203 height 303
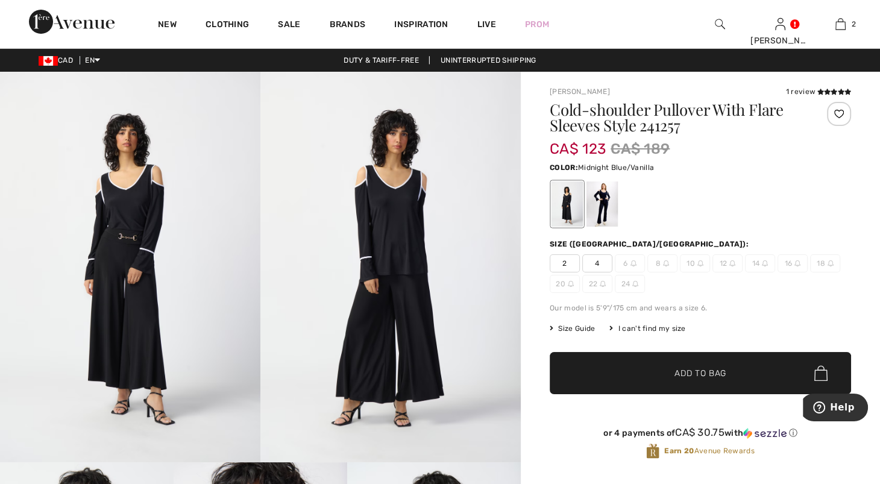
click at [616, 212] on div at bounding box center [602, 203] width 31 height 45
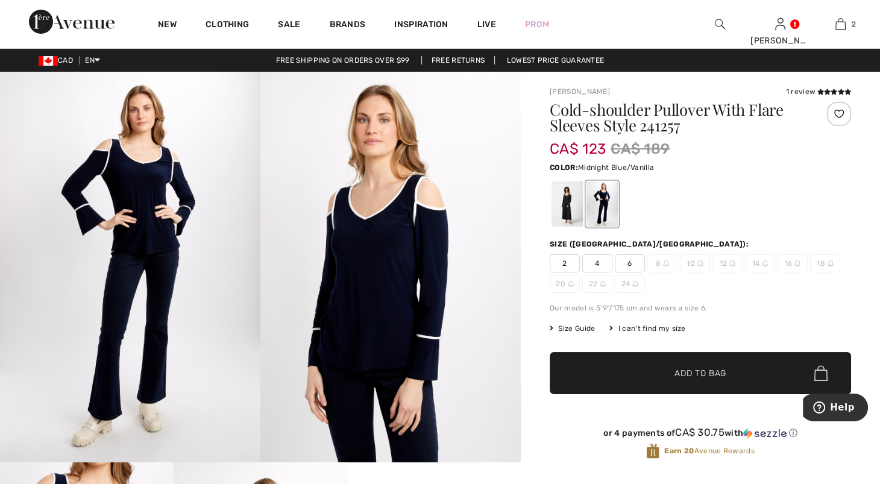
click at [421, 286] on img at bounding box center [390, 267] width 260 height 391
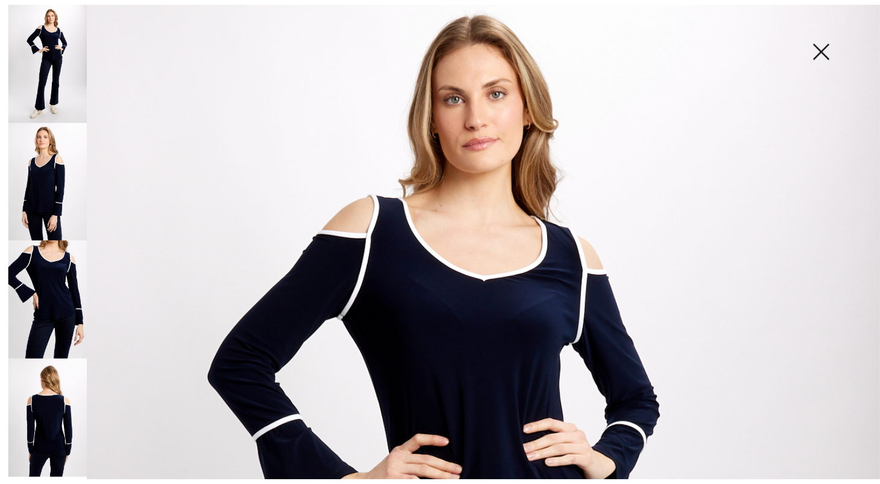
scroll to position [34, 0]
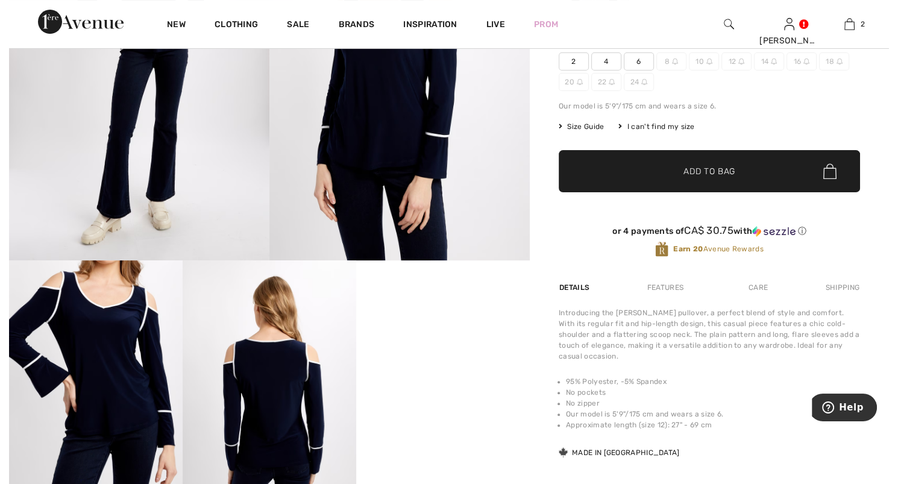
scroll to position [0, 0]
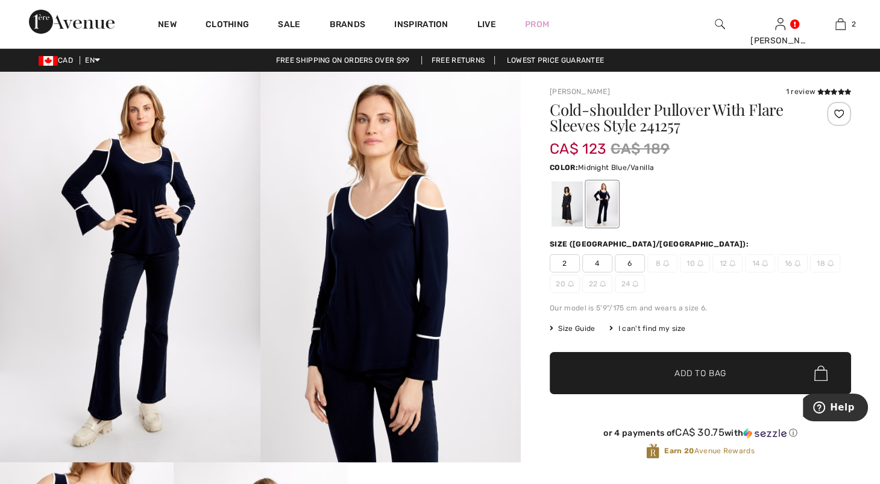
drag, startPoint x: 885, startPoint y: 57, endPoint x: 37, endPoint y: 221, distance: 863.0
click at [37, 221] on img at bounding box center [130, 267] width 260 height 391
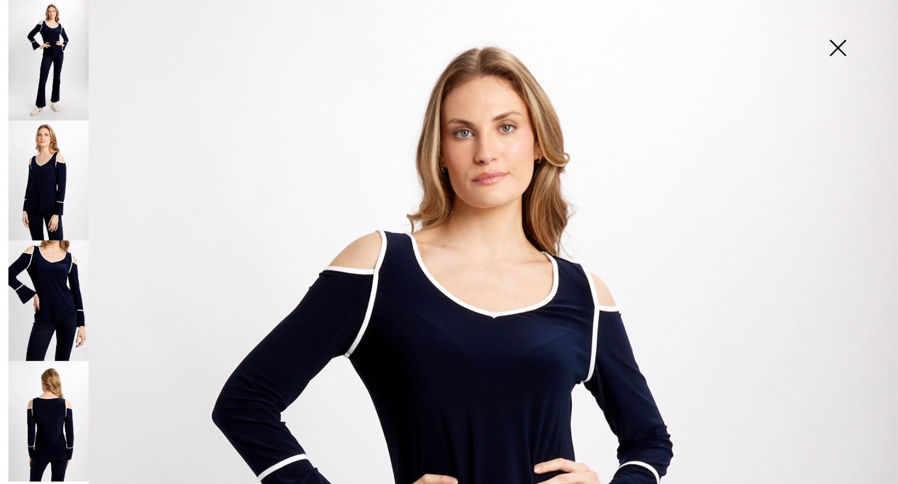
drag, startPoint x: 892, startPoint y: 113, endPoint x: 842, endPoint y: 45, distance: 84.1
click at [842, 45] on img at bounding box center [838, 49] width 60 height 62
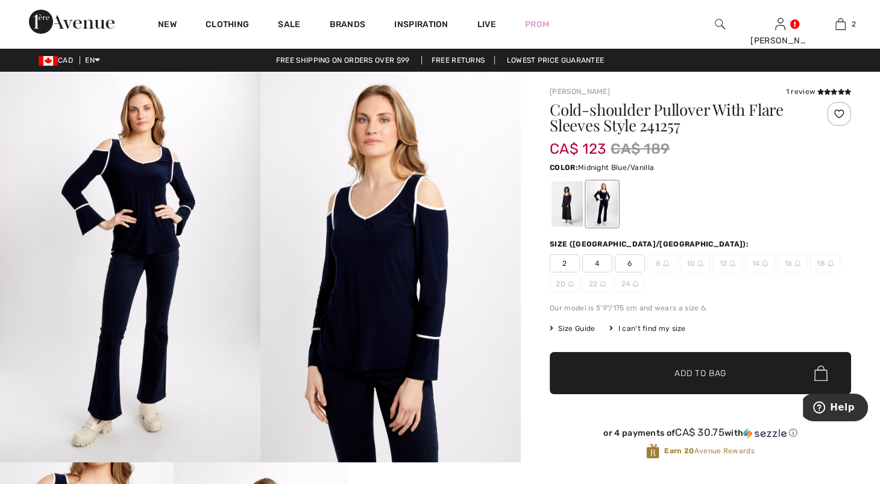
click at [640, 273] on span "6" at bounding box center [630, 263] width 30 height 18
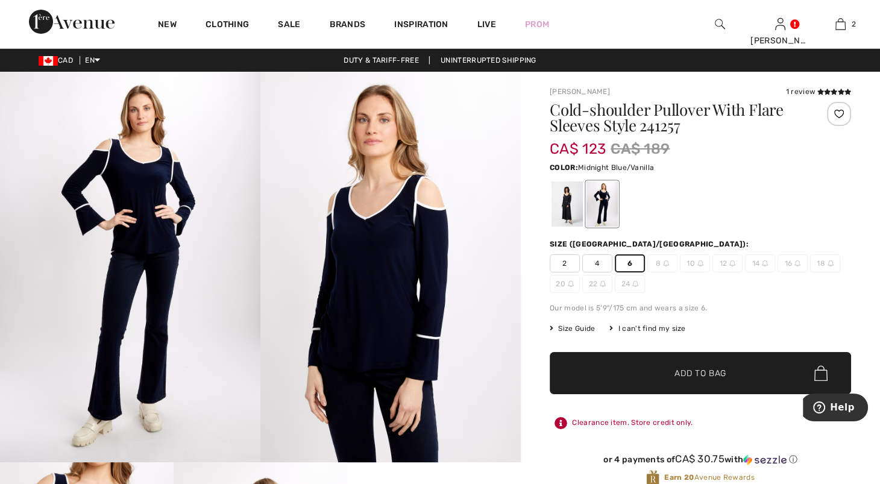
click at [593, 273] on span "4" at bounding box center [597, 263] width 30 height 18
click at [708, 394] on span "✔ Added to Bag Add to Bag" at bounding box center [700, 373] width 301 height 42
click at [434, 250] on img at bounding box center [390, 267] width 260 height 391
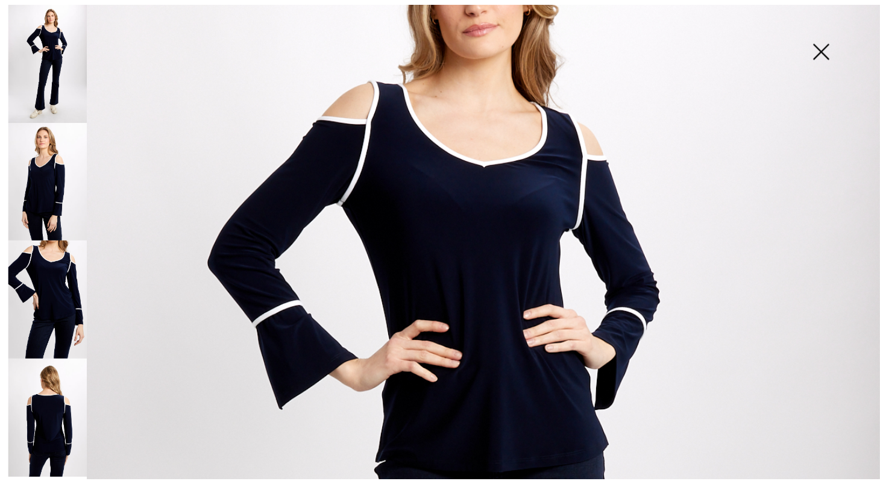
scroll to position [148, 0]
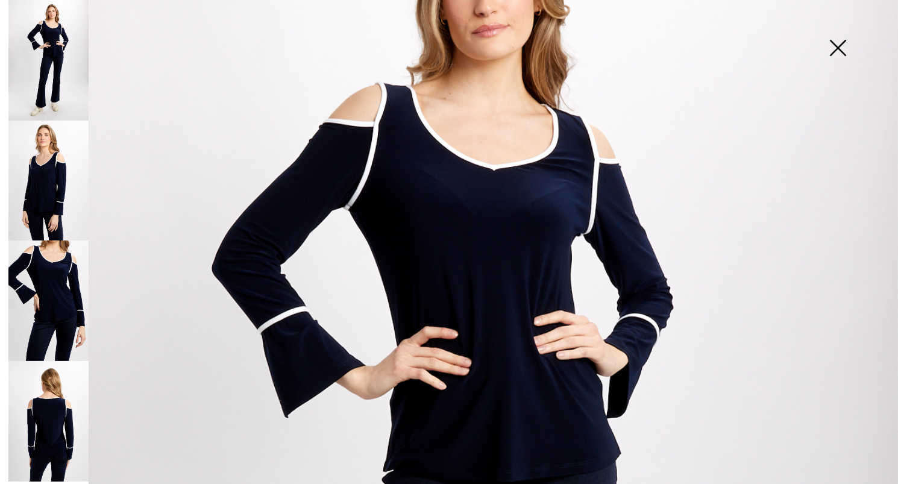
click at [69, 81] on img at bounding box center [48, 60] width 80 height 121
click at [65, 78] on img at bounding box center [48, 60] width 80 height 121
click at [830, 43] on img at bounding box center [838, 49] width 60 height 62
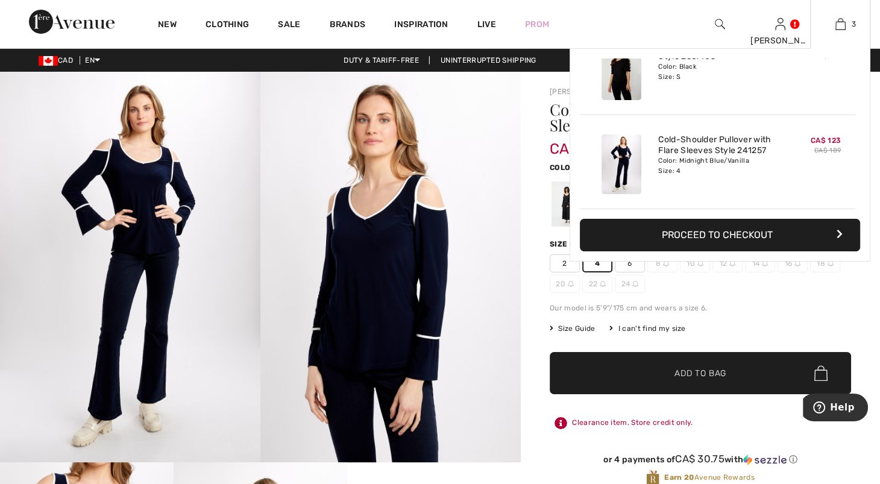
click at [836, 32] on div "3 Added to Bag Frank Lyman Studded Scoop Neck Pullover Style 243465u CA$ 77 CA$…" at bounding box center [840, 24] width 60 height 48
click at [836, 27] on img at bounding box center [841, 24] width 10 height 14
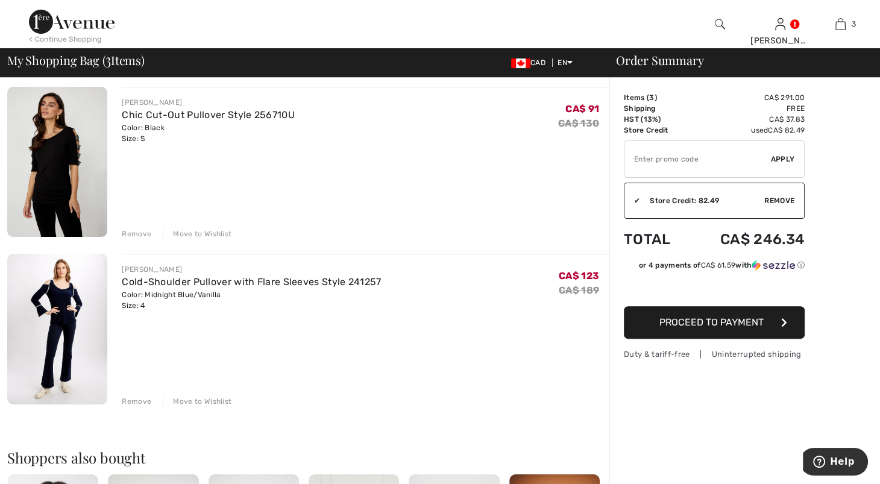
scroll to position [213, 0]
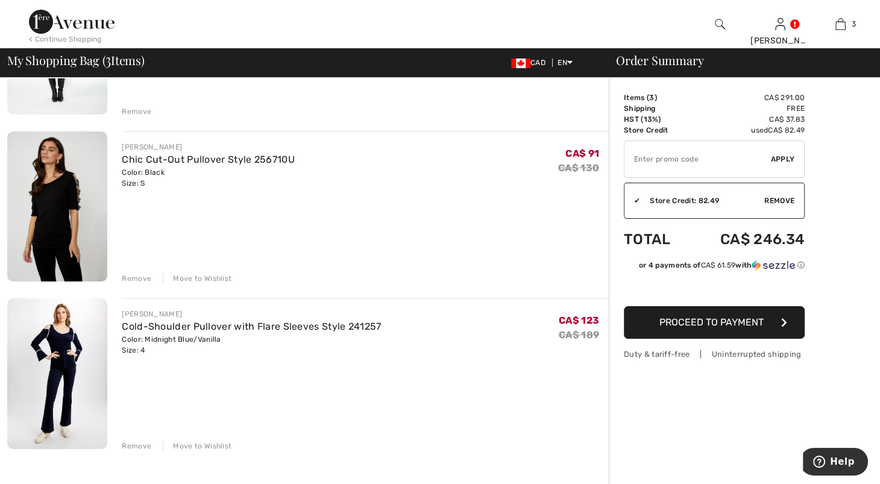
click at [132, 284] on div "Remove" at bounding box center [137, 278] width 30 height 11
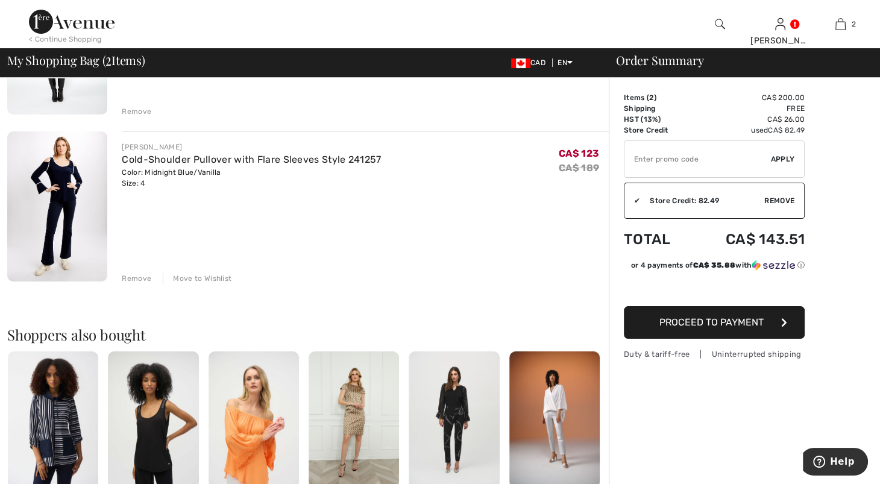
drag, startPoint x: 132, startPoint y: 309, endPoint x: 876, endPoint y: 235, distance: 747.1
click at [876, 235] on div "Order Summary Details Items ( 2 ) CA$ 200.00 Promo code CA$ 0.00 Shipping Free …" at bounding box center [744, 323] width 271 height 916
click at [63, 224] on img at bounding box center [57, 206] width 100 height 151
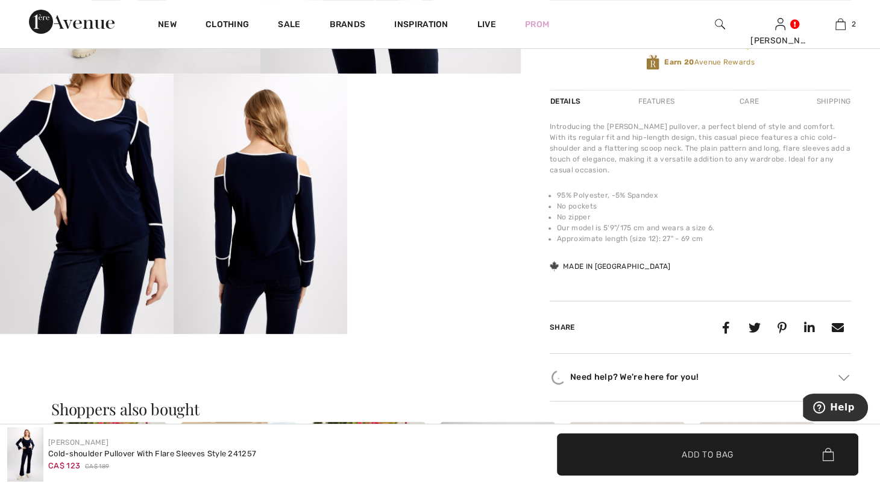
scroll to position [79, 0]
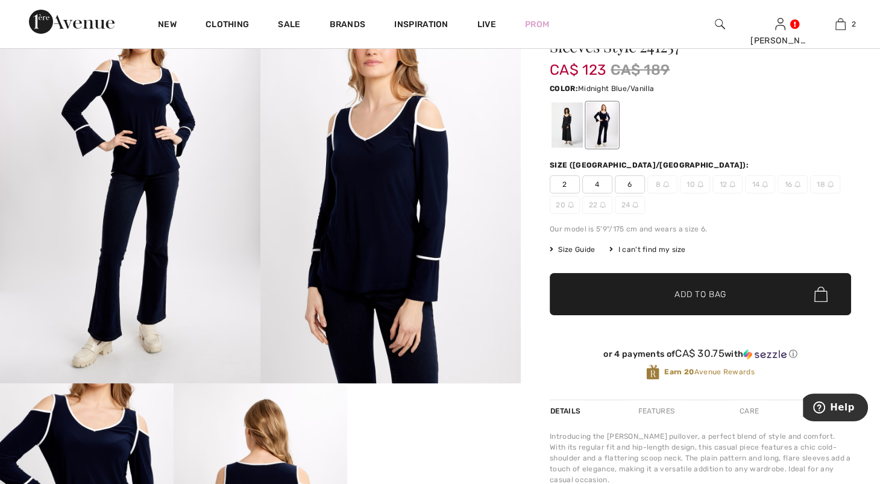
click at [618, 125] on div at bounding box center [602, 125] width 31 height 45
click at [579, 125] on div at bounding box center [567, 125] width 31 height 45
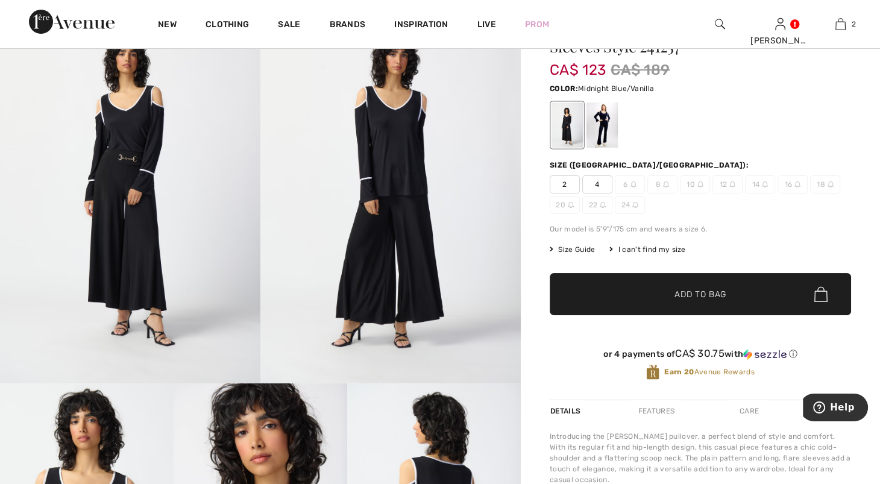
click at [613, 128] on div at bounding box center [602, 125] width 31 height 45
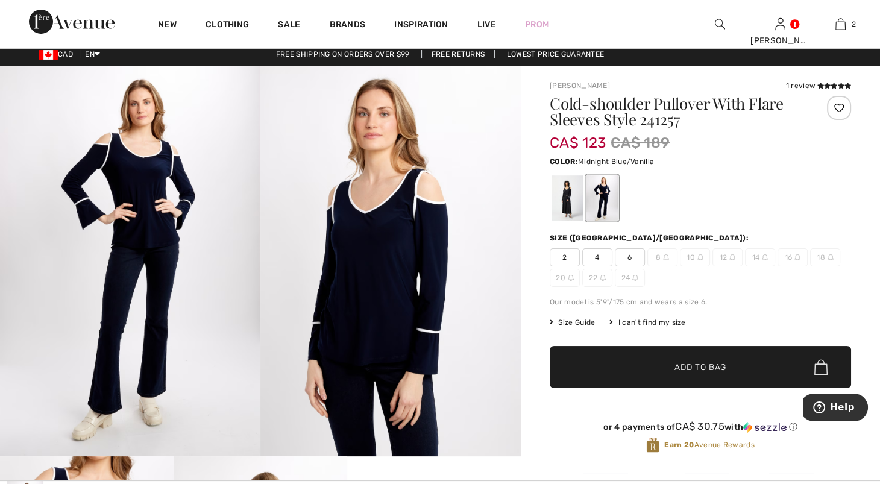
scroll to position [0, 0]
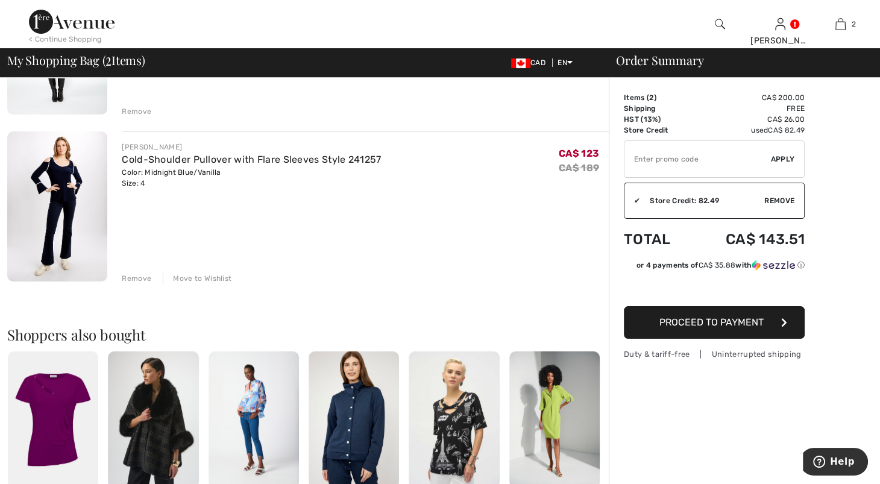
click at [141, 117] on div "Remove" at bounding box center [137, 111] width 30 height 11
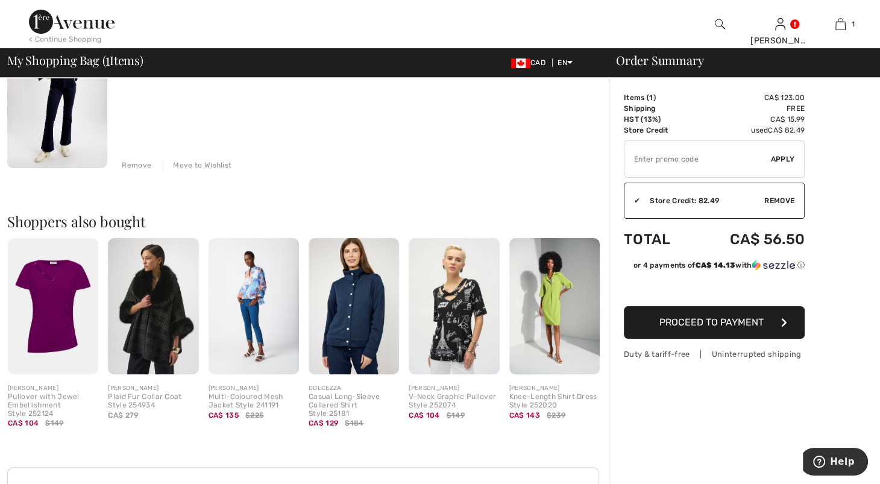
scroll to position [194, 0]
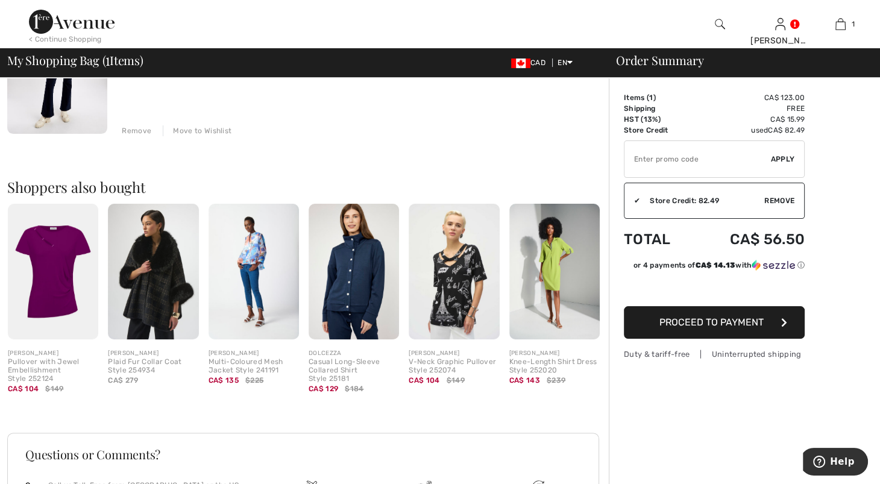
click at [33, 95] on img at bounding box center [57, 58] width 100 height 151
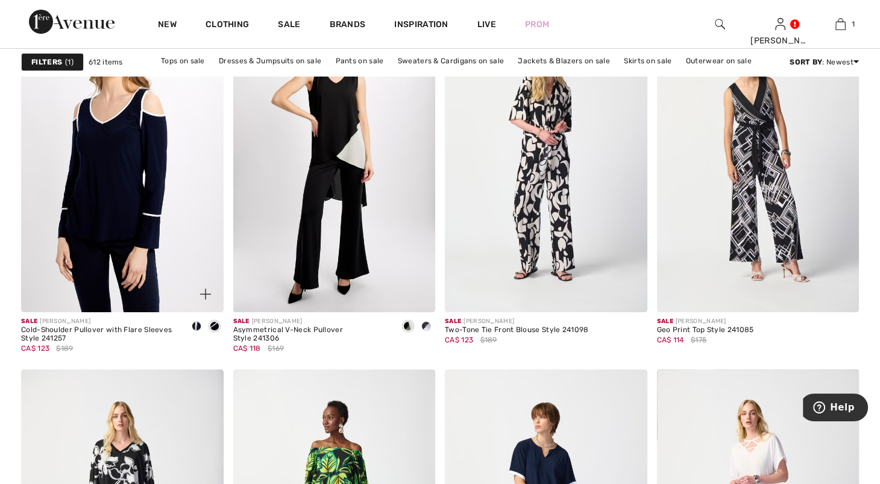
click at [65, 300] on img at bounding box center [122, 160] width 203 height 303
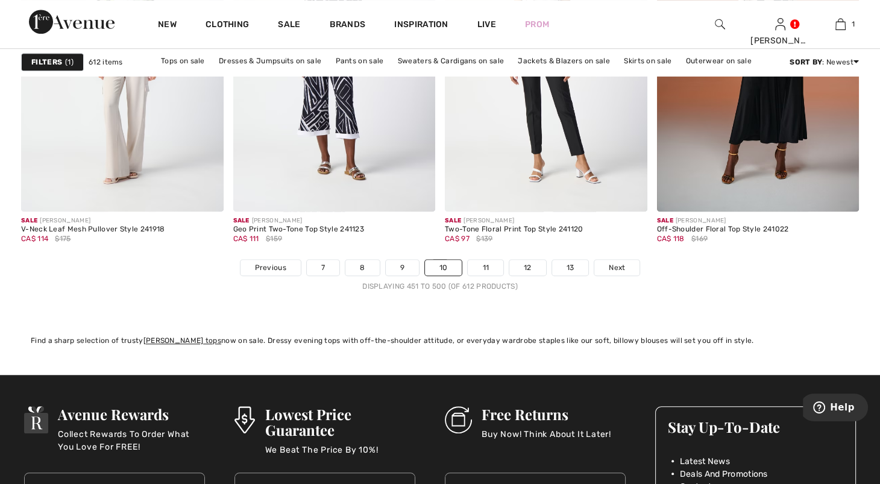
scroll to position [5453, 0]
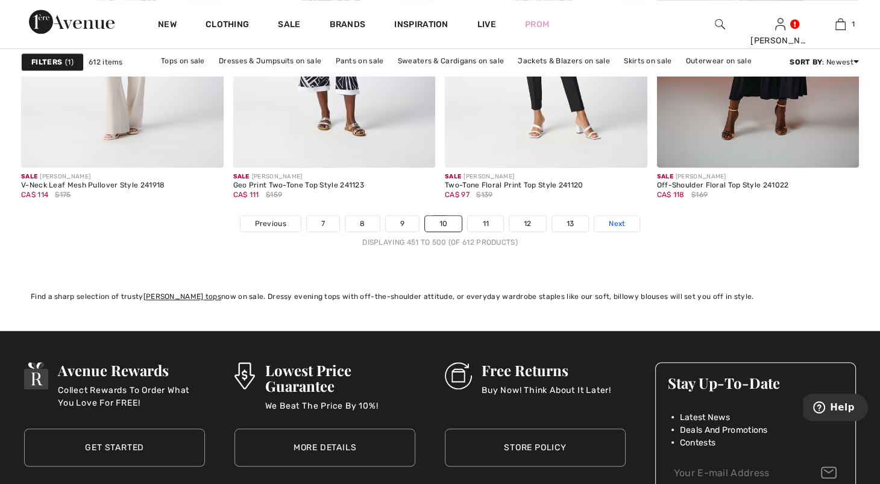
click at [625, 229] on span "Next" at bounding box center [617, 223] width 16 height 11
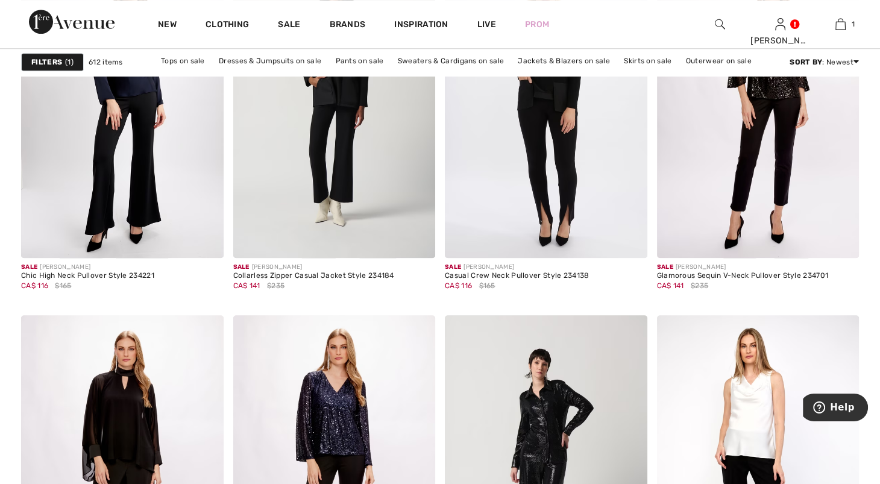
scroll to position [664, 0]
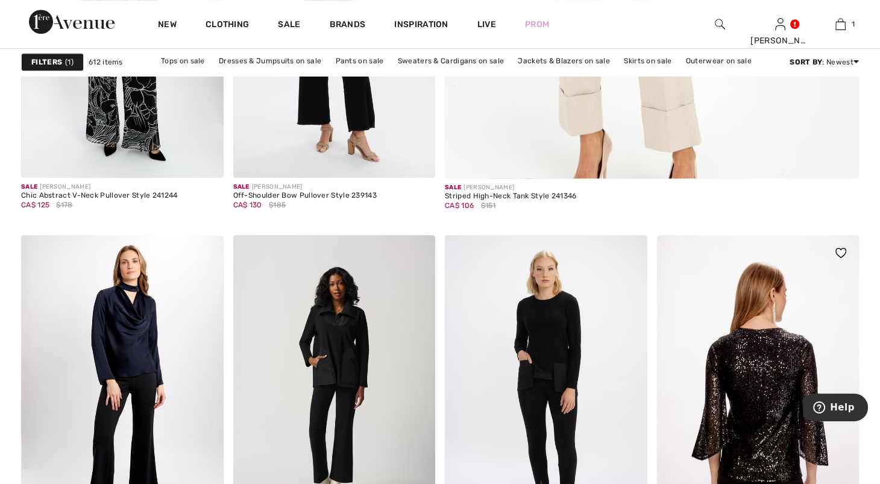
click at [803, 371] on img at bounding box center [758, 386] width 203 height 303
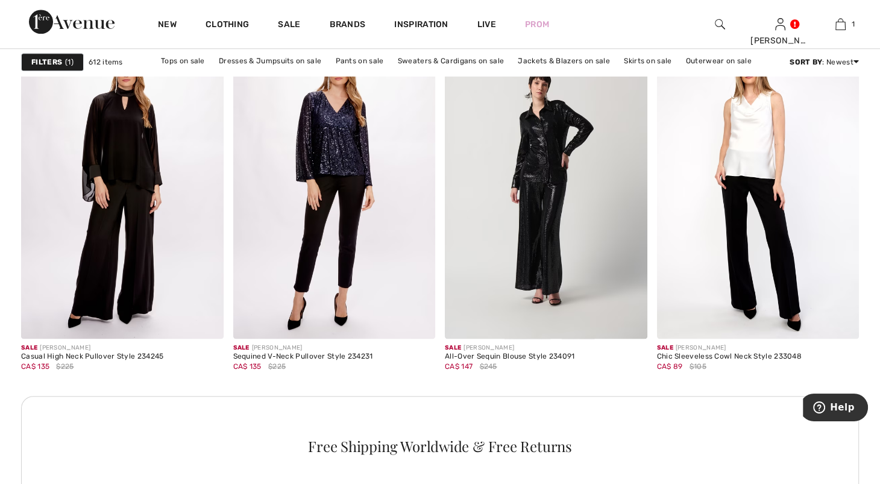
scroll to position [1128, 0]
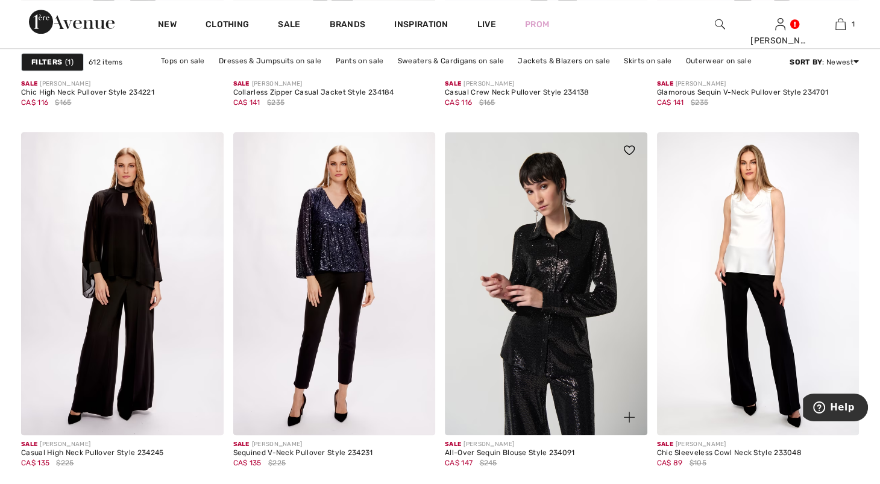
click at [557, 298] on img at bounding box center [546, 283] width 203 height 303
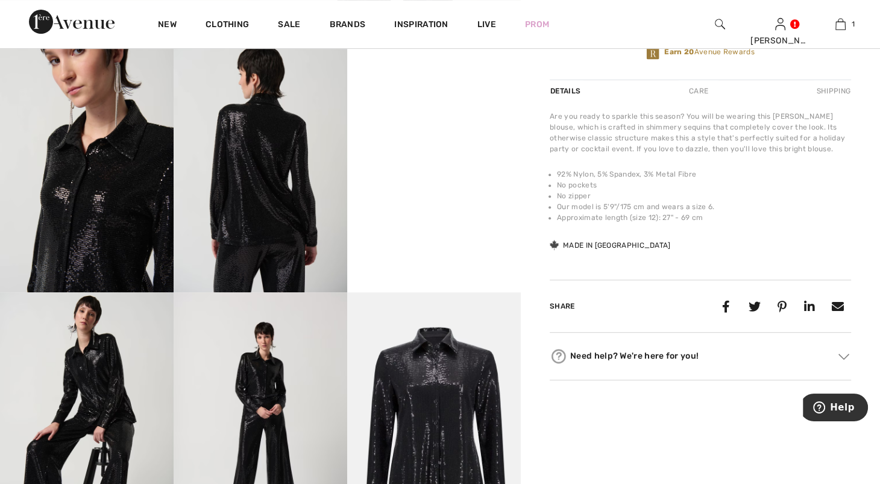
scroll to position [421, 0]
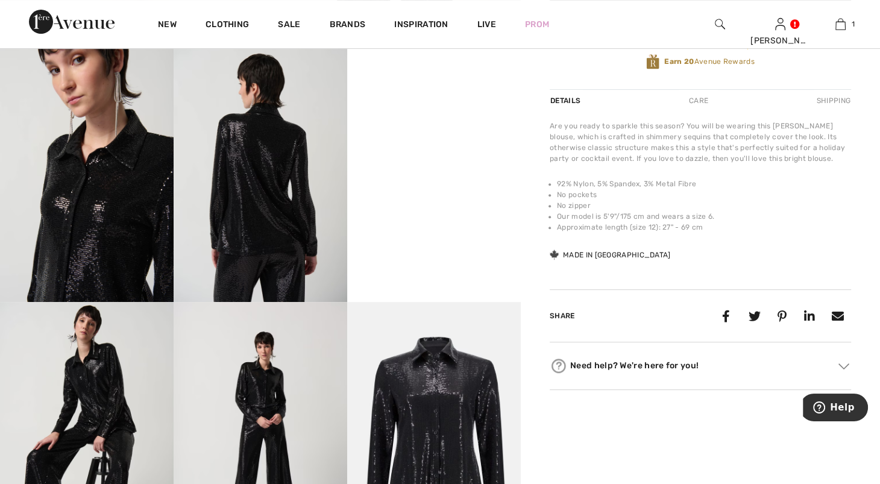
click at [490, 128] on video "Your browser does not support the video tag." at bounding box center [434, 85] width 174 height 87
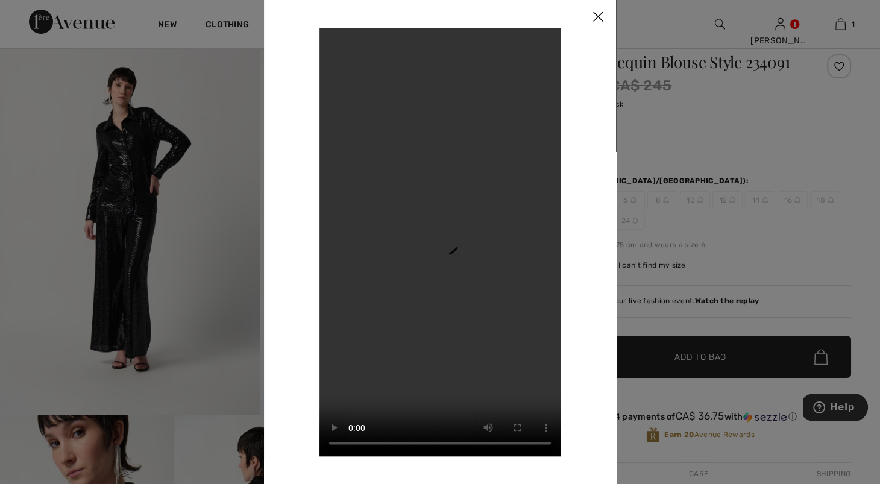
scroll to position [24, 0]
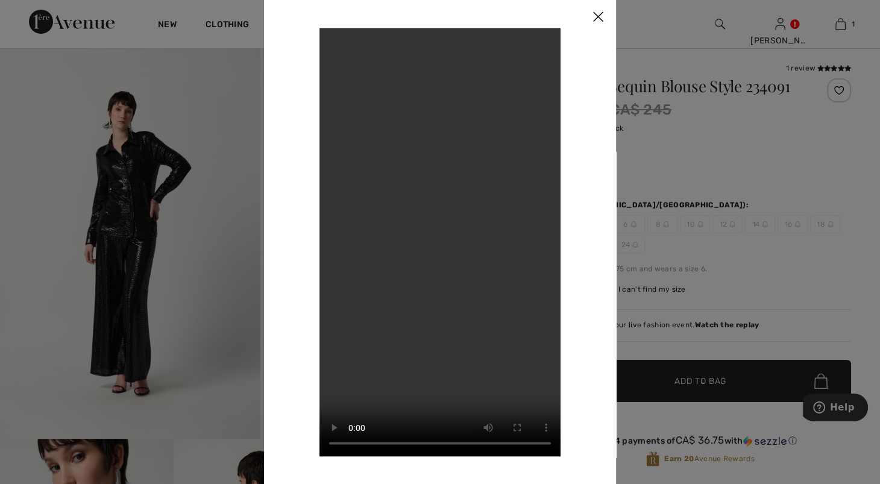
click at [829, 169] on div at bounding box center [440, 242] width 880 height 484
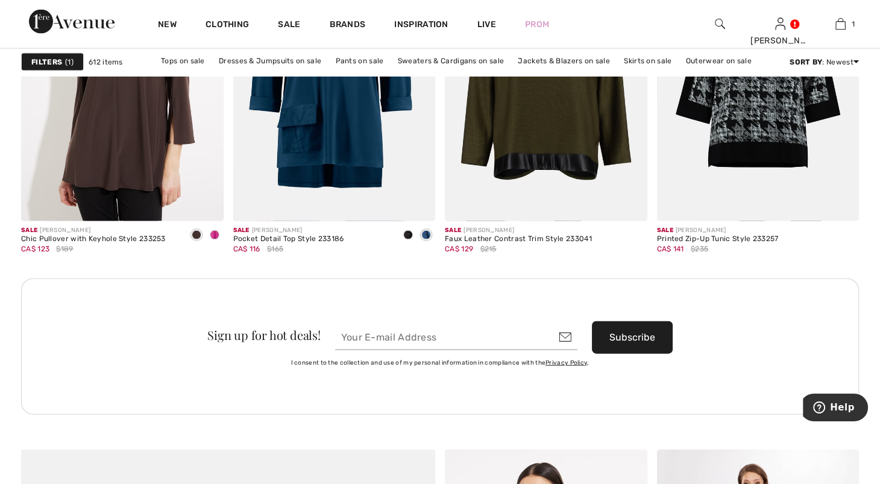
scroll to position [2502, 0]
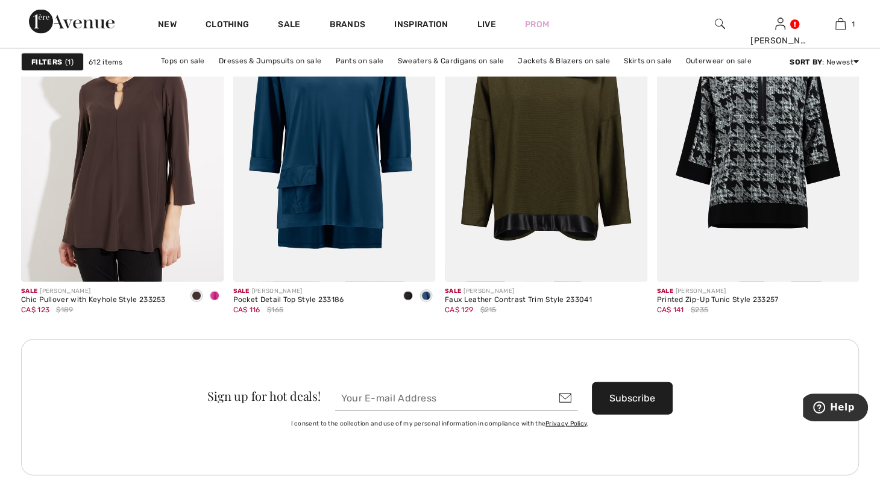
drag, startPoint x: 880, startPoint y: 218, endPoint x: 879, endPoint y: 235, distance: 17.5
click at [879, 235] on div "Liquidation Tops Tops On Sale Filters 1 612 items Tops on sale Dresses & Jumpsu…" at bounding box center [440, 410] width 880 height 5683
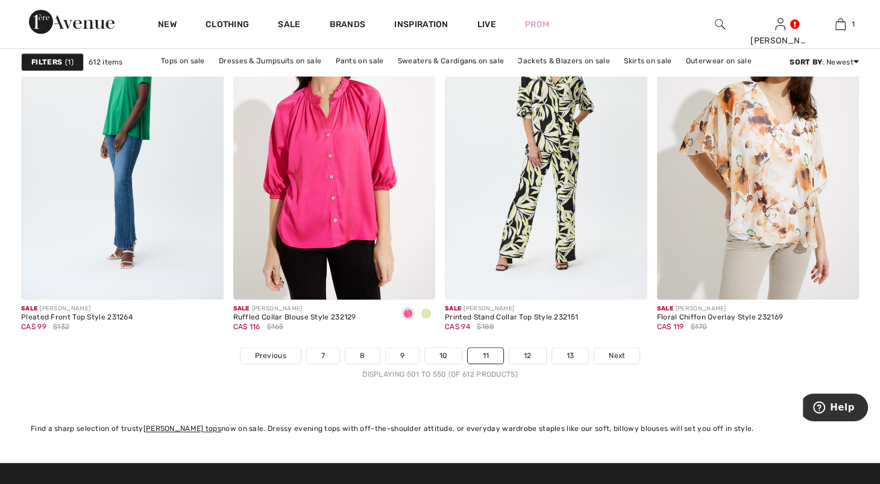
scroll to position [5417, 0]
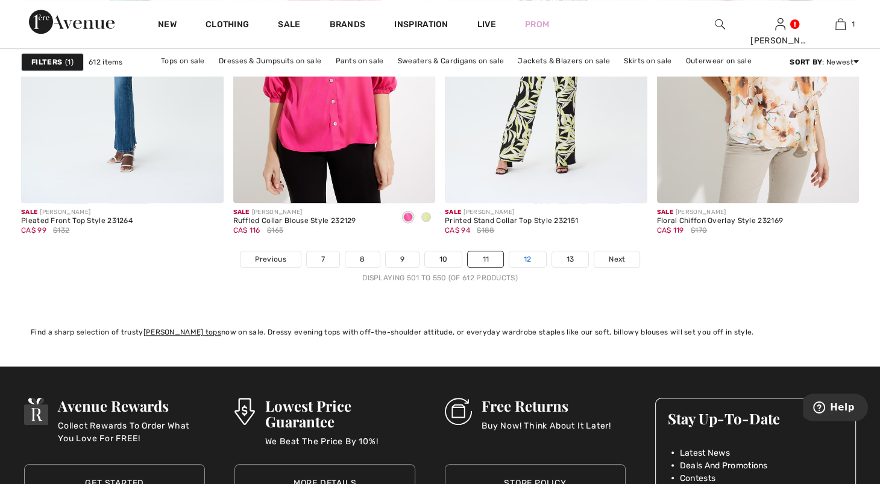
click at [541, 267] on link "12" at bounding box center [528, 259] width 37 height 16
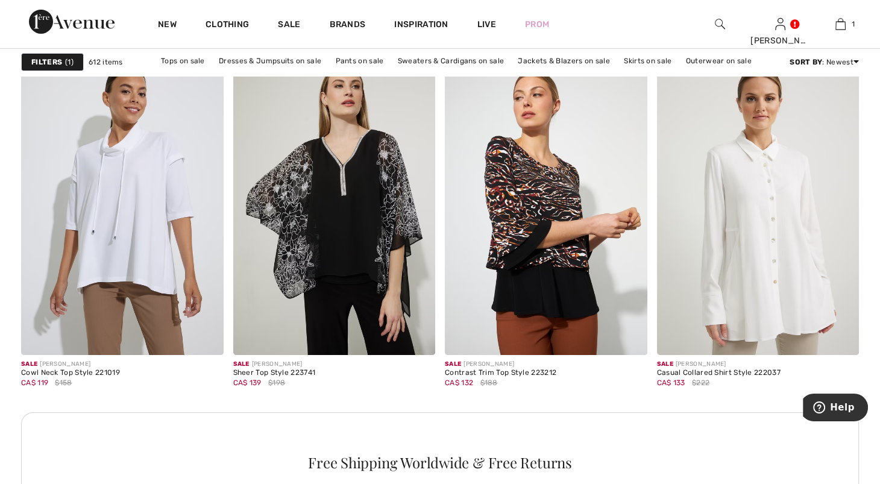
scroll to position [569, 0]
